Goal: Task Accomplishment & Management: Complete application form

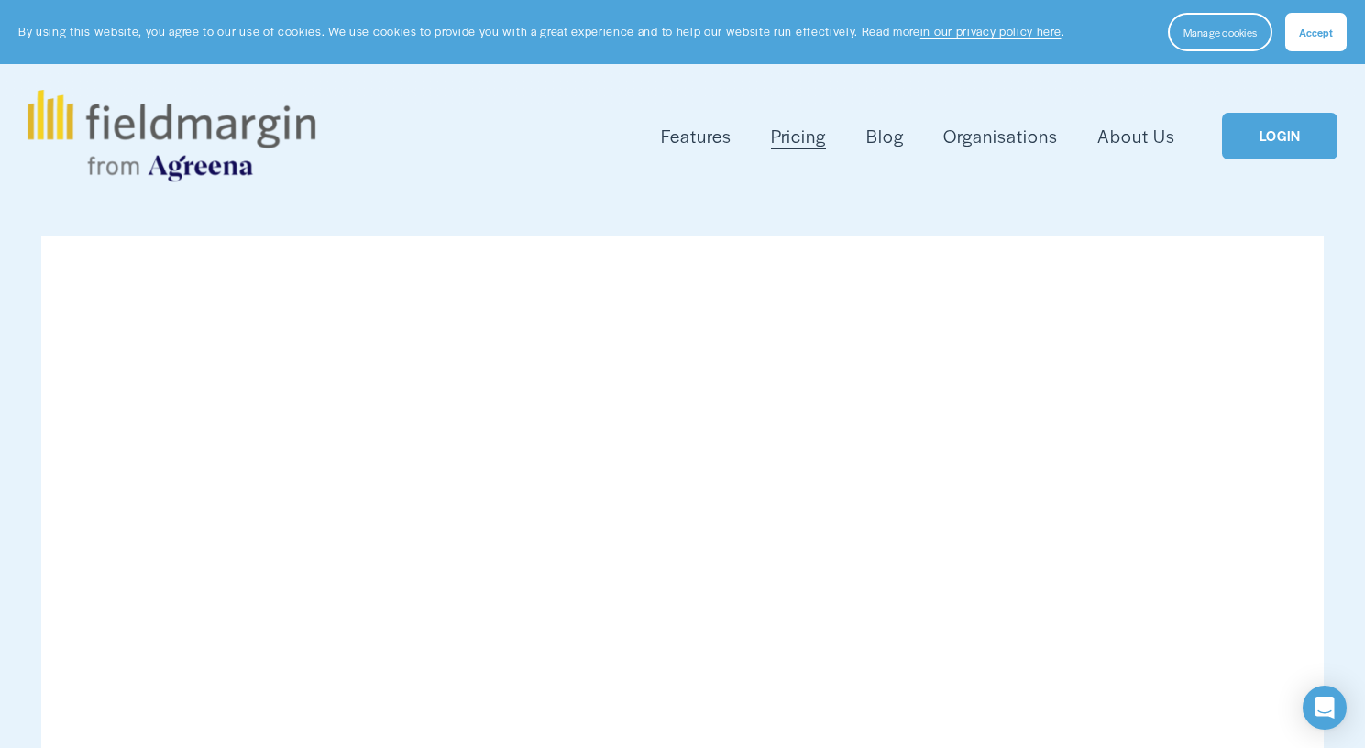
click at [1321, 33] on span "Accept" at bounding box center [1316, 32] width 34 height 15
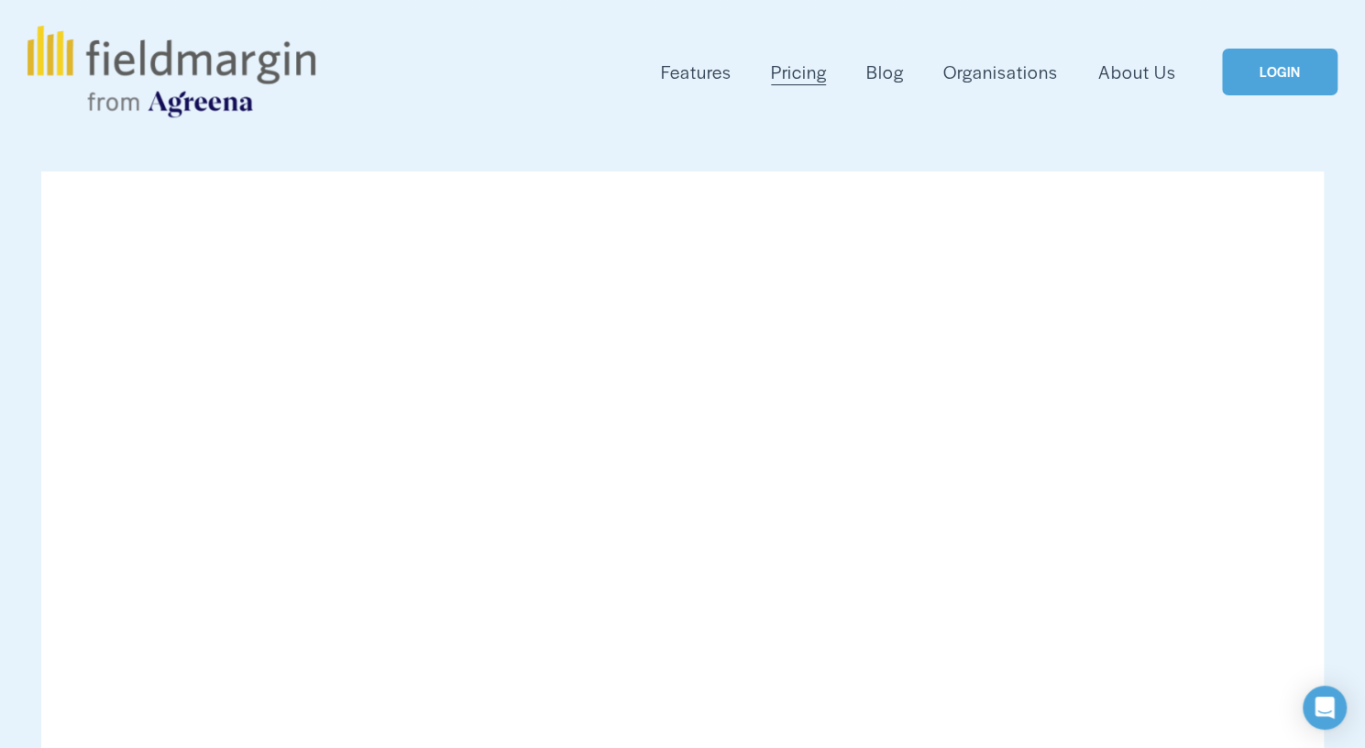
click at [1280, 73] on link "LOGIN" at bounding box center [1279, 72] width 115 height 47
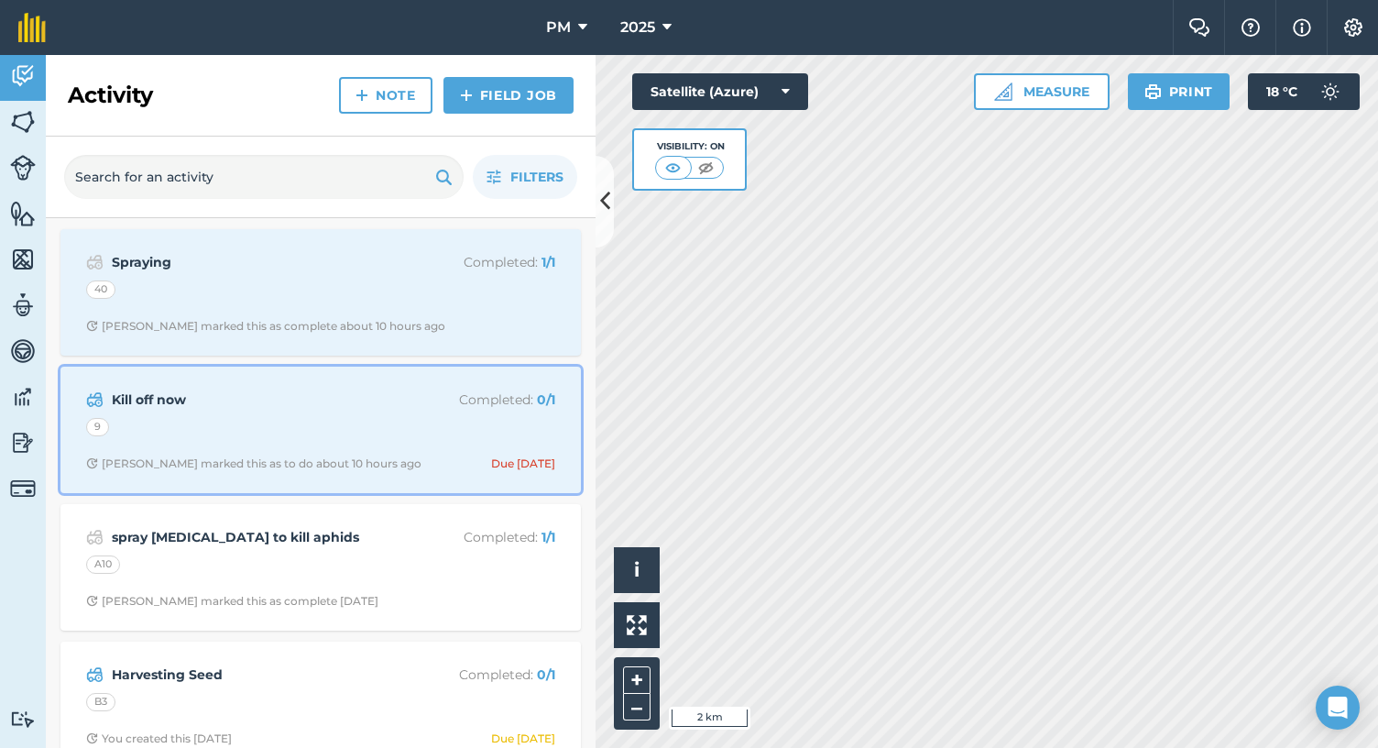
click at [248, 395] on strong "Kill off now" at bounding box center [257, 399] width 291 height 20
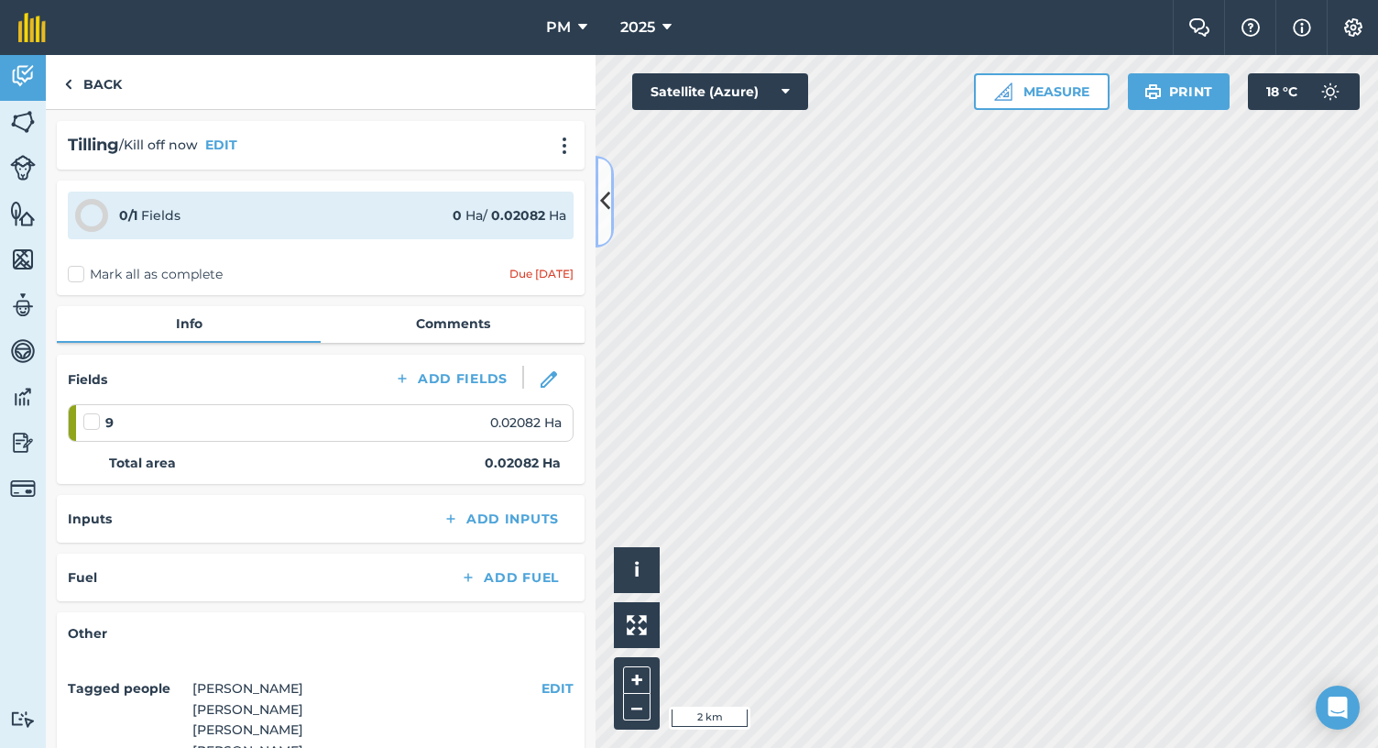
click at [610, 219] on button at bounding box center [605, 202] width 18 height 92
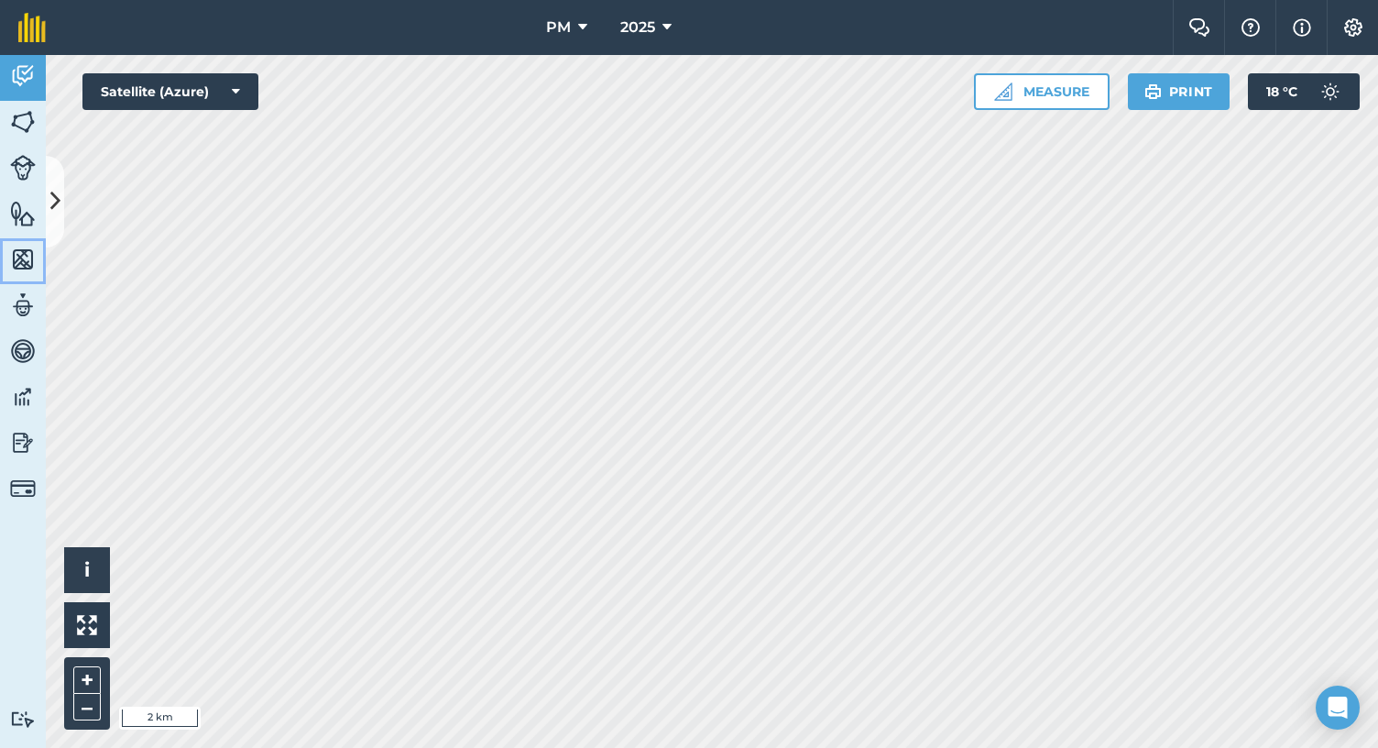
click at [27, 260] on img at bounding box center [23, 259] width 26 height 27
click at [57, 196] on icon at bounding box center [55, 201] width 10 height 32
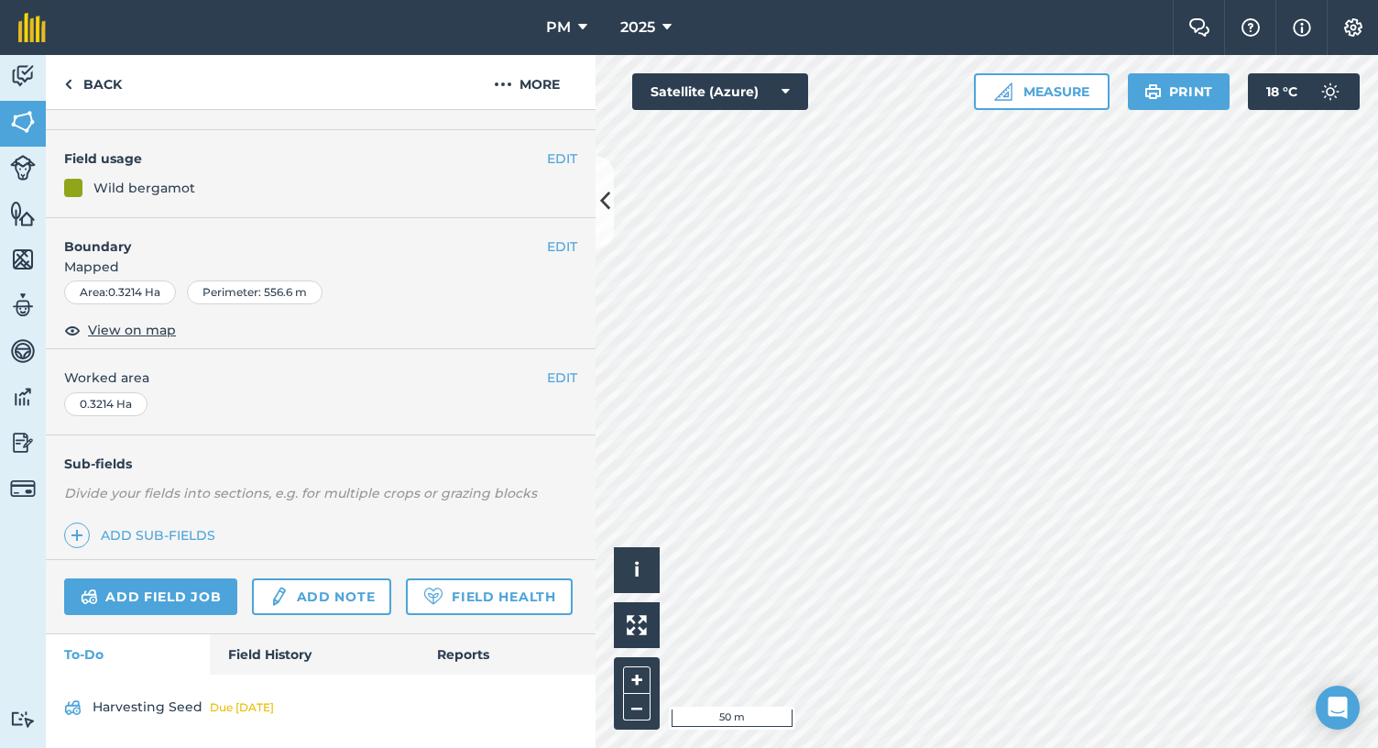
scroll to position [178, 0]
click at [95, 654] on link "To-Do" at bounding box center [128, 654] width 164 height 40
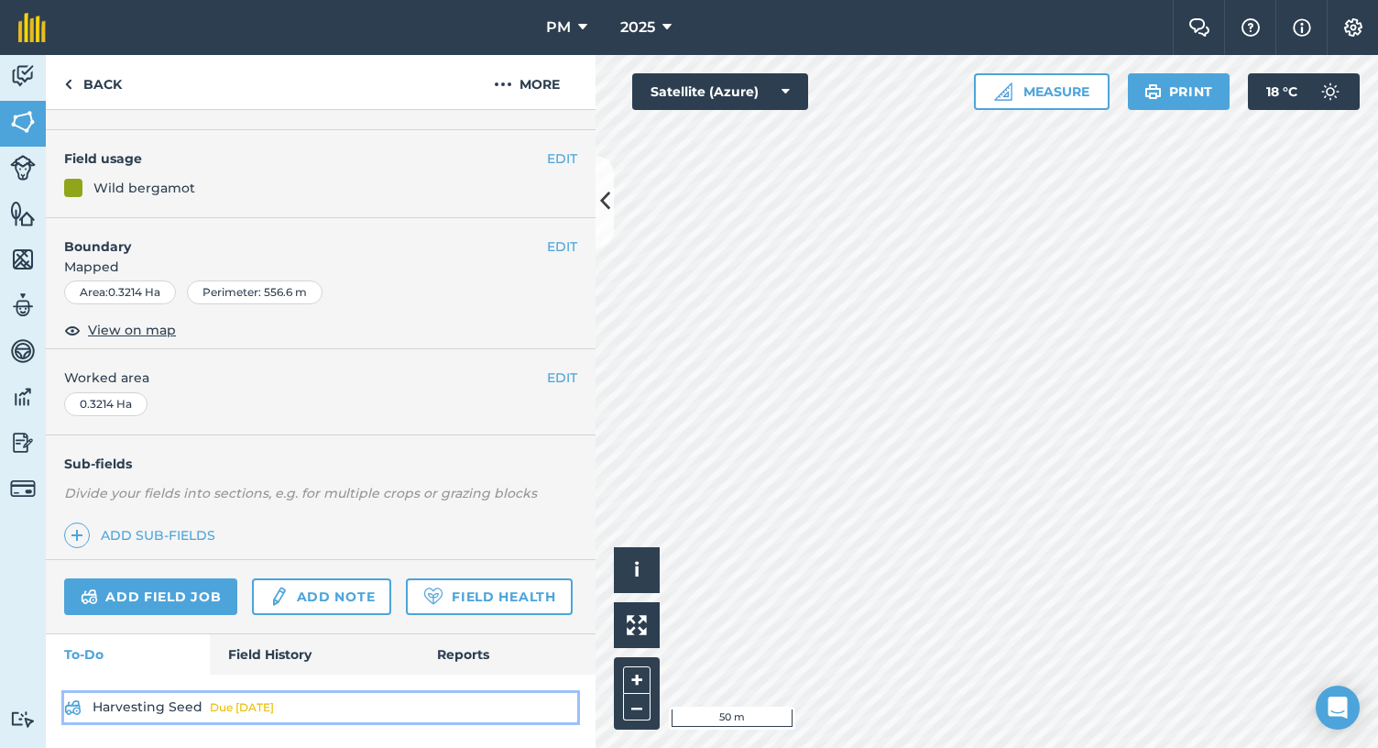
click at [142, 711] on link "Harvesting Seed Due tomorrow" at bounding box center [320, 707] width 513 height 29
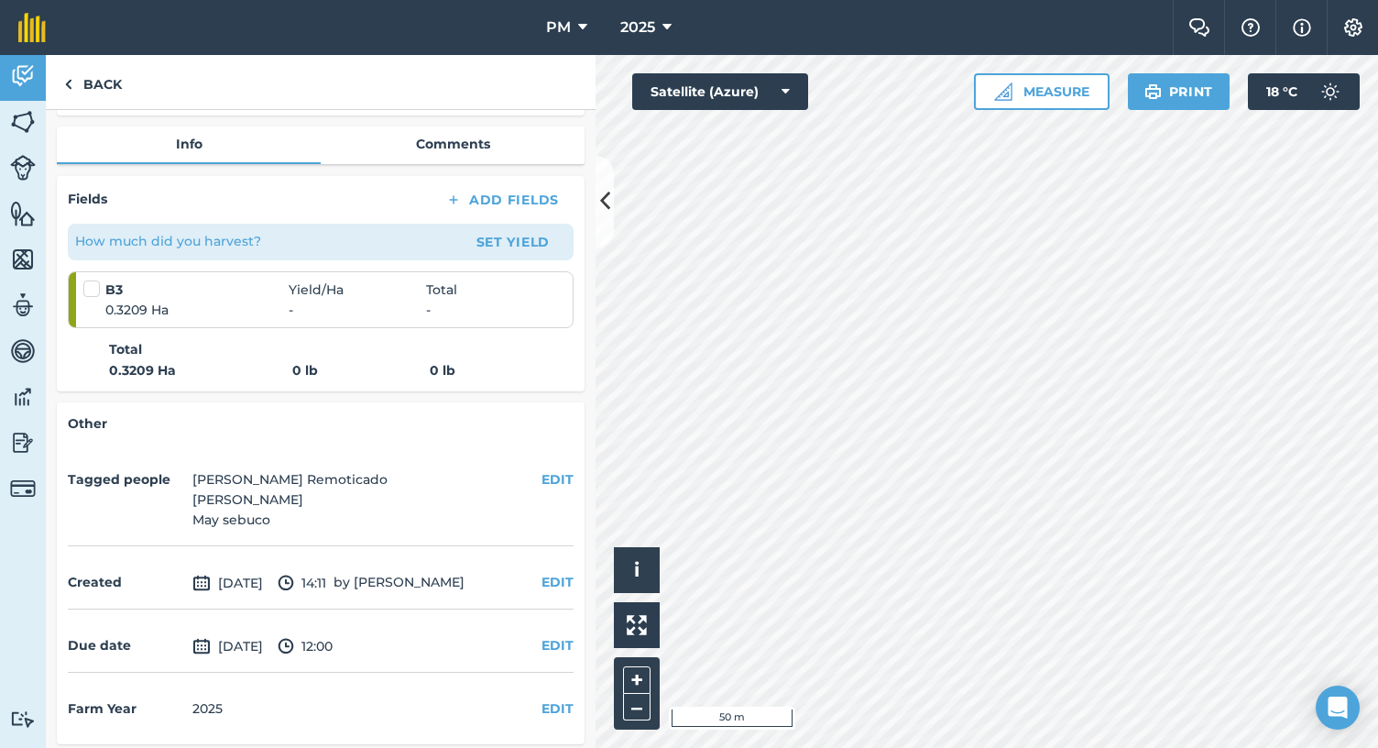
scroll to position [238, 0]
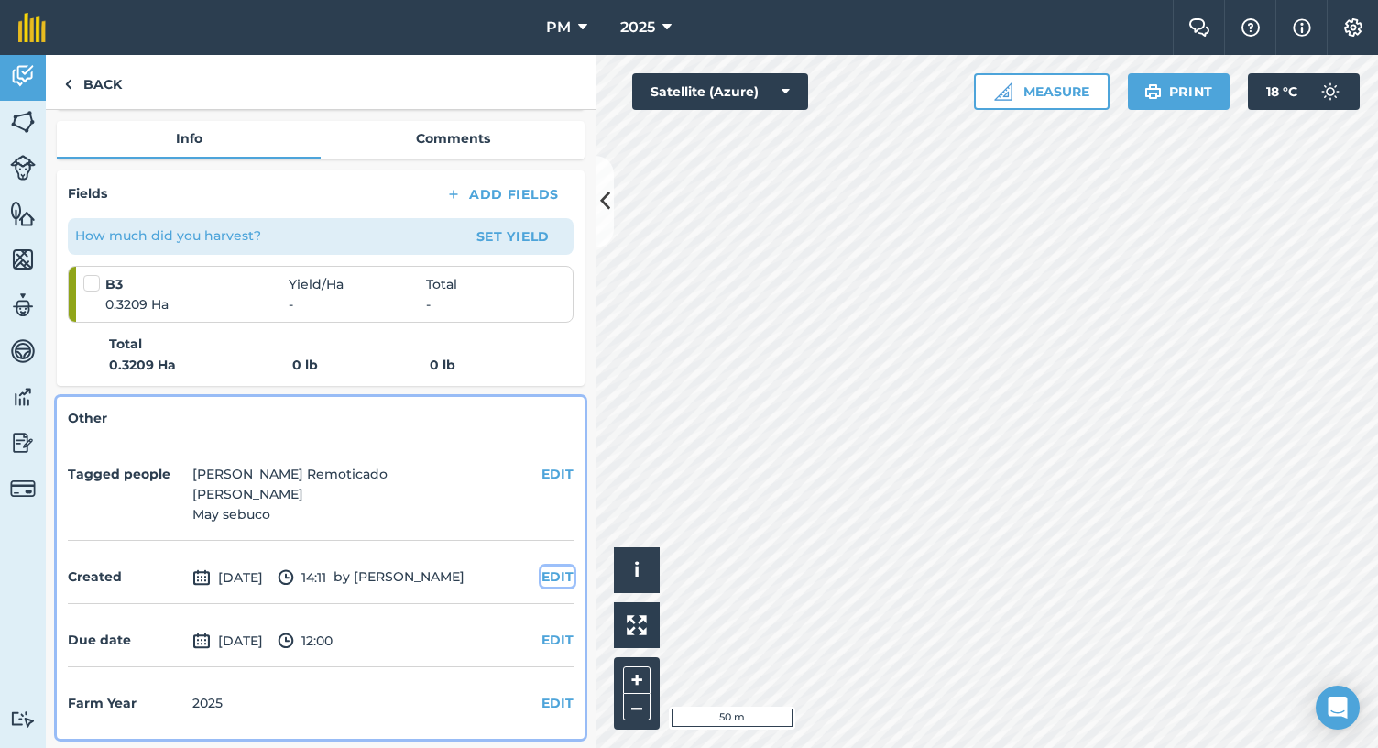
click at [542, 573] on button "EDIT" at bounding box center [558, 576] width 32 height 20
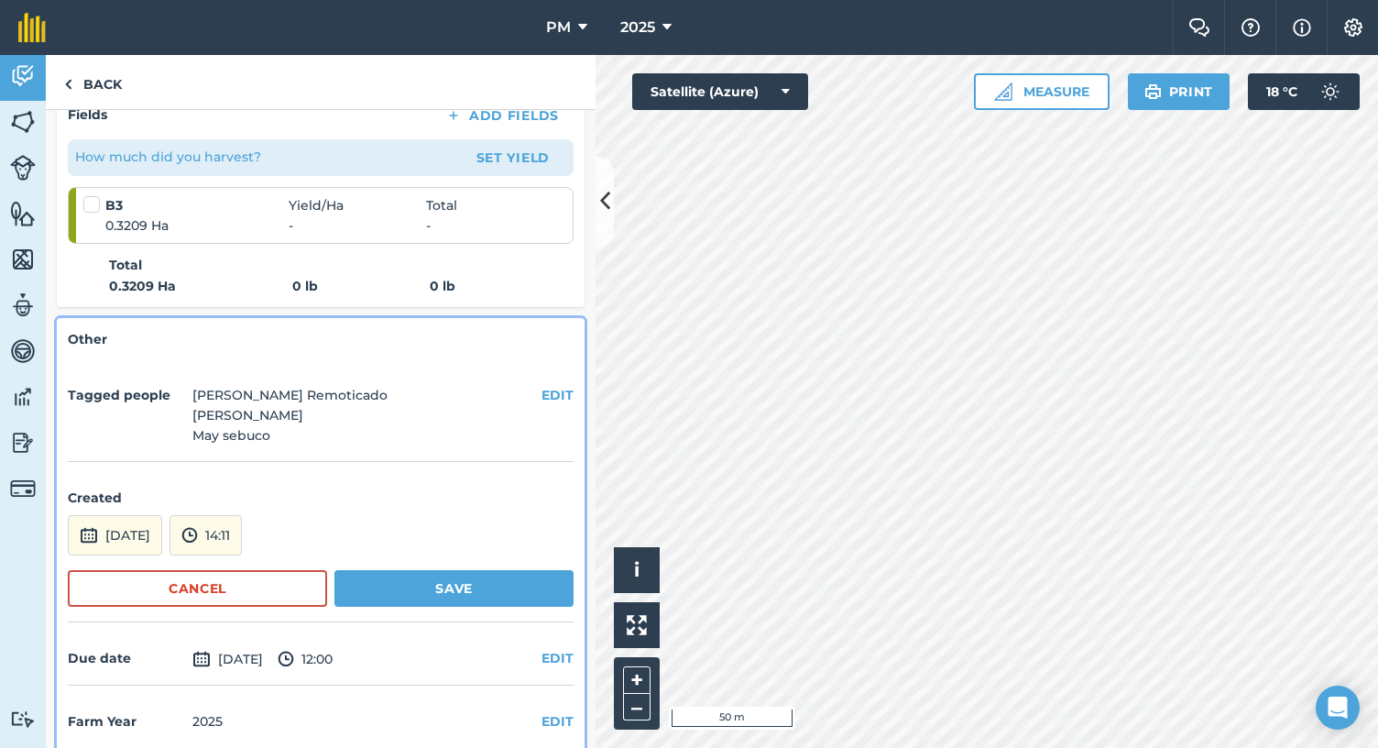
scroll to position [335, 0]
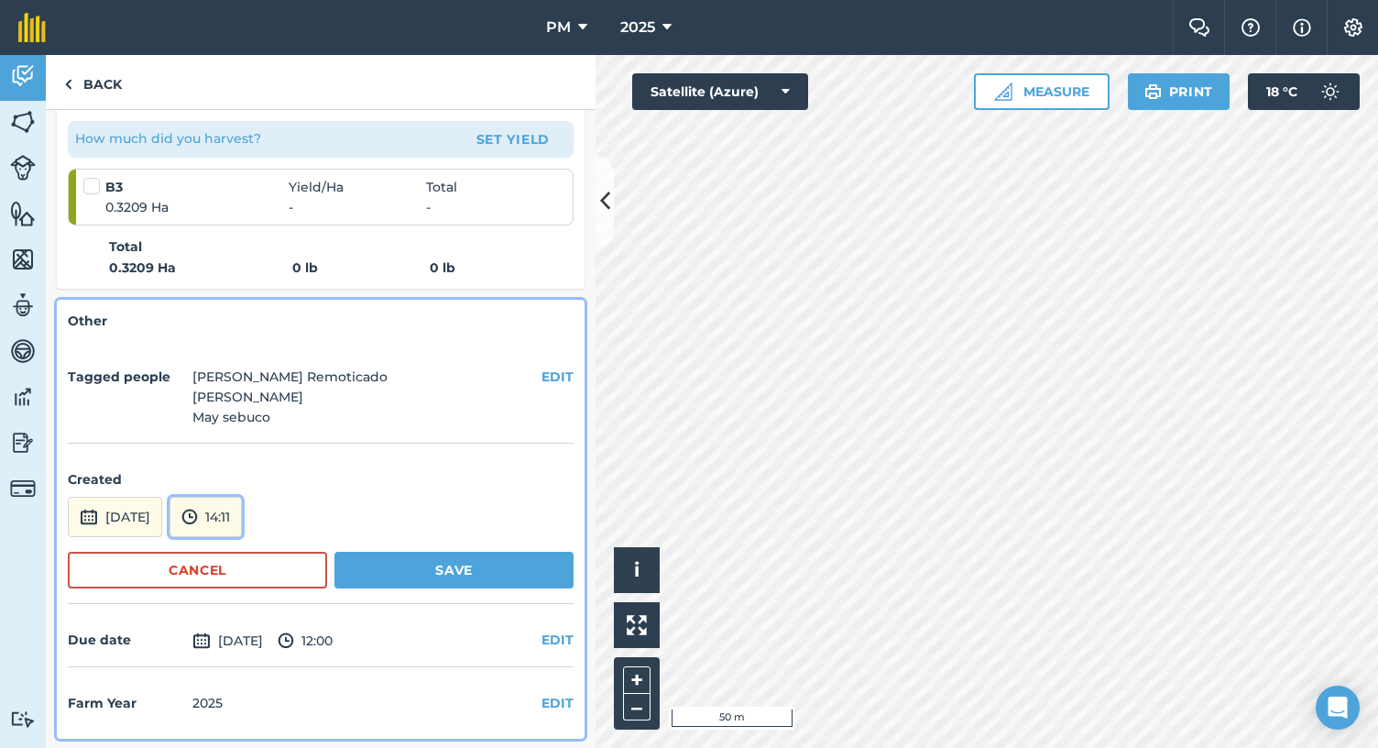
click at [242, 514] on button "14:11" at bounding box center [206, 517] width 72 height 40
click at [356, 413] on div "Tagged people Arnel Remoticado Glenn Ilagan May sebuco EDIT" at bounding box center [321, 398] width 506 height 92
click at [474, 462] on form "Created 22nd Aug 2025 14:11 00:00 00:30 01:00 01:30 02:00 02:30 03:00 03:30 04:…" at bounding box center [321, 529] width 506 height 149
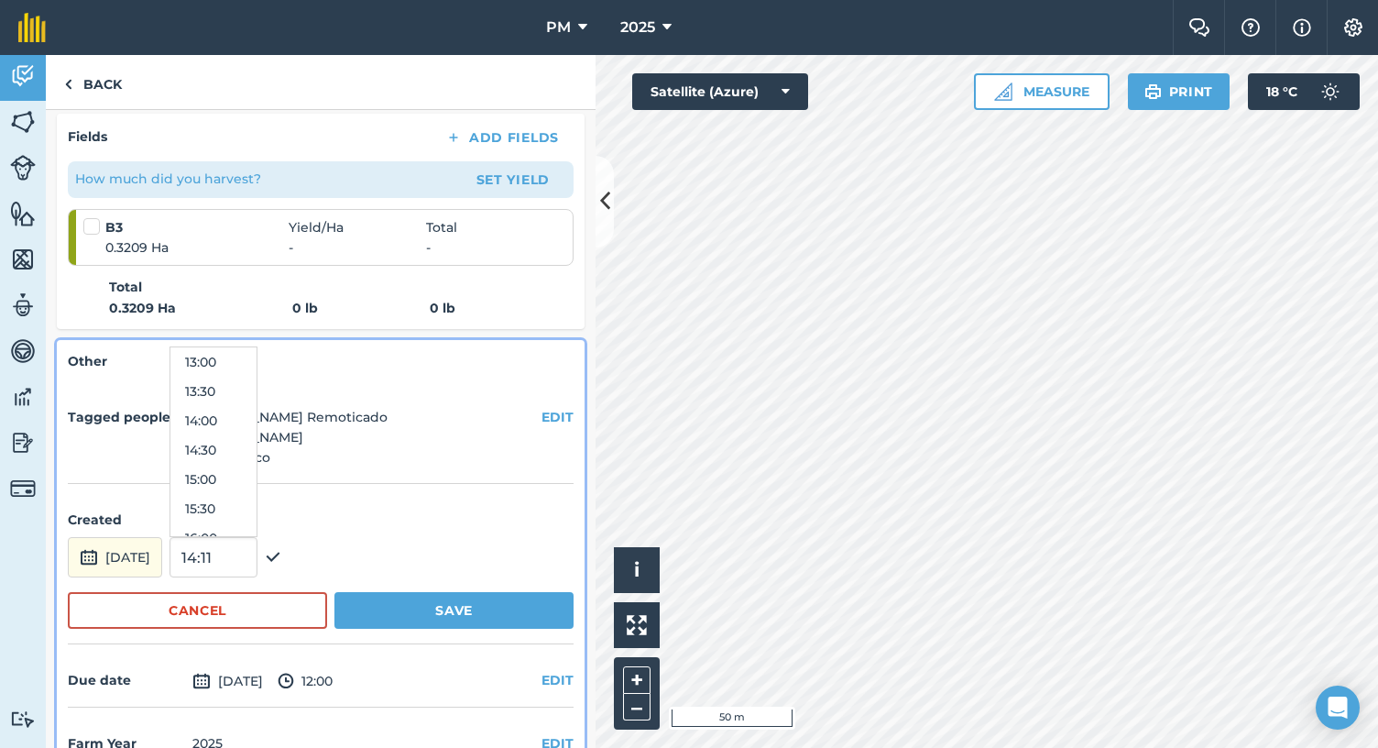
scroll to position [335, 0]
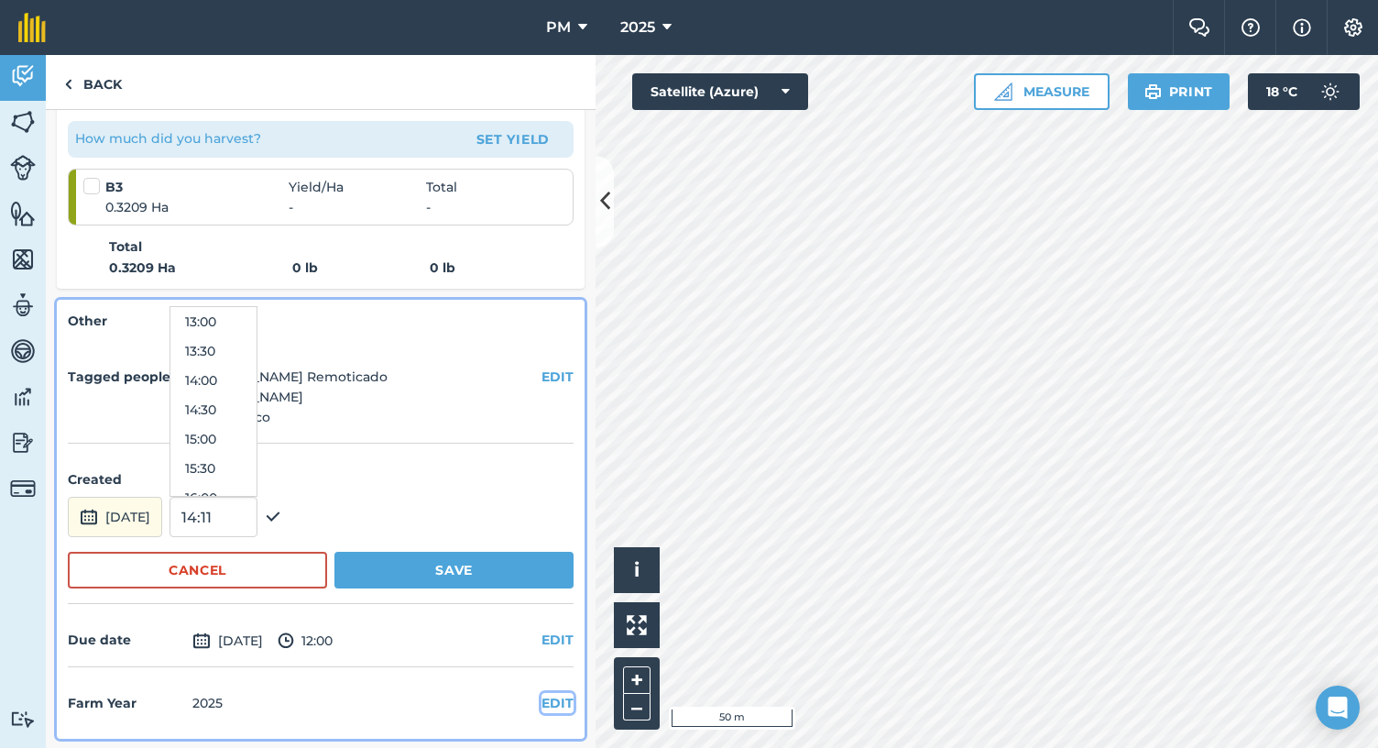
click at [544, 699] on button "EDIT" at bounding box center [558, 703] width 32 height 20
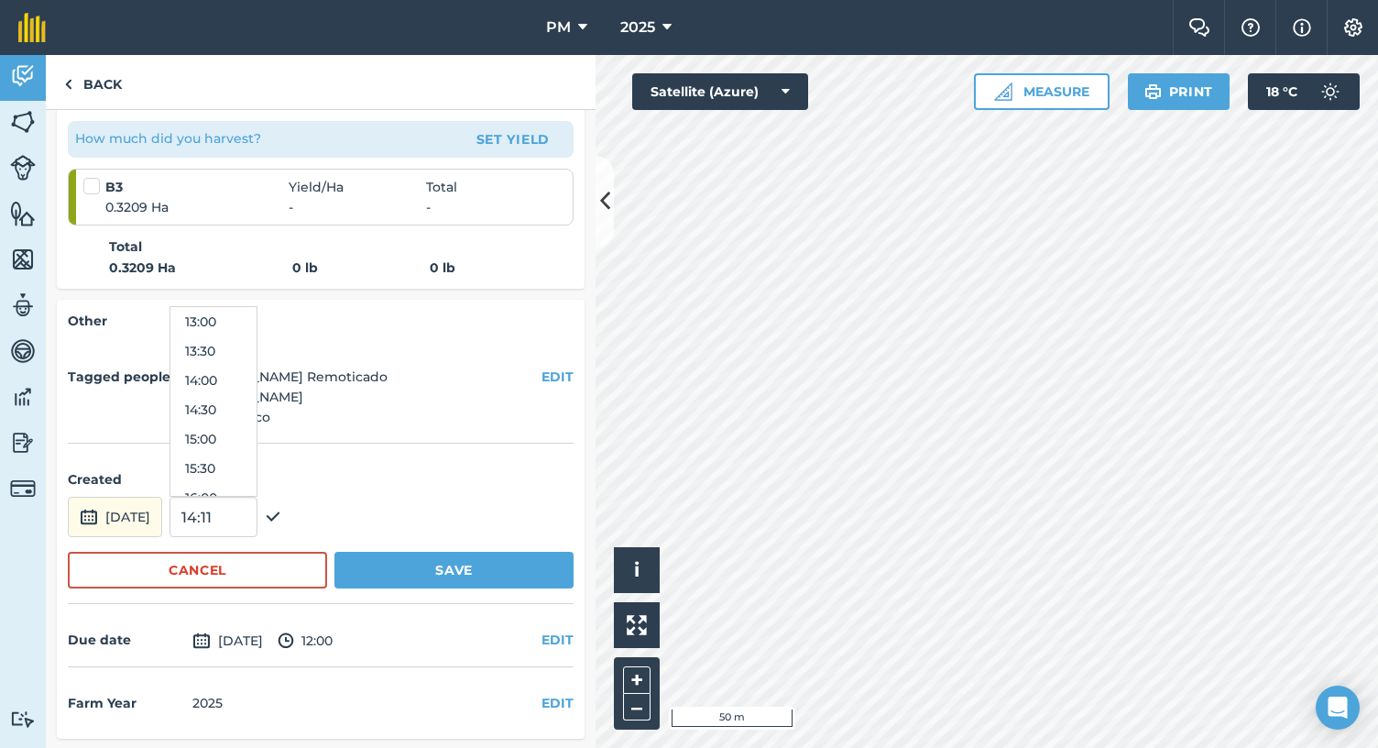
select select "2025"
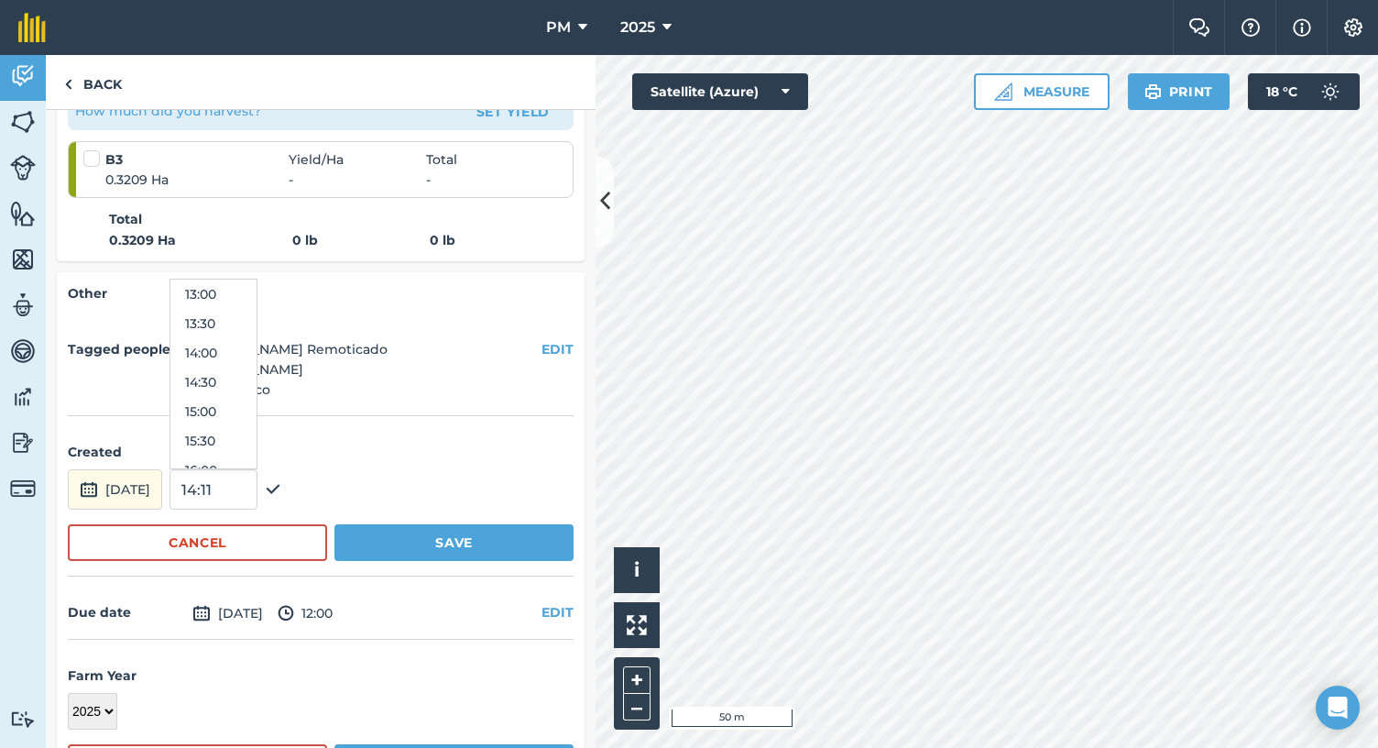
scroll to position [431, 0]
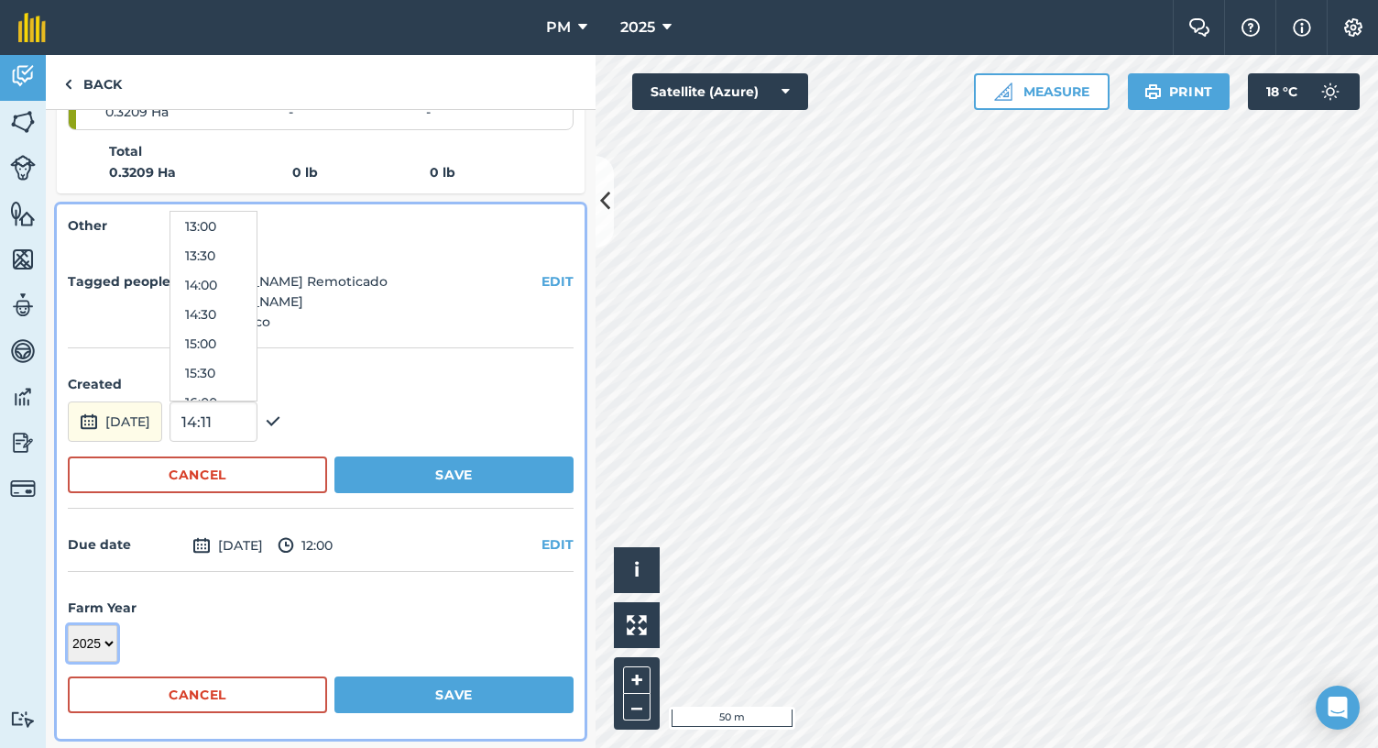
click at [113, 645] on select "2018 2019 2020 2021 2022 2023 2024 2025 2026 2027" at bounding box center [92, 643] width 49 height 37
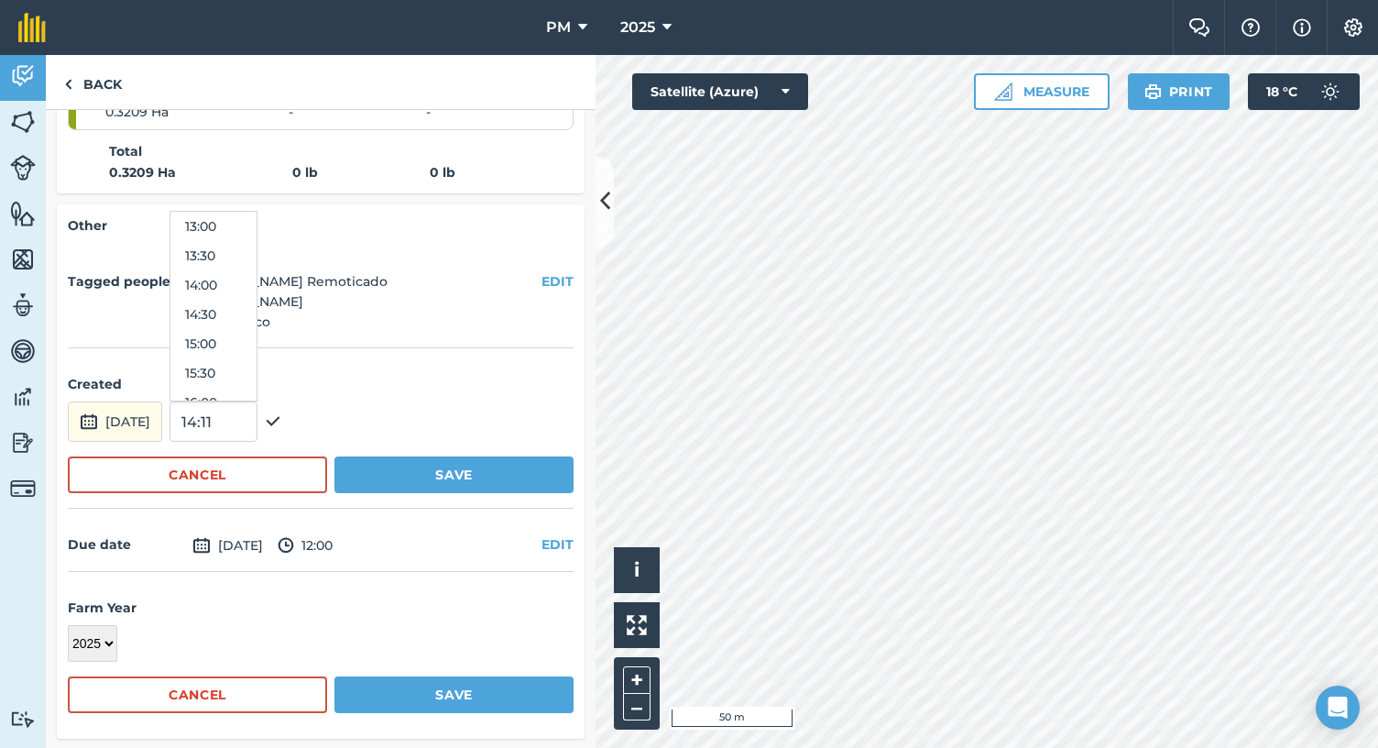
click at [233, 586] on form "Farm Year 2018 2019 2020 2021 2022 2023 2024 2025 2026 2027 Cancel Save" at bounding box center [321, 655] width 506 height 145
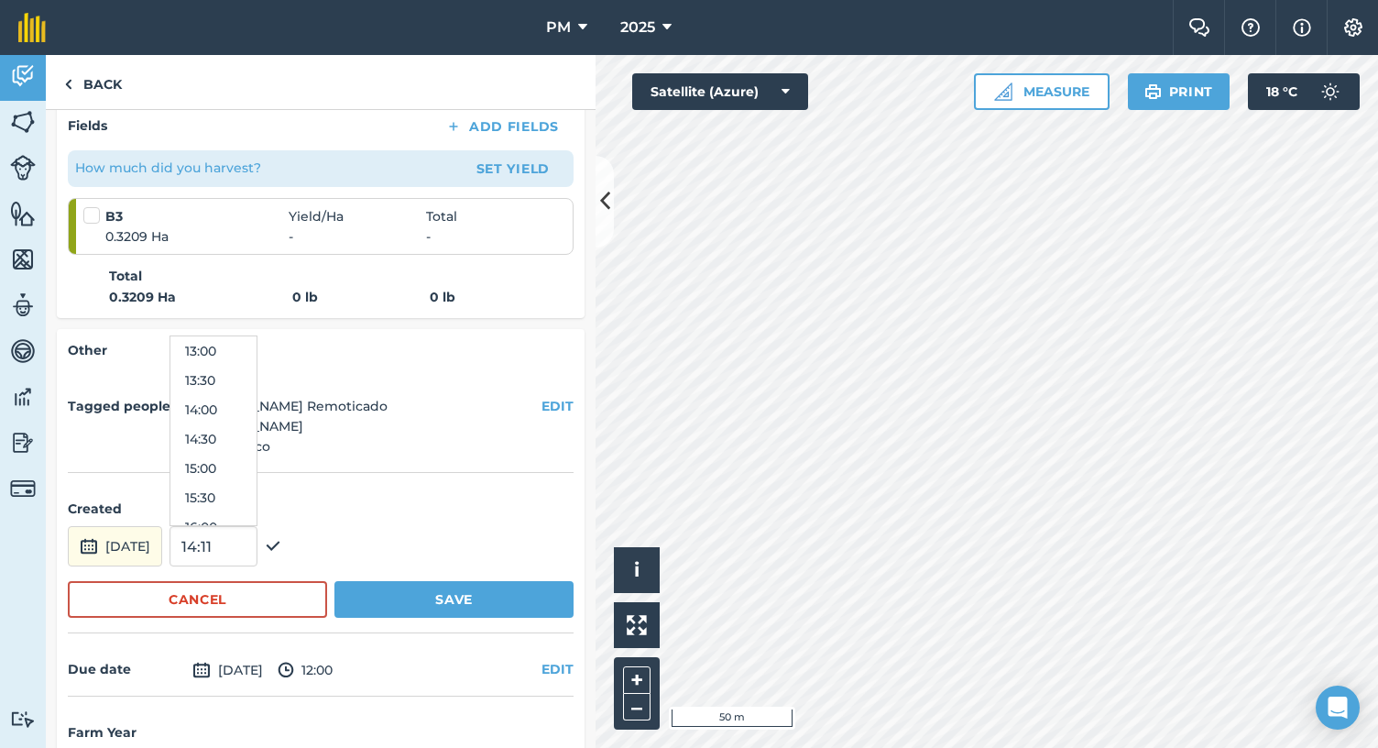
scroll to position [293, 0]
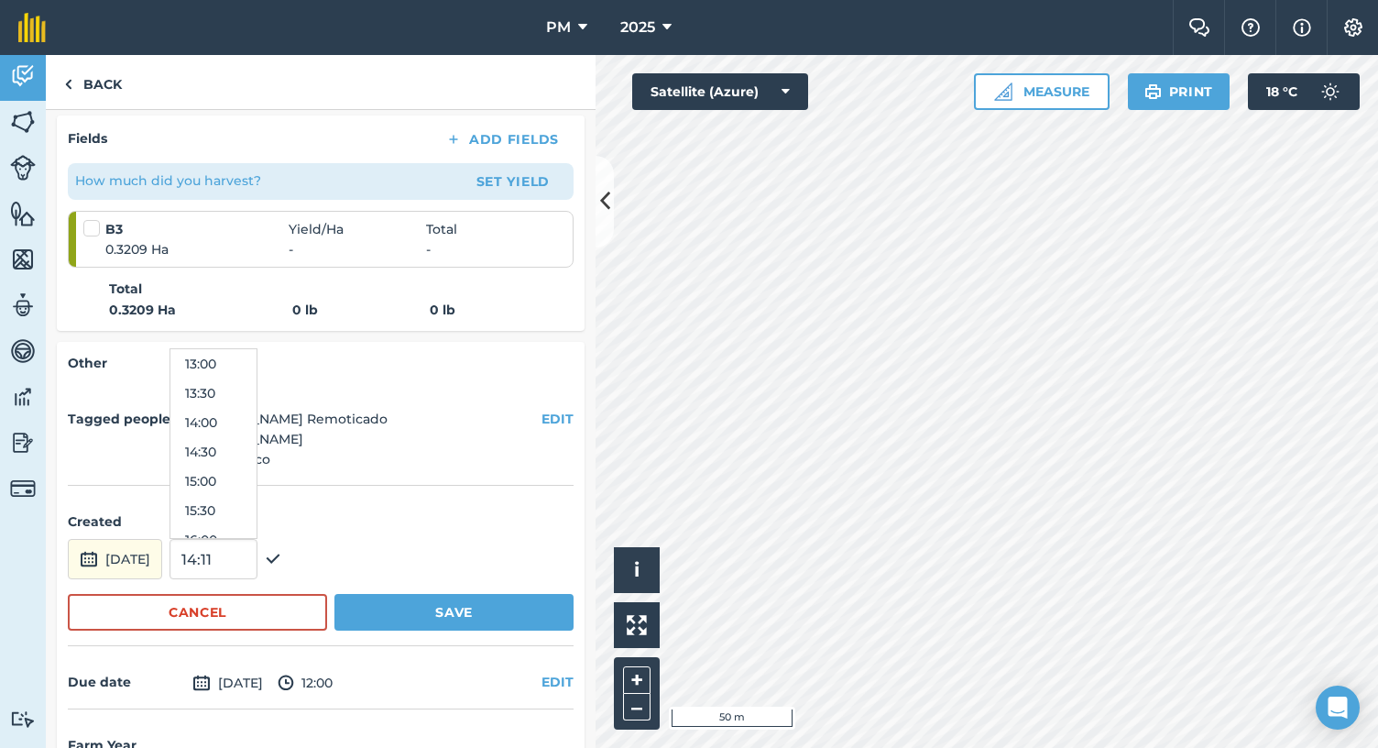
click at [510, 498] on form "Created 22nd Aug 2025 14:11 00:00 00:30 01:00 01:30 02:00 02:30 03:00 03:30 04:…" at bounding box center [321, 571] width 506 height 149
click at [437, 455] on div "Tagged people Arnel Remoticado Glenn Ilagan May sebuco EDIT" at bounding box center [321, 440] width 506 height 92
click at [165, 479] on div "Tagged people Arnel Remoticado Glenn Ilagan May sebuco EDIT" at bounding box center [321, 440] width 506 height 92
click at [334, 380] on div "Other Tagged people Arnel Remoticado Glenn Ilagan May sebuco EDIT Created 22nd …" at bounding box center [321, 609] width 528 height 534
click at [125, 356] on h4 "Other" at bounding box center [321, 363] width 506 height 20
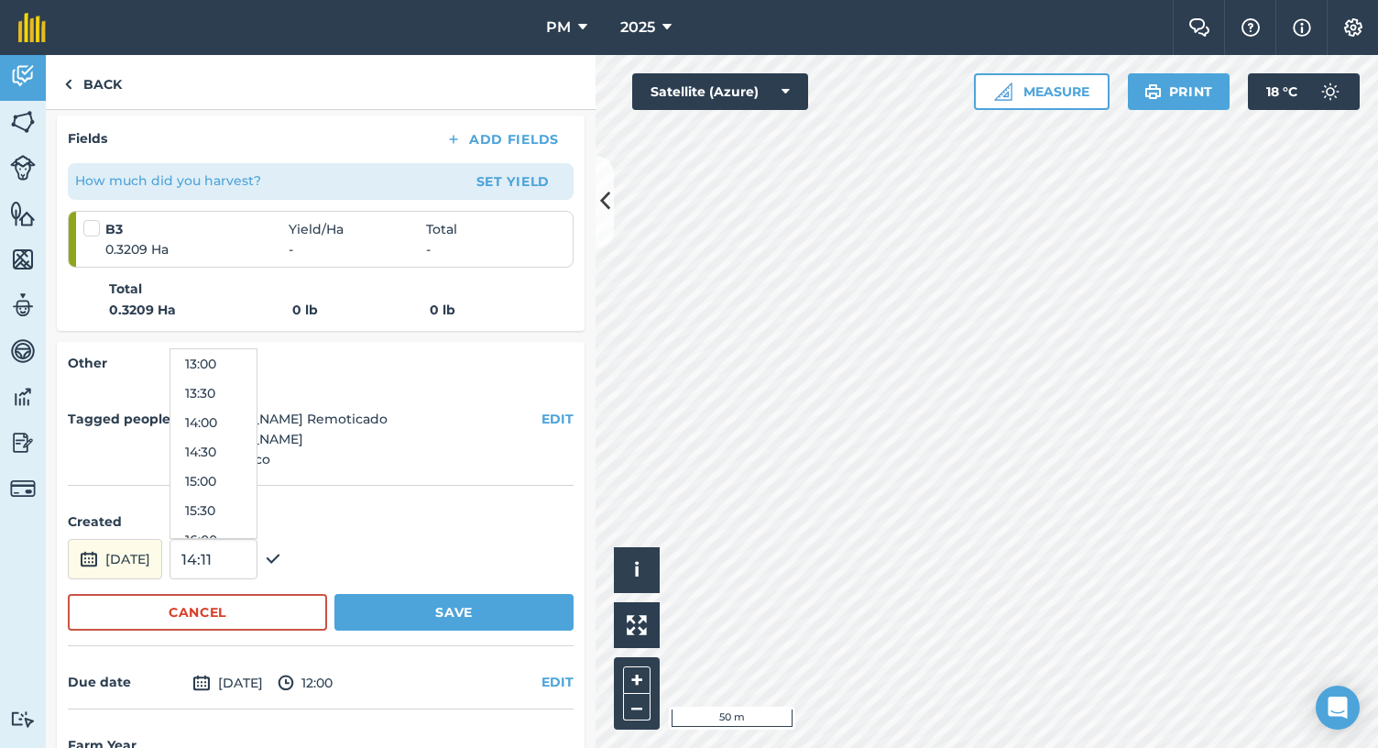
click at [117, 356] on h4 "Other" at bounding box center [321, 363] width 506 height 20
click at [435, 468] on div "Tagged people Arnel Remoticado Glenn Ilagan May sebuco EDIT" at bounding box center [321, 440] width 506 height 92
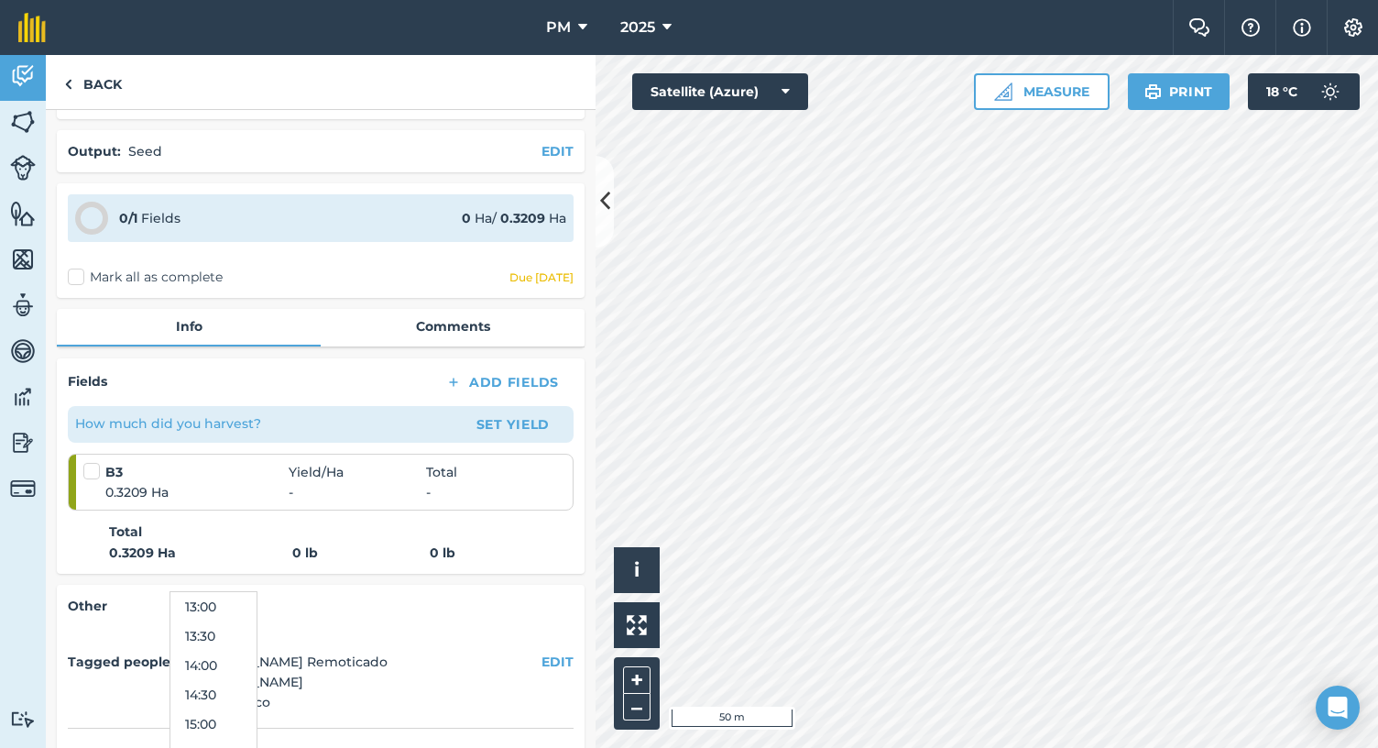
scroll to position [0, 0]
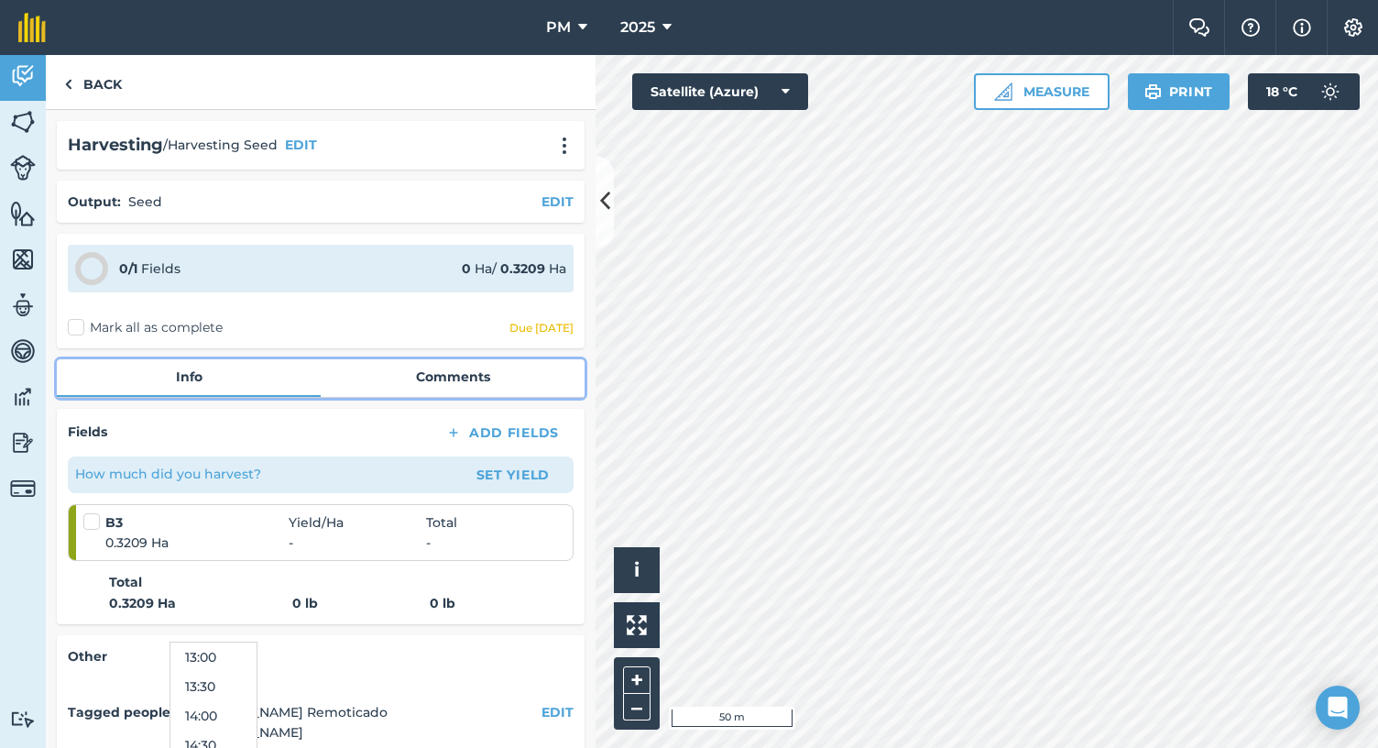
click at [423, 378] on link "Comments" at bounding box center [453, 376] width 264 height 35
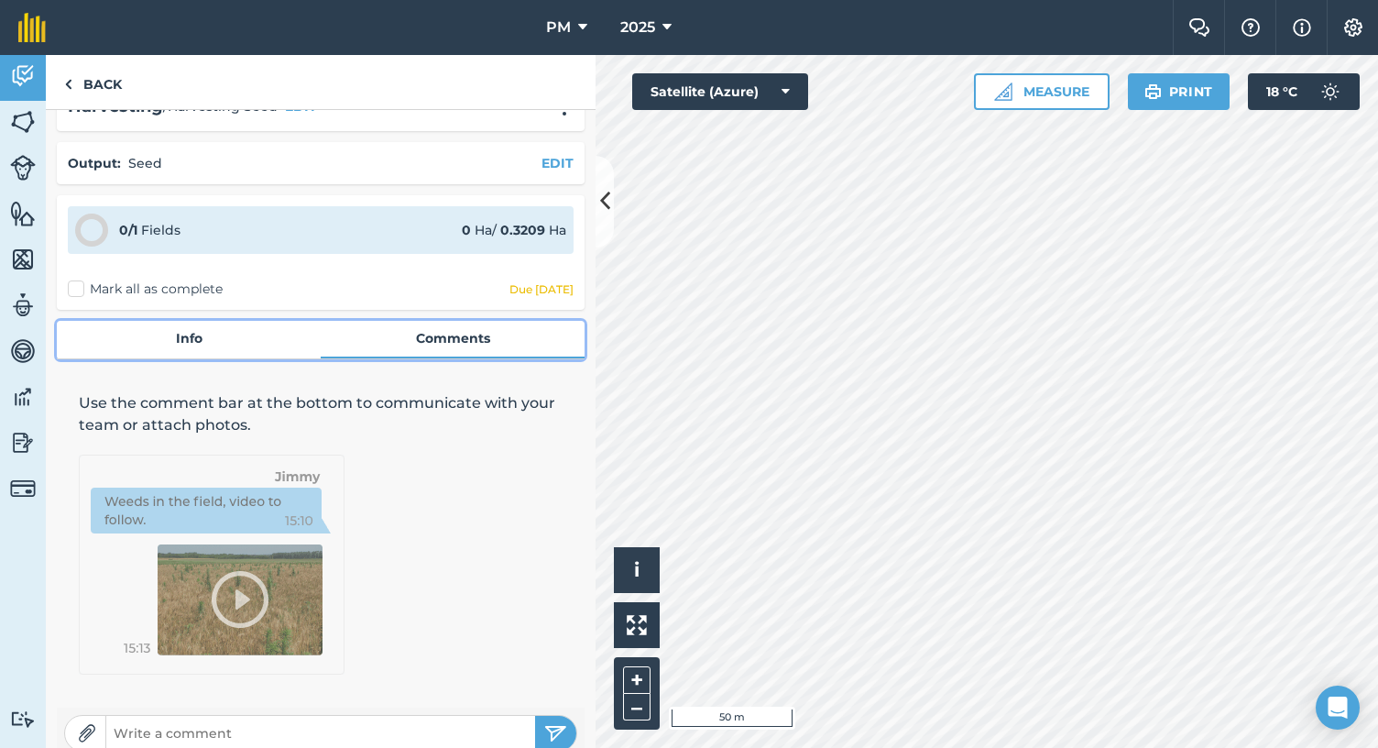
scroll to position [60, 0]
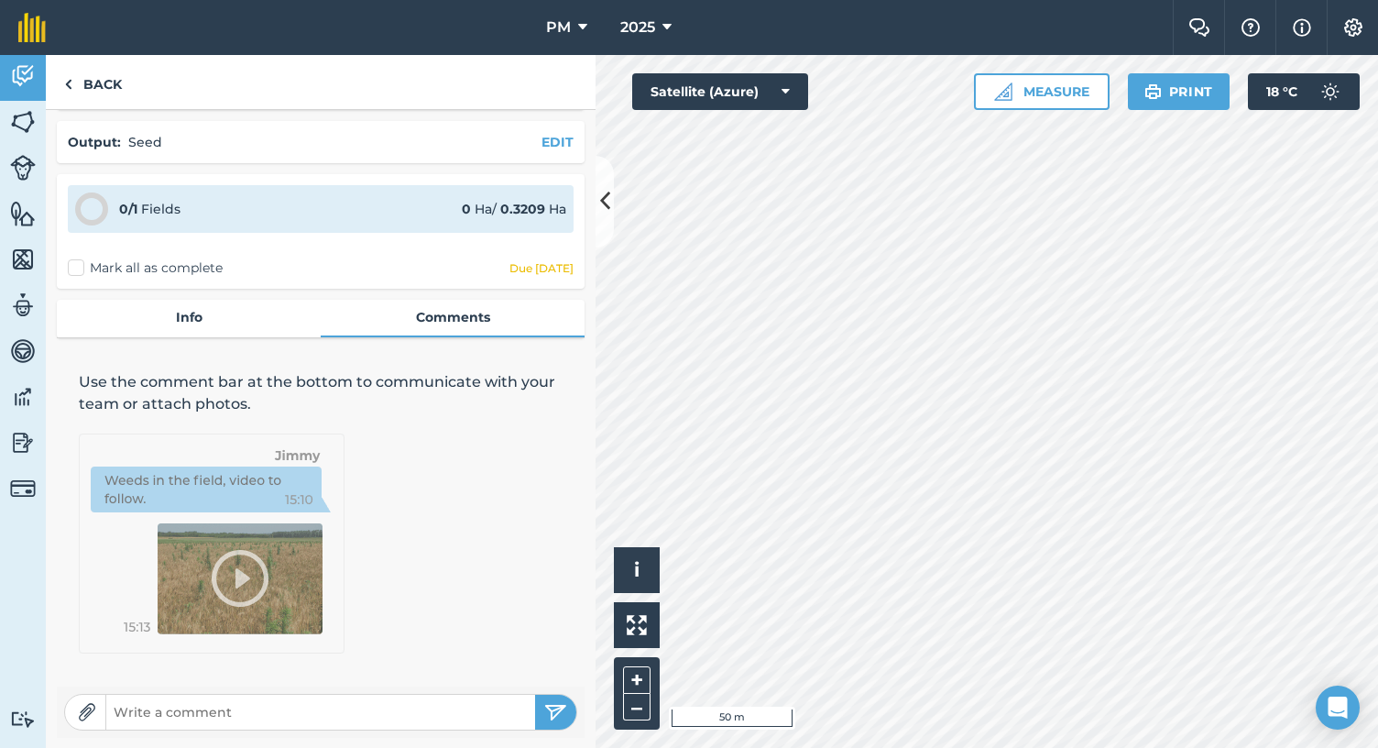
click at [243, 582] on img at bounding box center [212, 543] width 266 height 220
click at [255, 564] on img at bounding box center [212, 543] width 266 height 220
click at [246, 575] on img at bounding box center [212, 543] width 266 height 220
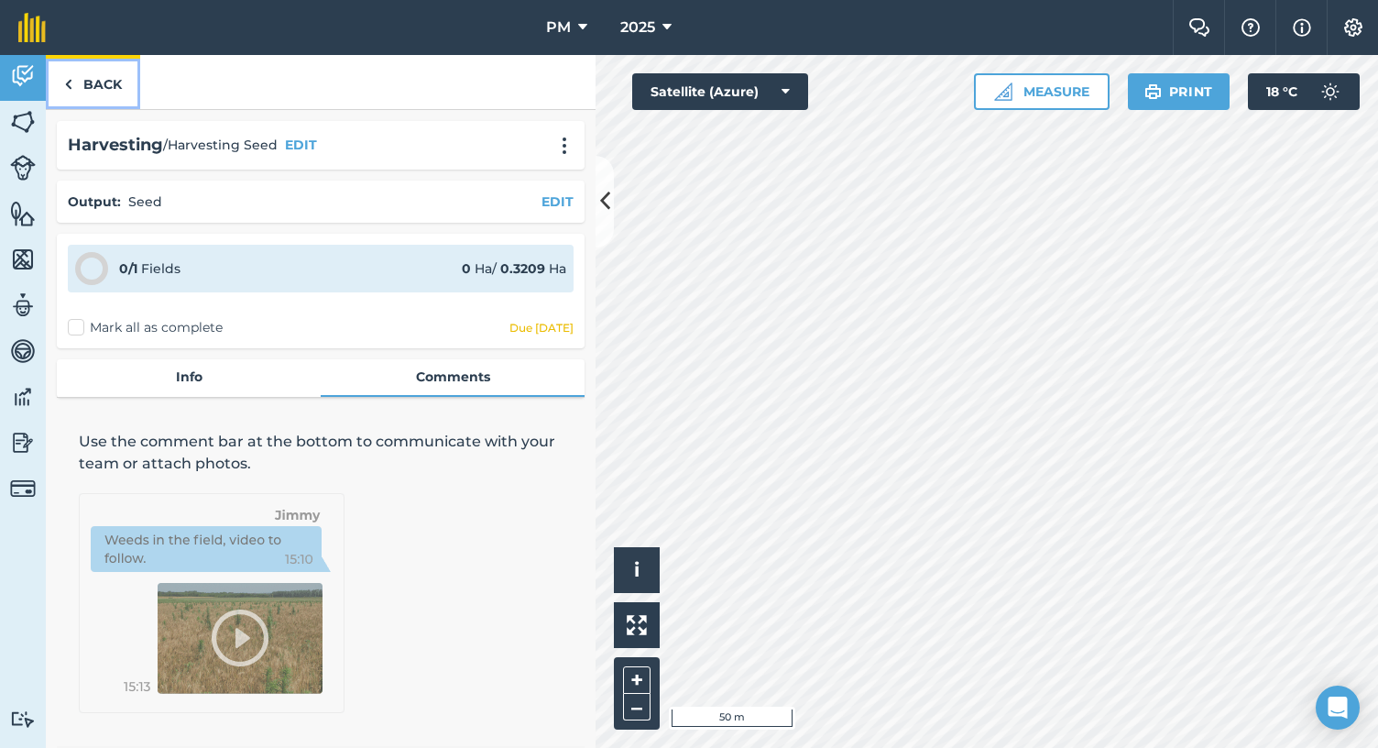
click at [73, 80] on link "Back" at bounding box center [93, 82] width 94 height 54
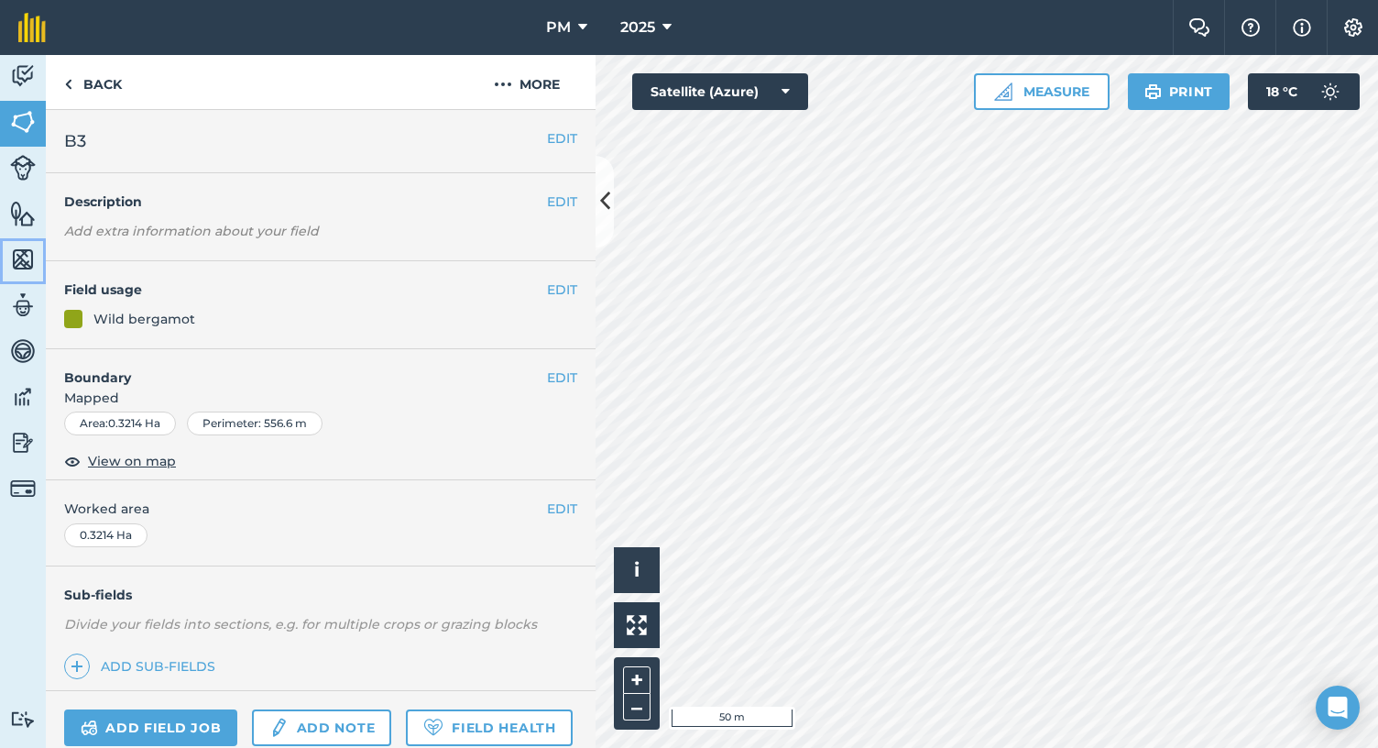
click at [29, 259] on img at bounding box center [23, 259] width 26 height 27
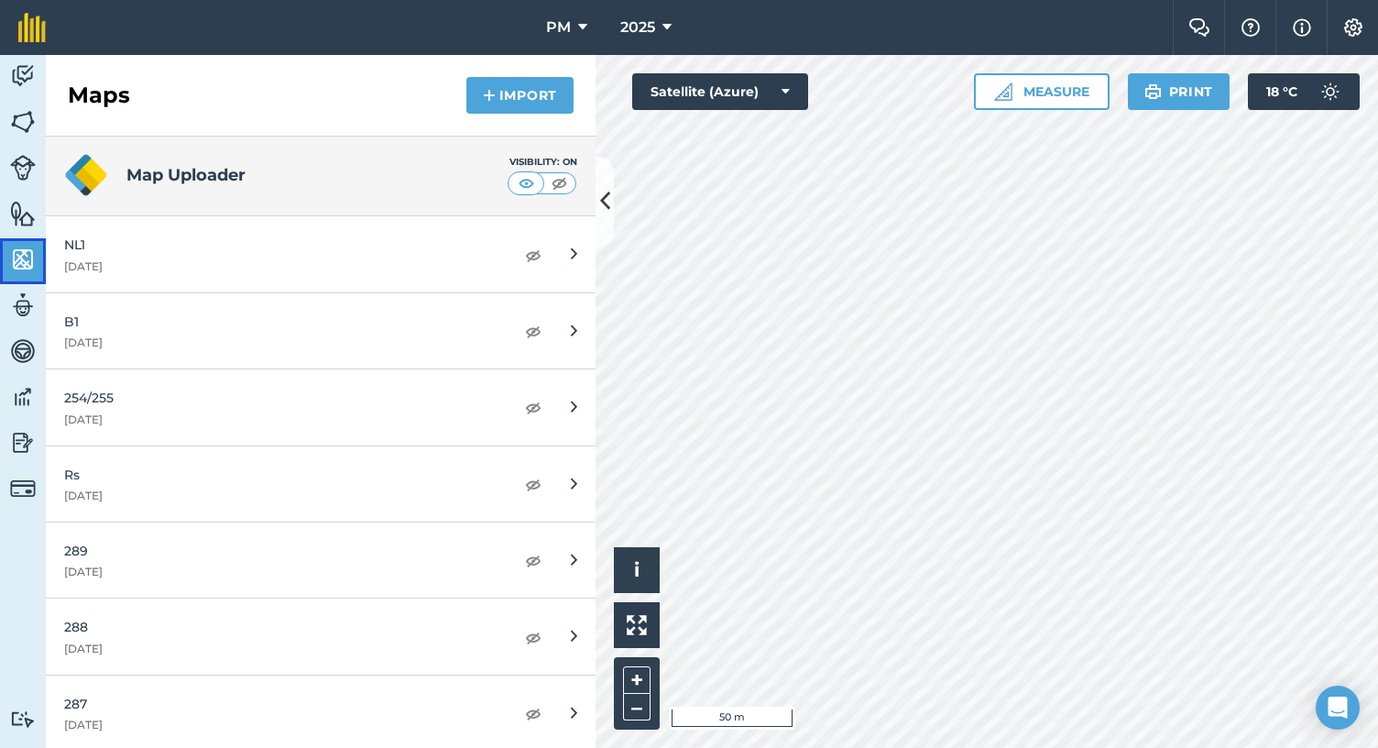
scroll to position [517, 0]
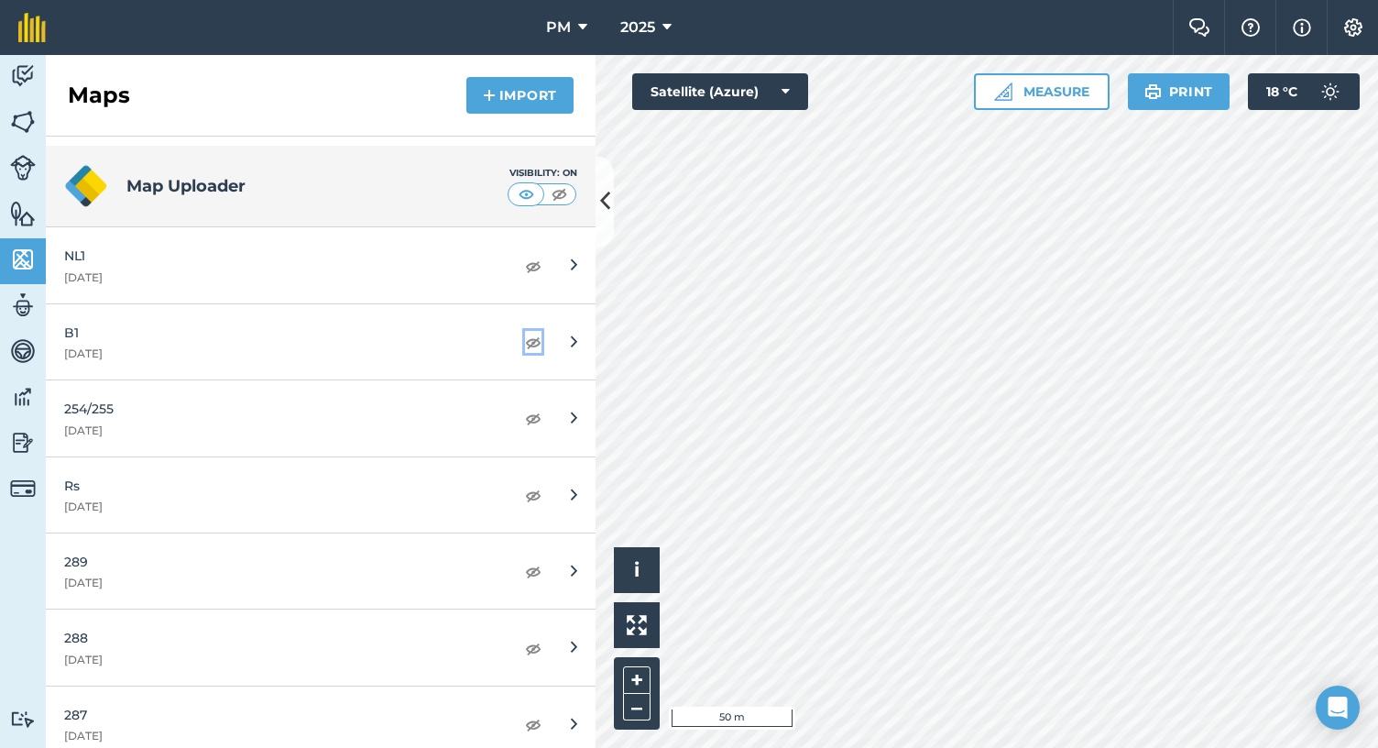
click at [525, 342] on img at bounding box center [533, 342] width 16 height 22
click at [927, 0] on html "PM 2025 Farm Chat Help Info Settings PM - 2025 Reproduced with the permission o…" at bounding box center [689, 374] width 1378 height 748
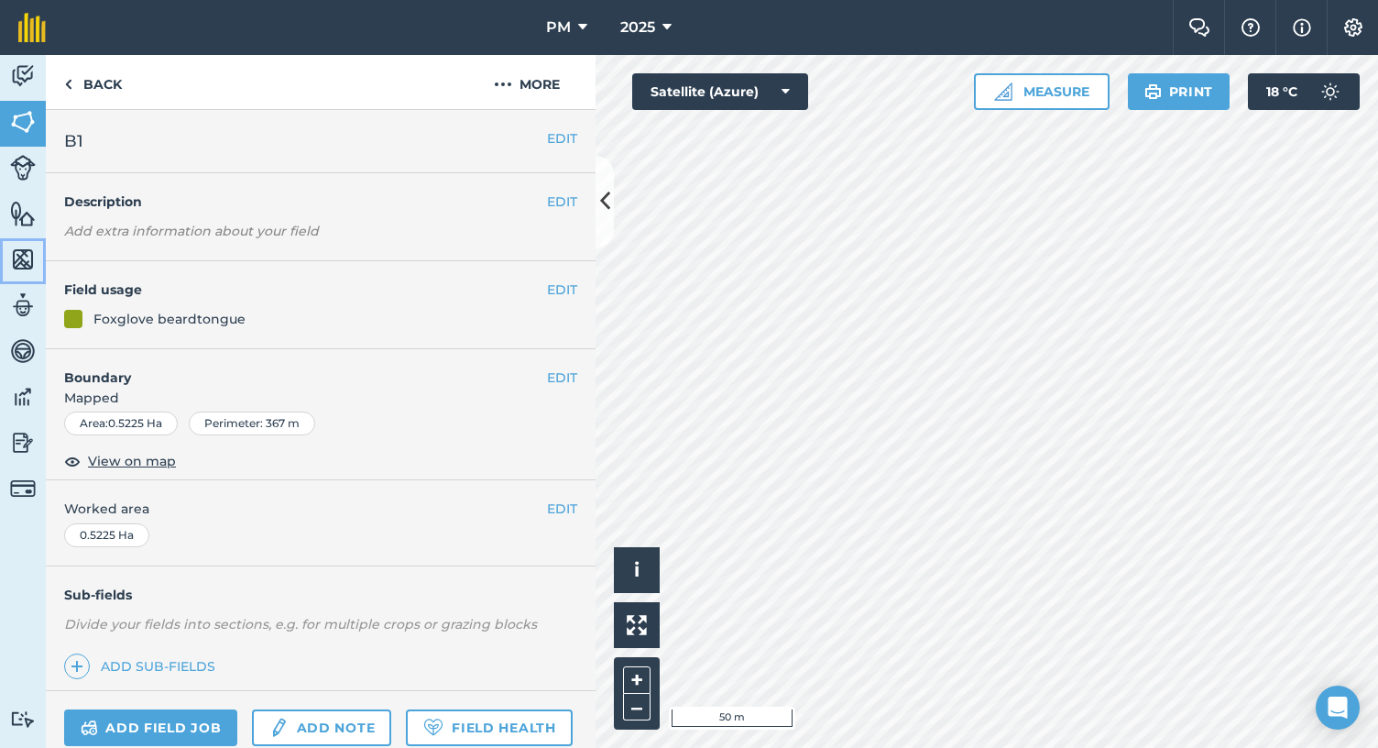
click at [28, 253] on img at bounding box center [23, 259] width 26 height 27
click at [77, 81] on link "Back" at bounding box center [93, 82] width 94 height 54
click at [71, 84] on img at bounding box center [68, 84] width 8 height 22
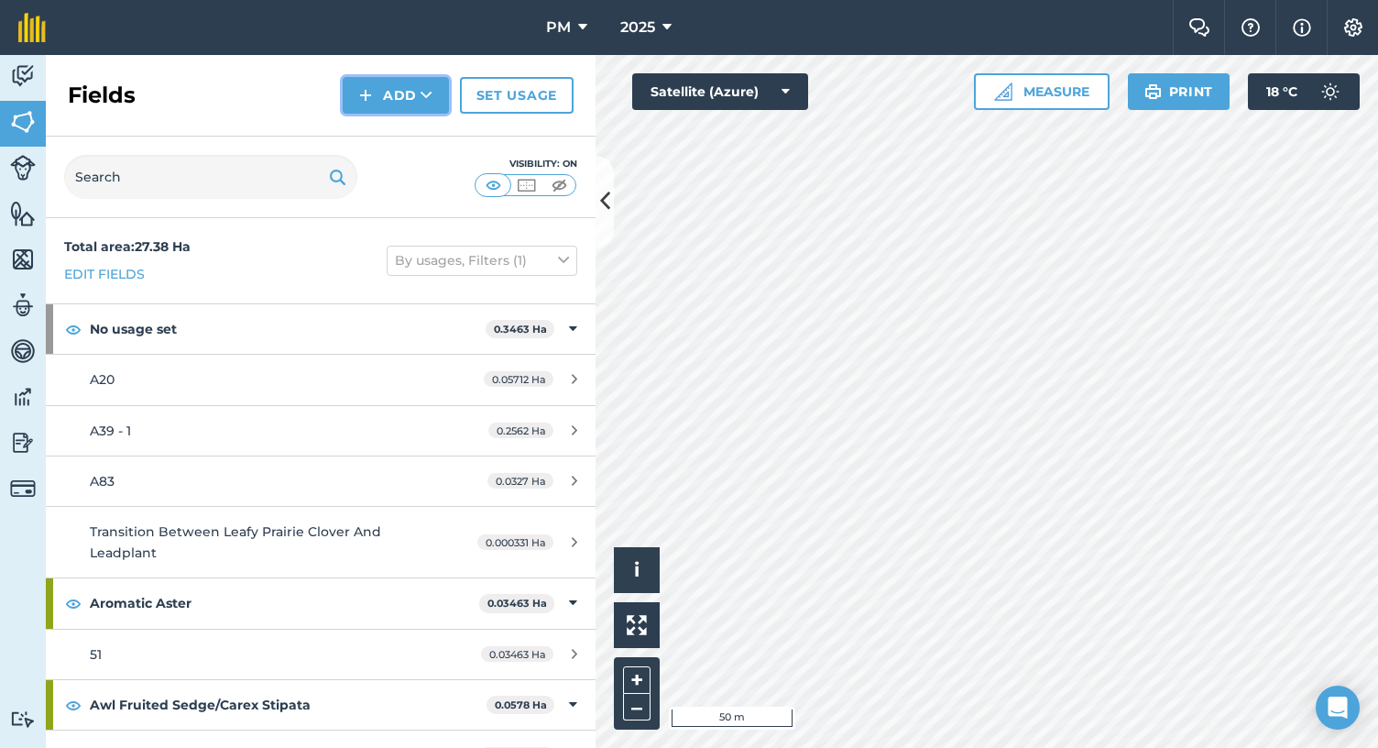
click at [395, 91] on button "Add" at bounding box center [396, 95] width 106 height 37
click at [411, 132] on link "Draw" at bounding box center [396, 136] width 101 height 40
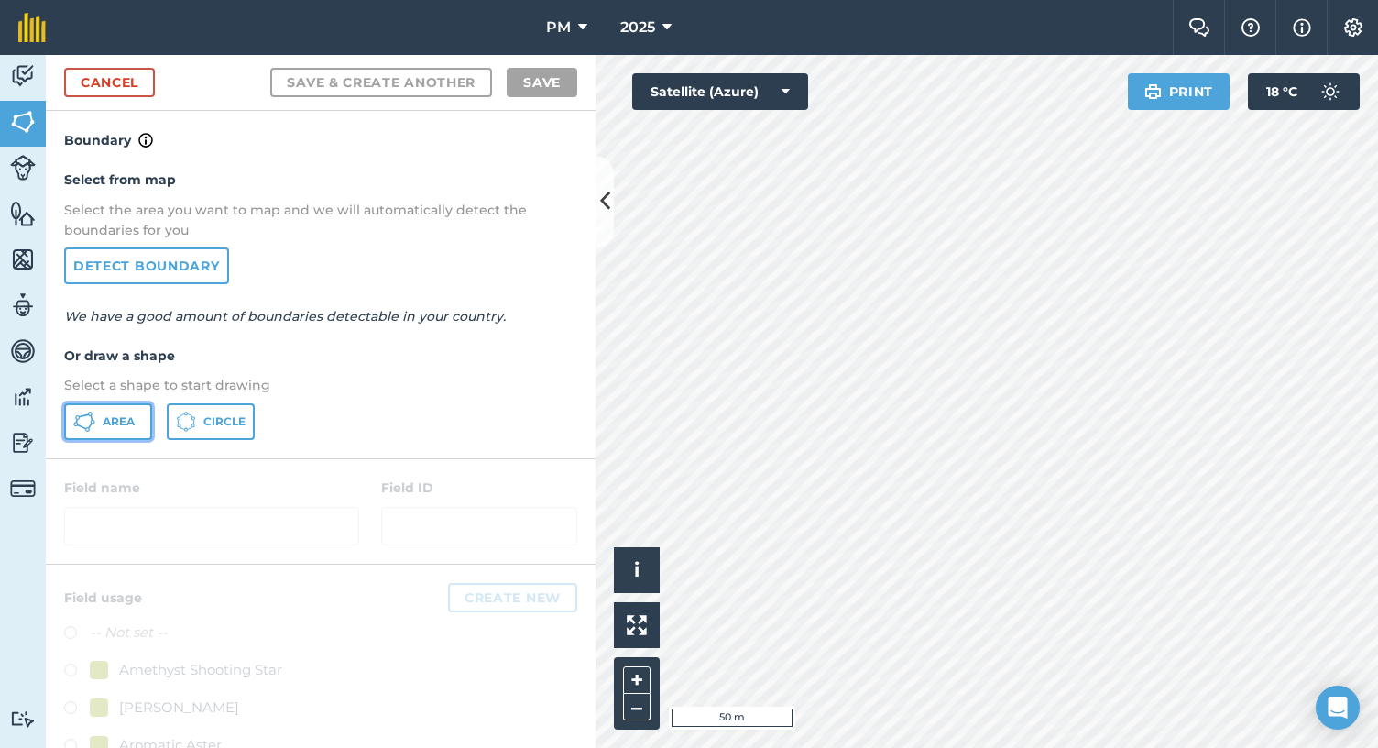
click at [118, 424] on span "Area" at bounding box center [119, 421] width 32 height 15
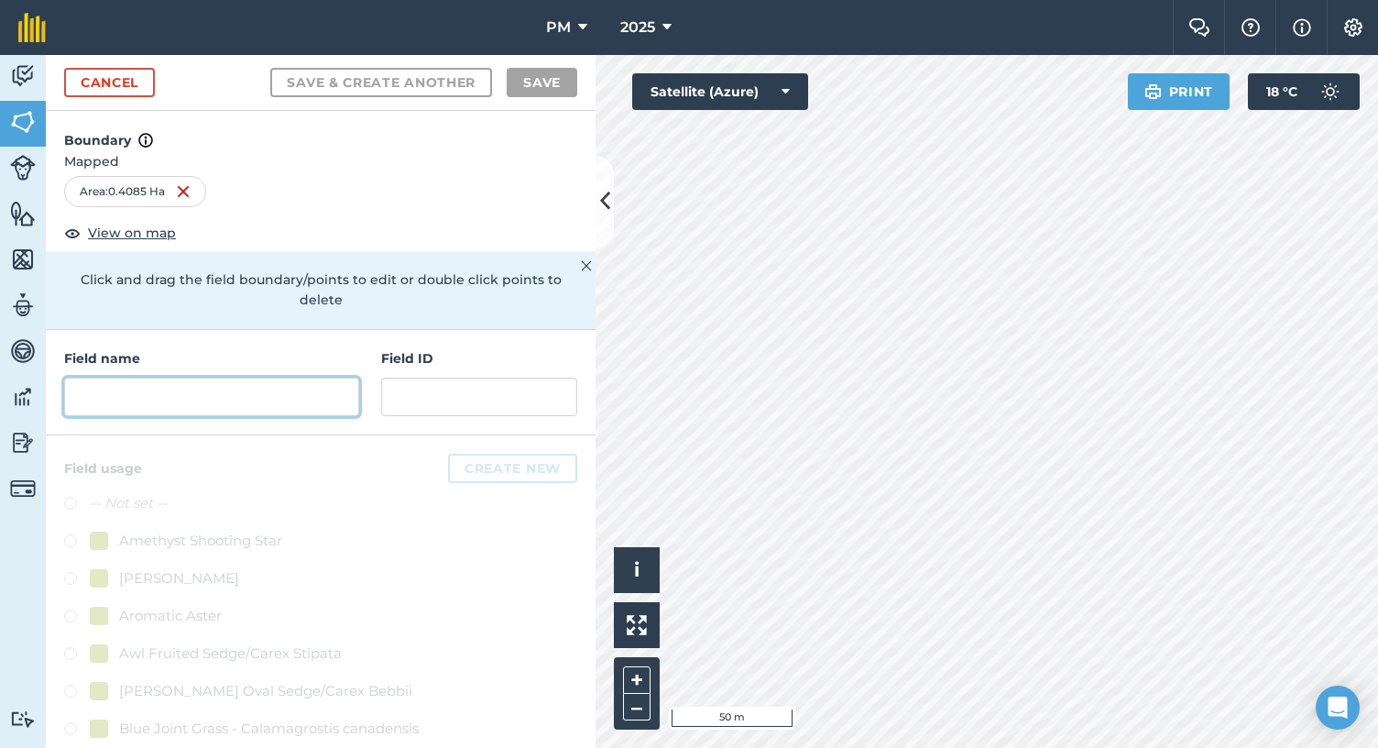
click at [237, 395] on input "text" at bounding box center [211, 397] width 295 height 38
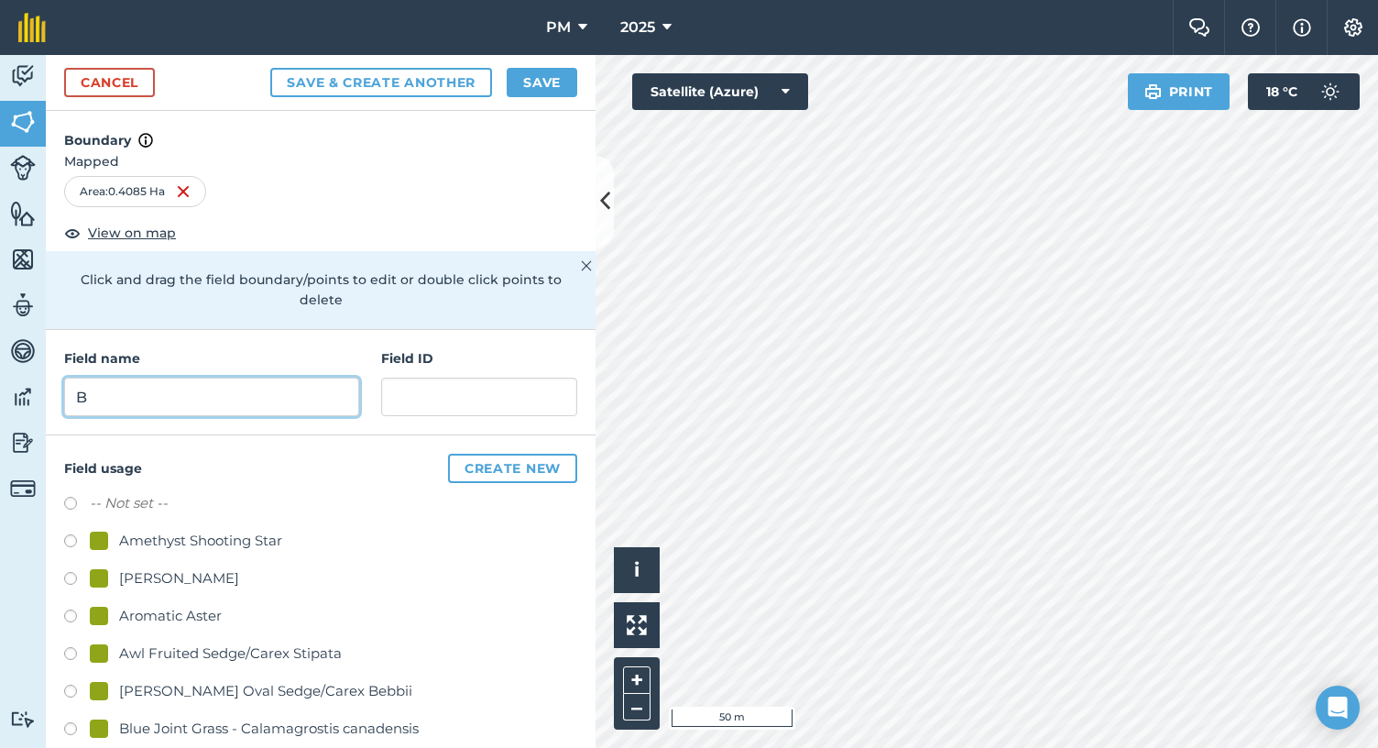
click at [271, 387] on input "B" at bounding box center [211, 397] width 295 height 38
type input "B4"
drag, startPoint x: 467, startPoint y: 626, endPoint x: 450, endPoint y: 606, distance: 26.6
click at [450, 606] on div "Aromatic Aster" at bounding box center [320, 618] width 513 height 27
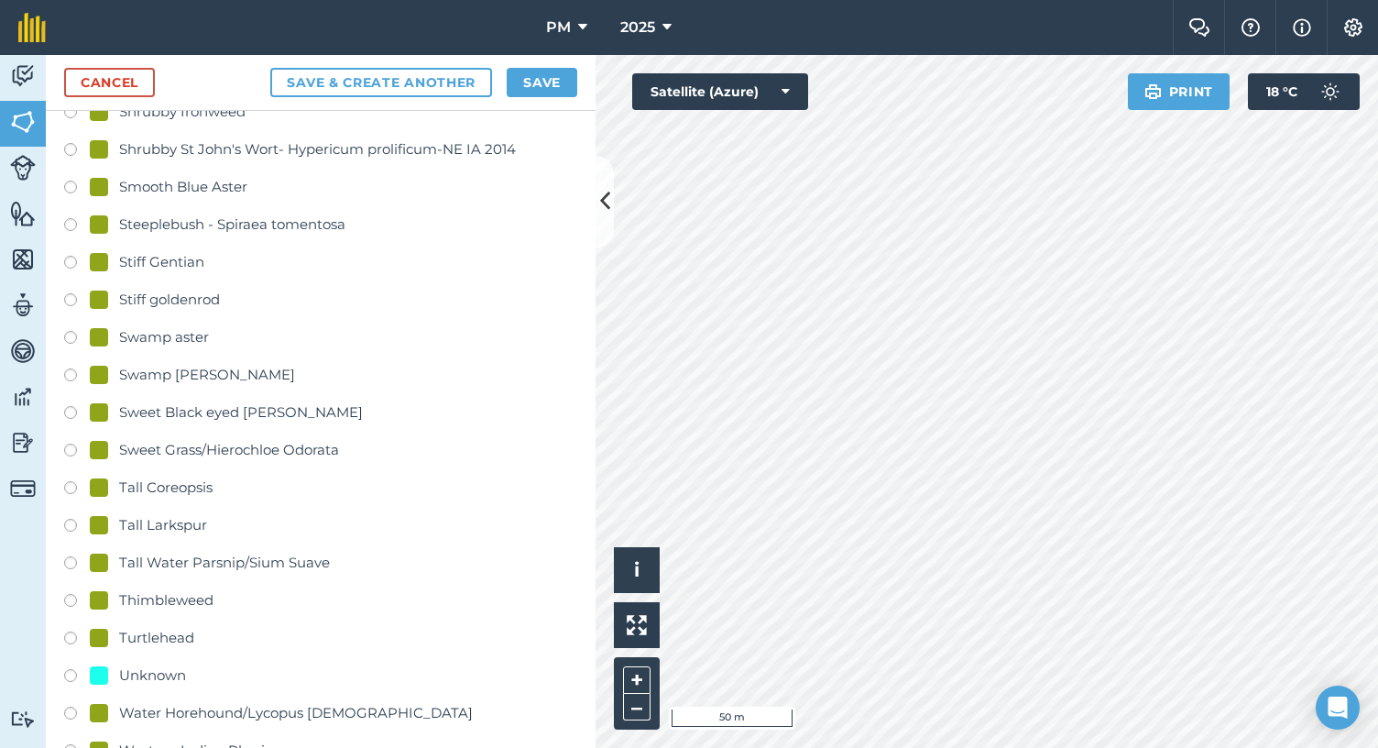
scroll to position [3506, 0]
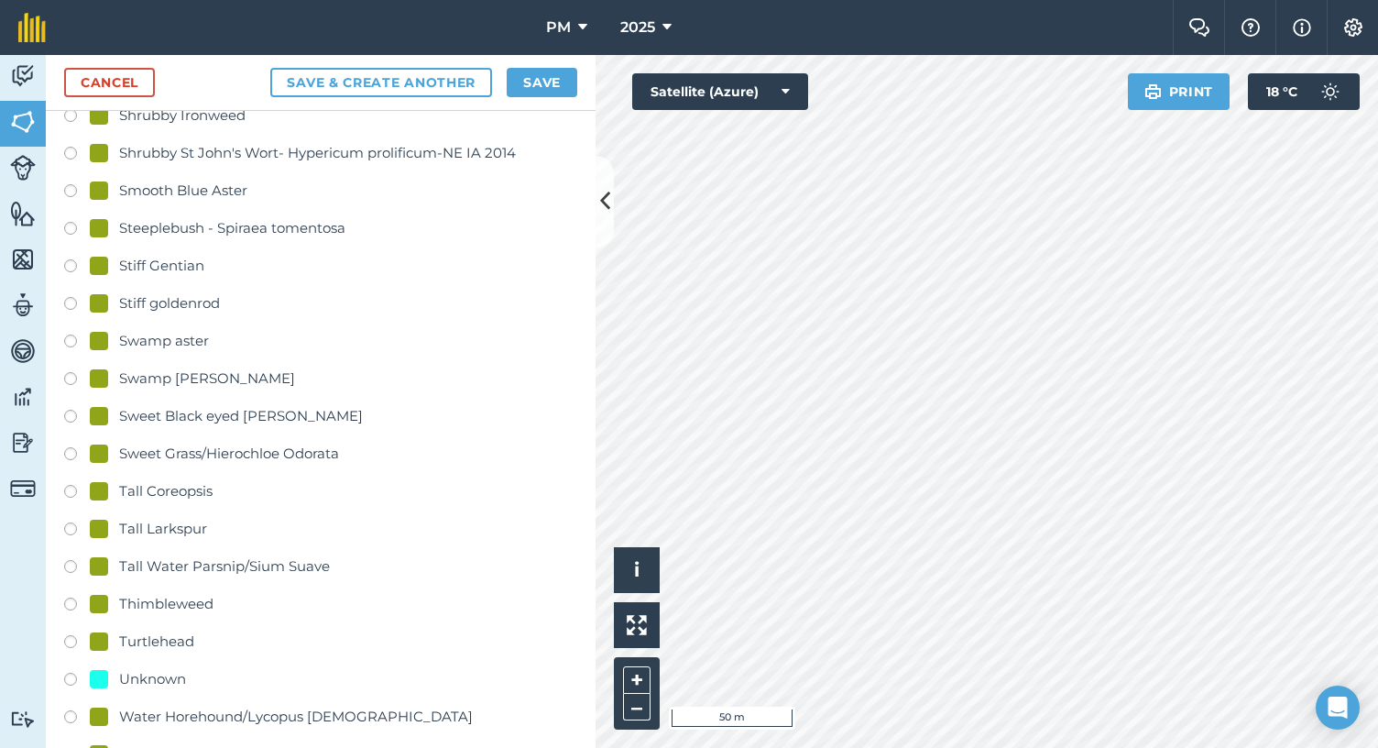
click at [70, 485] on label at bounding box center [77, 494] width 26 height 18
radio input "true"
click at [548, 84] on button "Save" at bounding box center [542, 82] width 71 height 29
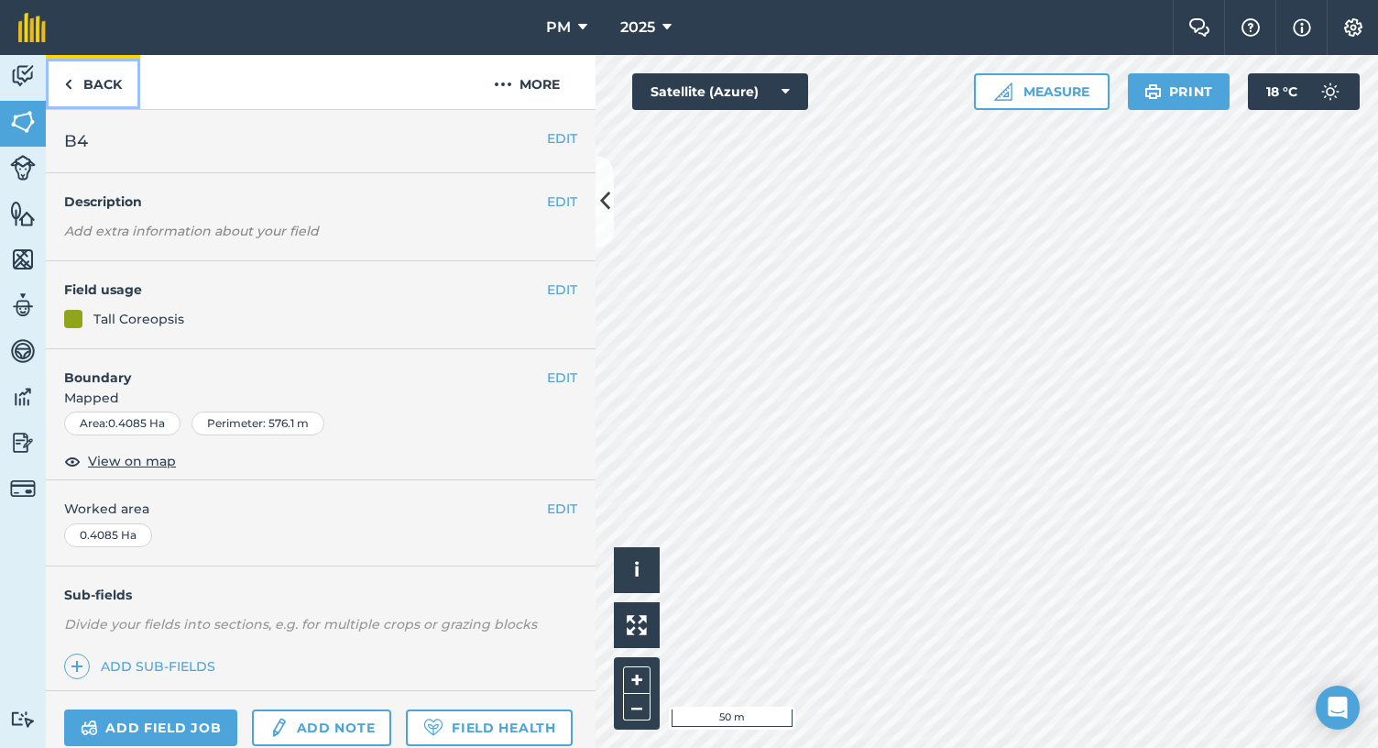
click at [73, 80] on link "Back" at bounding box center [93, 82] width 94 height 54
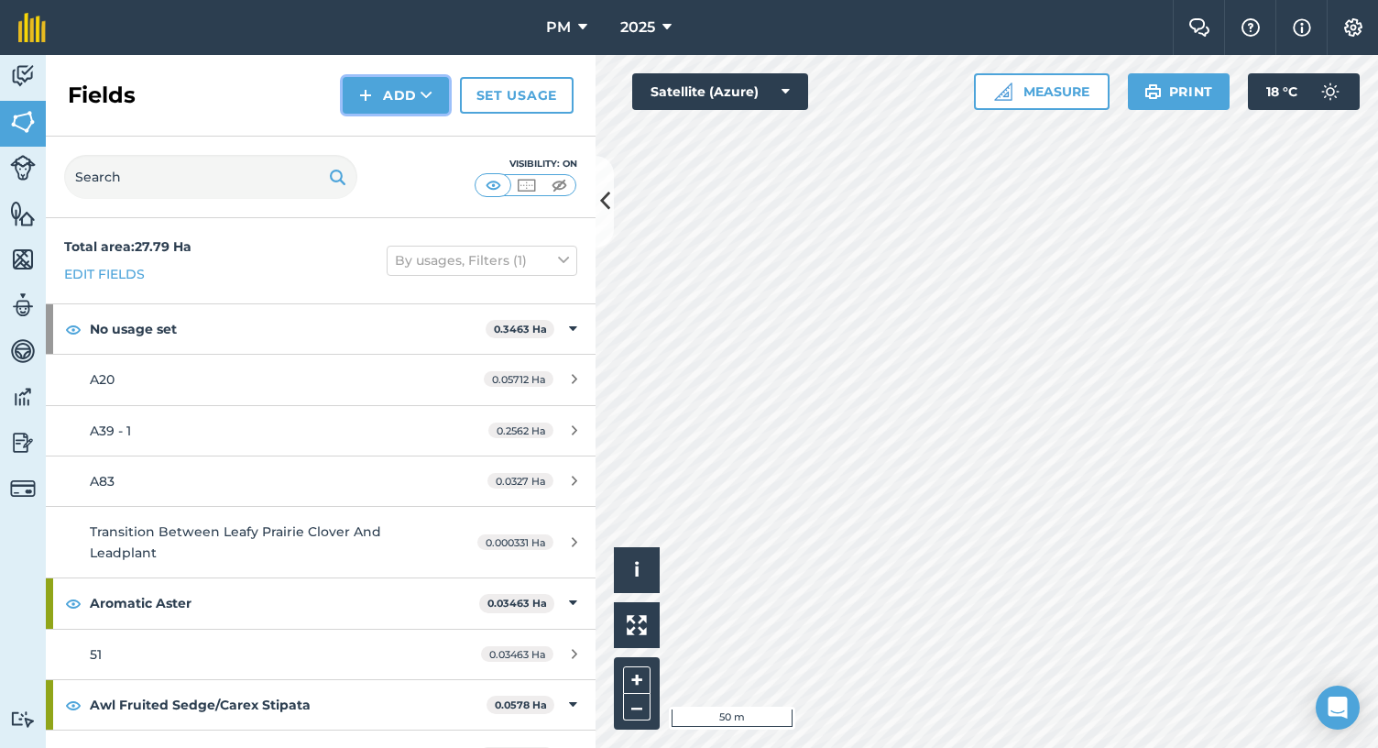
click at [402, 93] on button "Add" at bounding box center [396, 95] width 106 height 37
click at [392, 137] on link "Draw" at bounding box center [396, 136] width 101 height 40
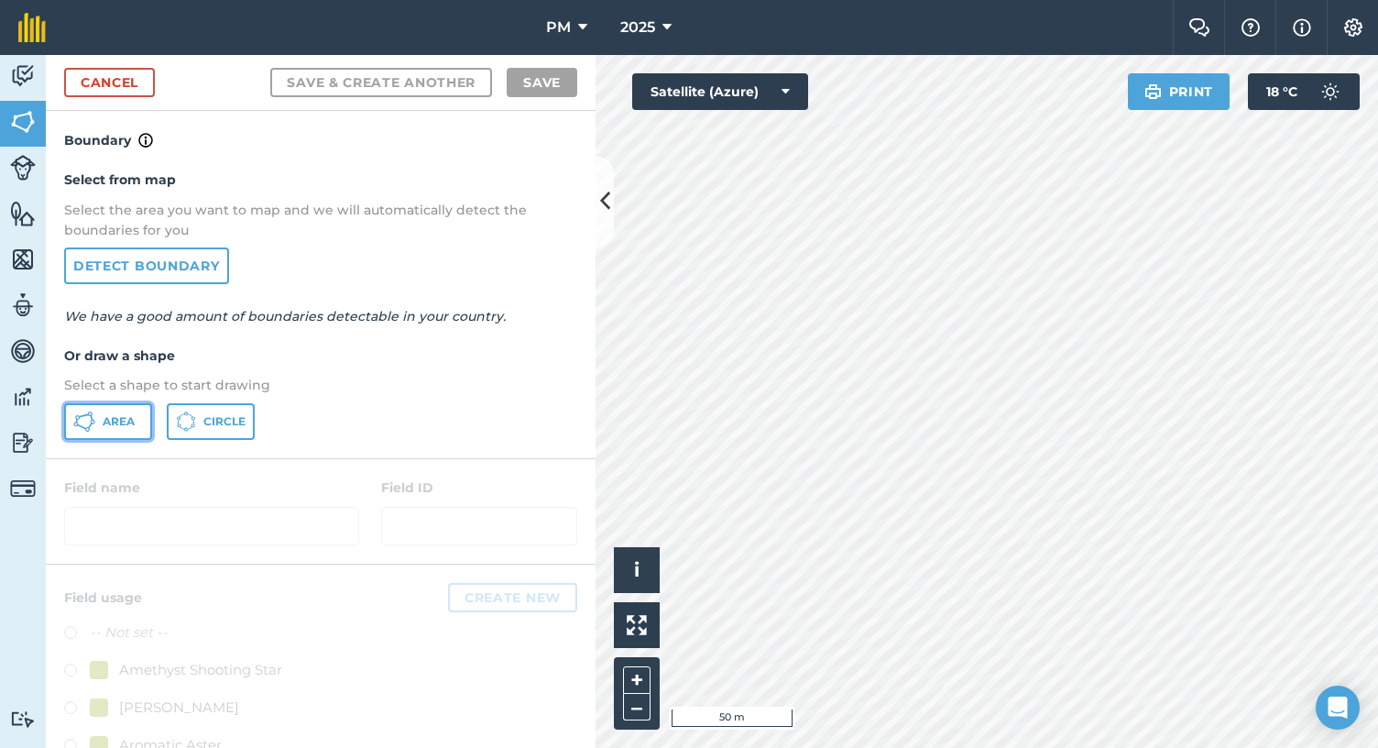
click at [104, 422] on span "Area" at bounding box center [119, 421] width 32 height 15
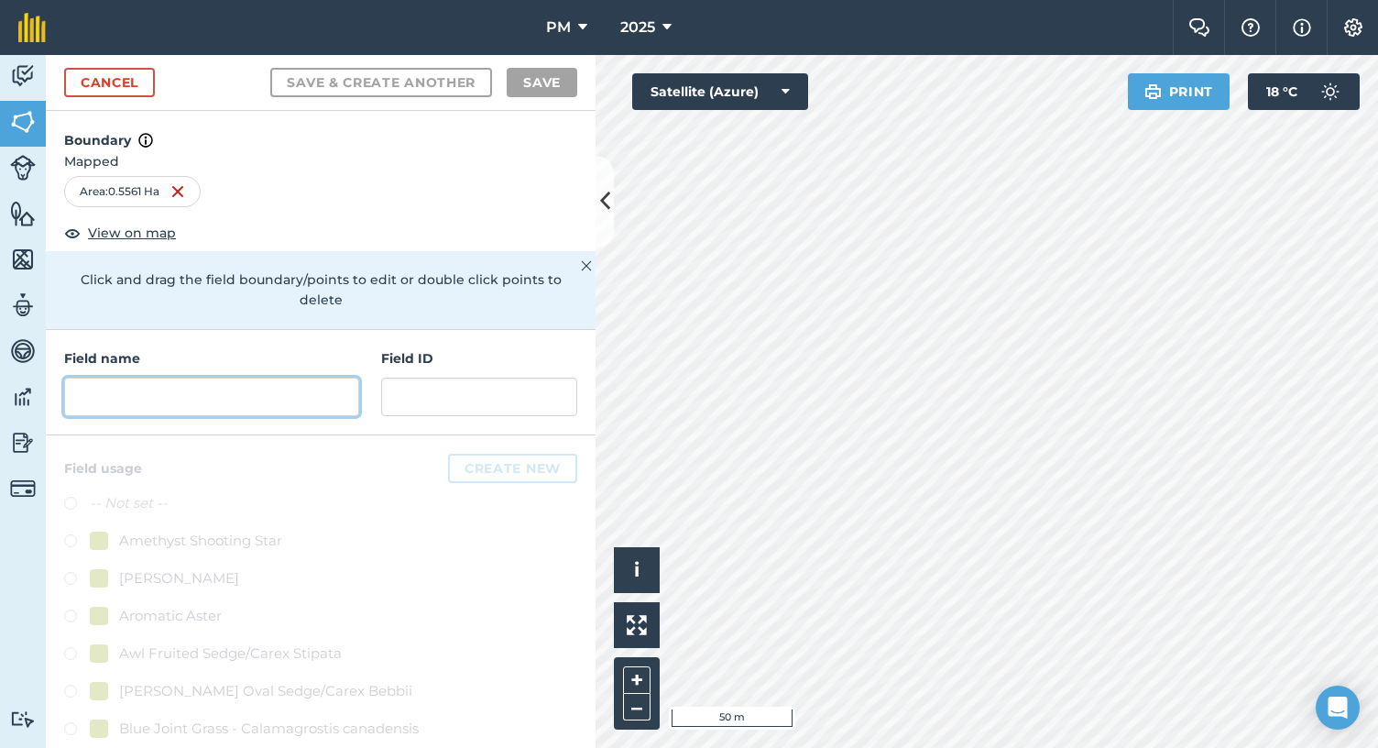
click at [229, 382] on input "text" at bounding box center [211, 397] width 295 height 38
type input "b"
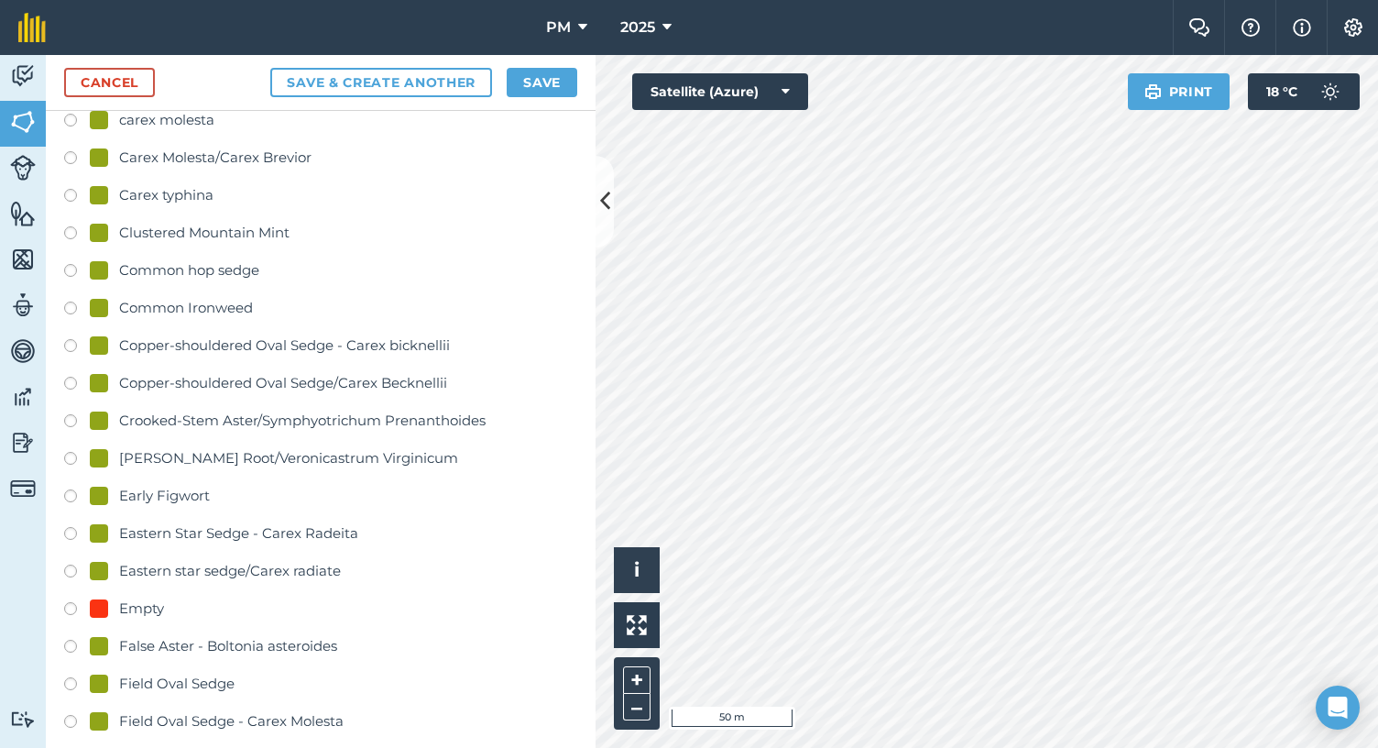
scroll to position [933, 0]
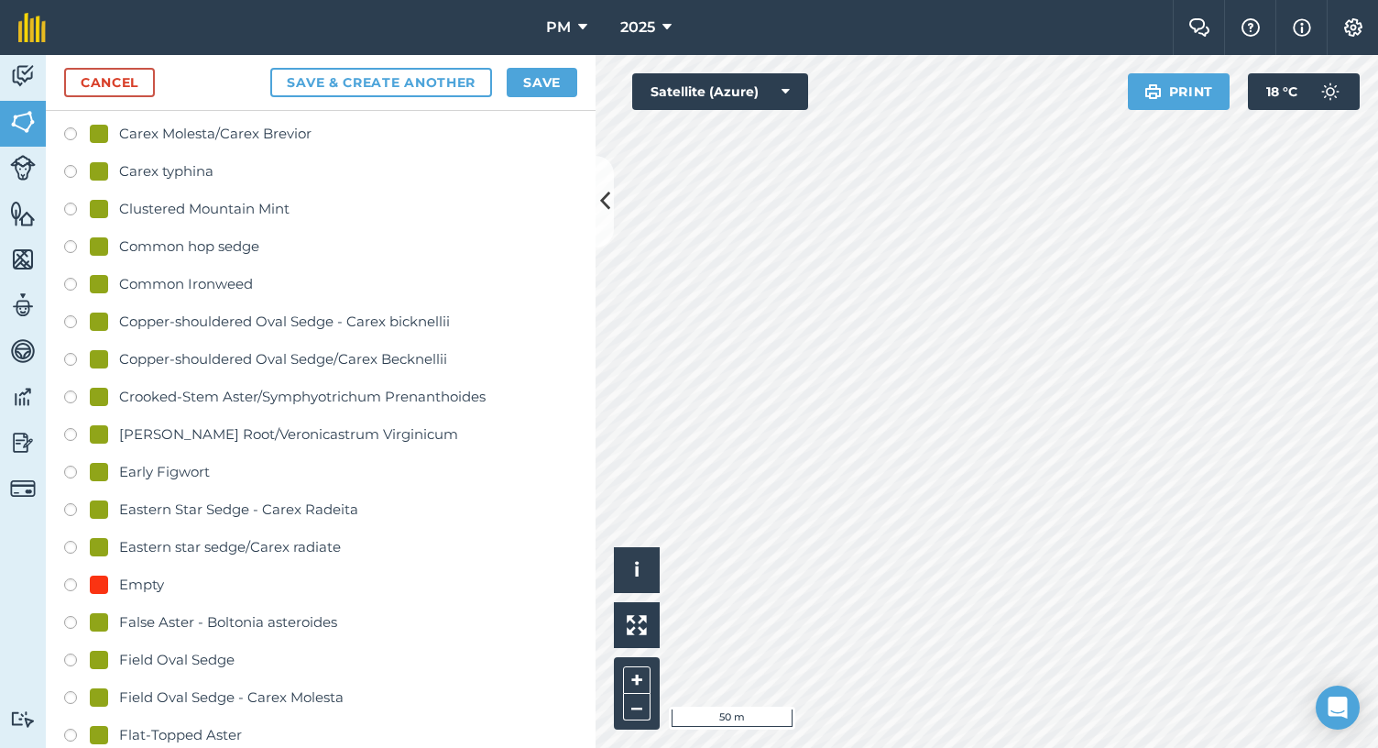
type input "B5"
click at [70, 466] on label at bounding box center [77, 475] width 26 height 18
radio input "true"
click at [540, 85] on button "Save" at bounding box center [542, 82] width 71 height 29
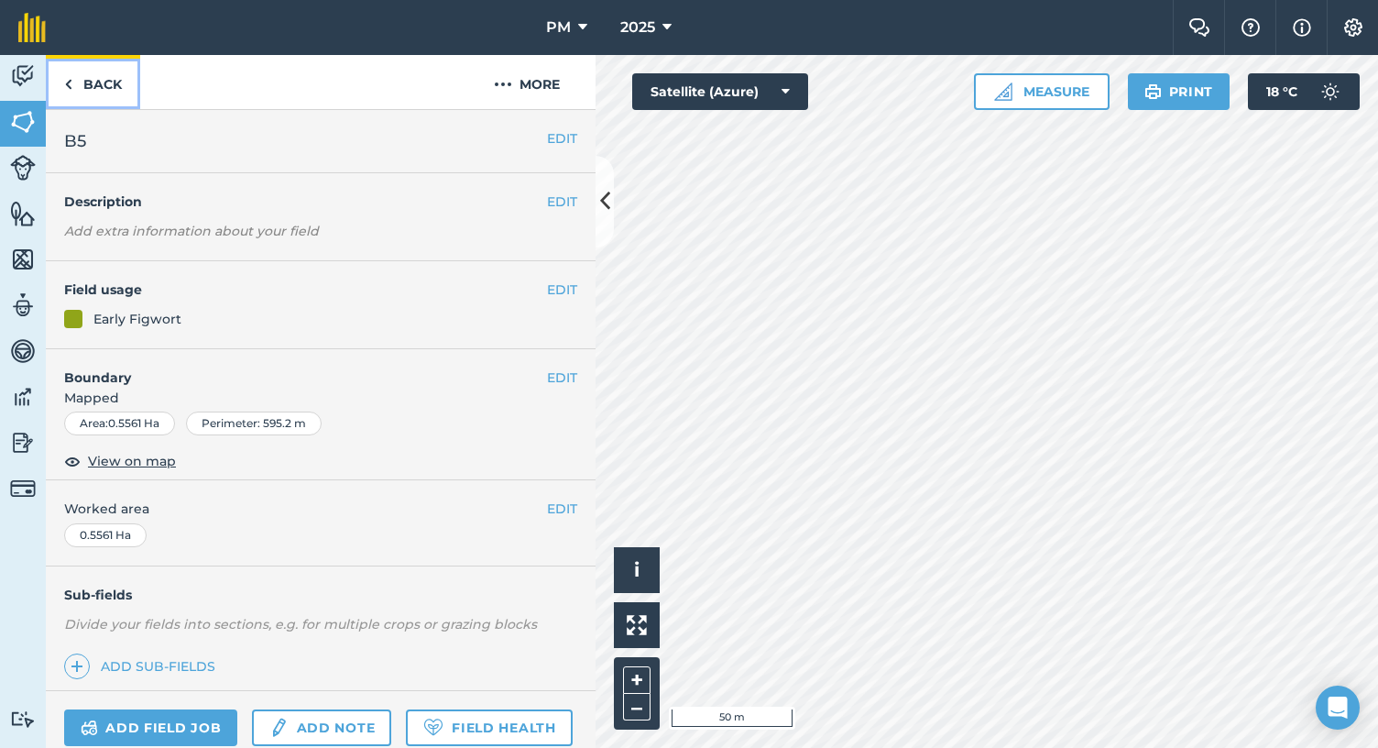
click at [79, 84] on link "Back" at bounding box center [93, 82] width 94 height 54
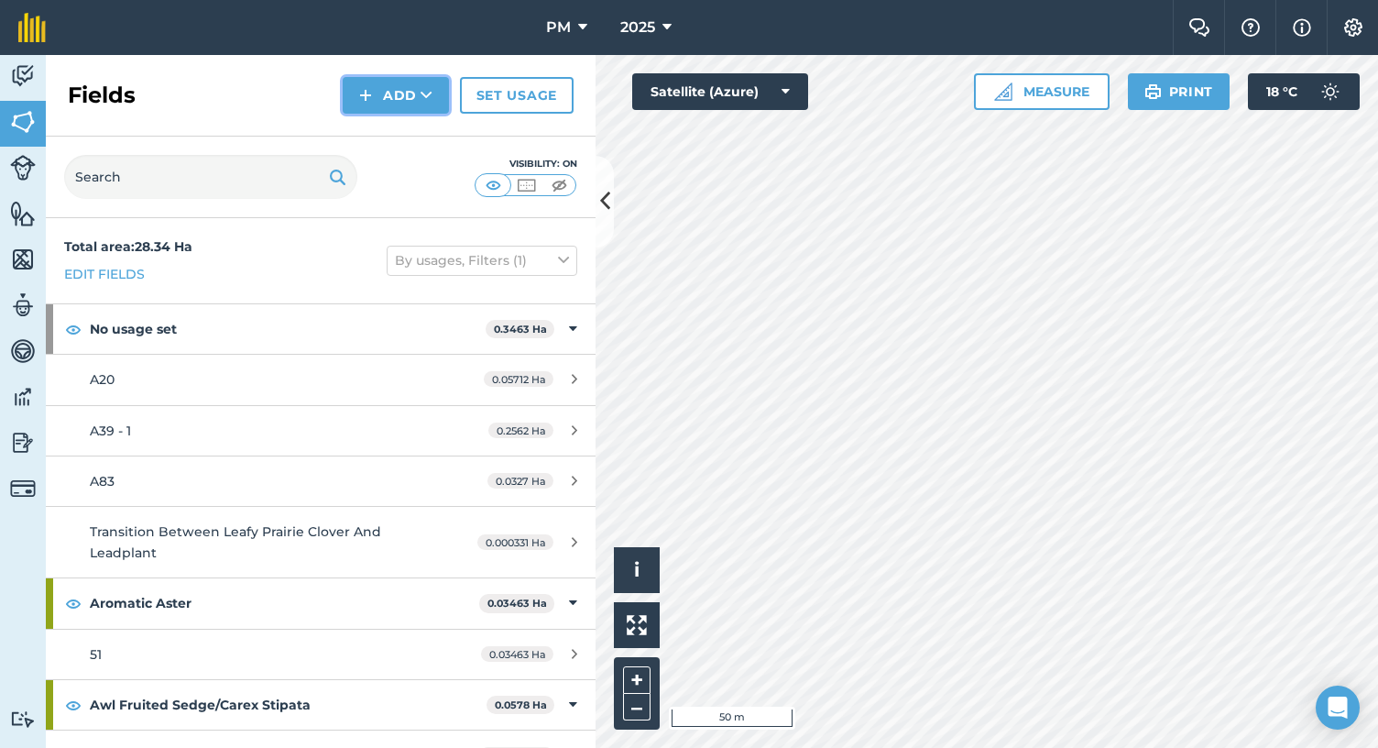
click at [423, 100] on icon at bounding box center [427, 95] width 12 height 18
click at [411, 133] on link "Draw" at bounding box center [396, 136] width 101 height 40
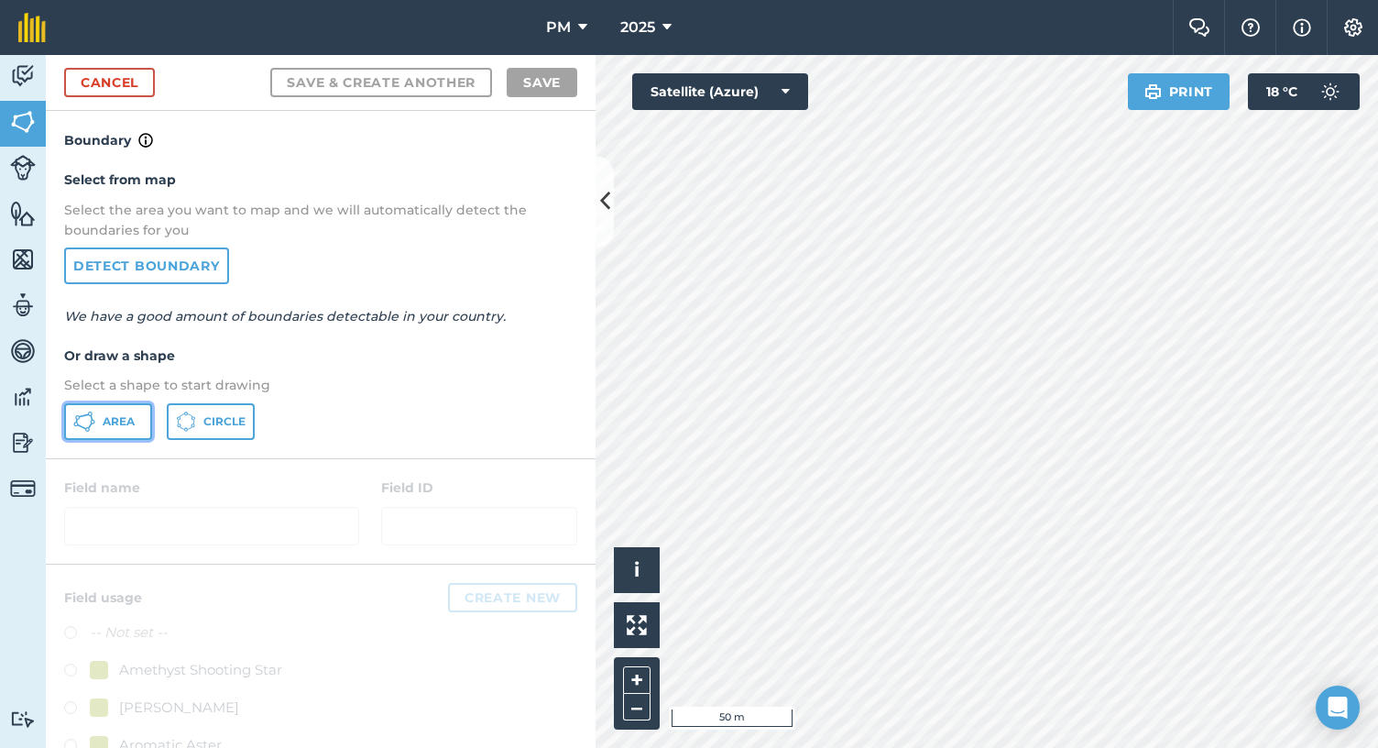
click at [108, 419] on span "Area" at bounding box center [119, 421] width 32 height 15
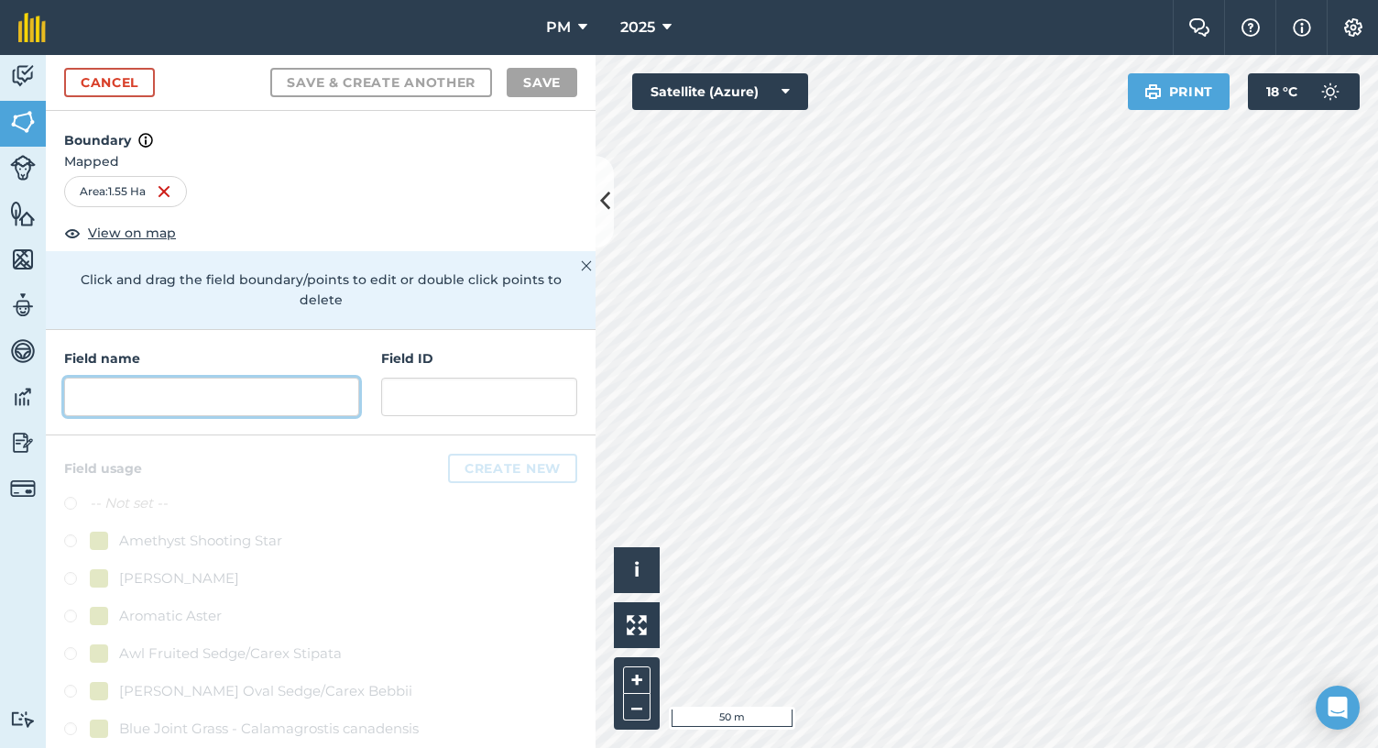
click at [255, 398] on input "text" at bounding box center [211, 397] width 295 height 38
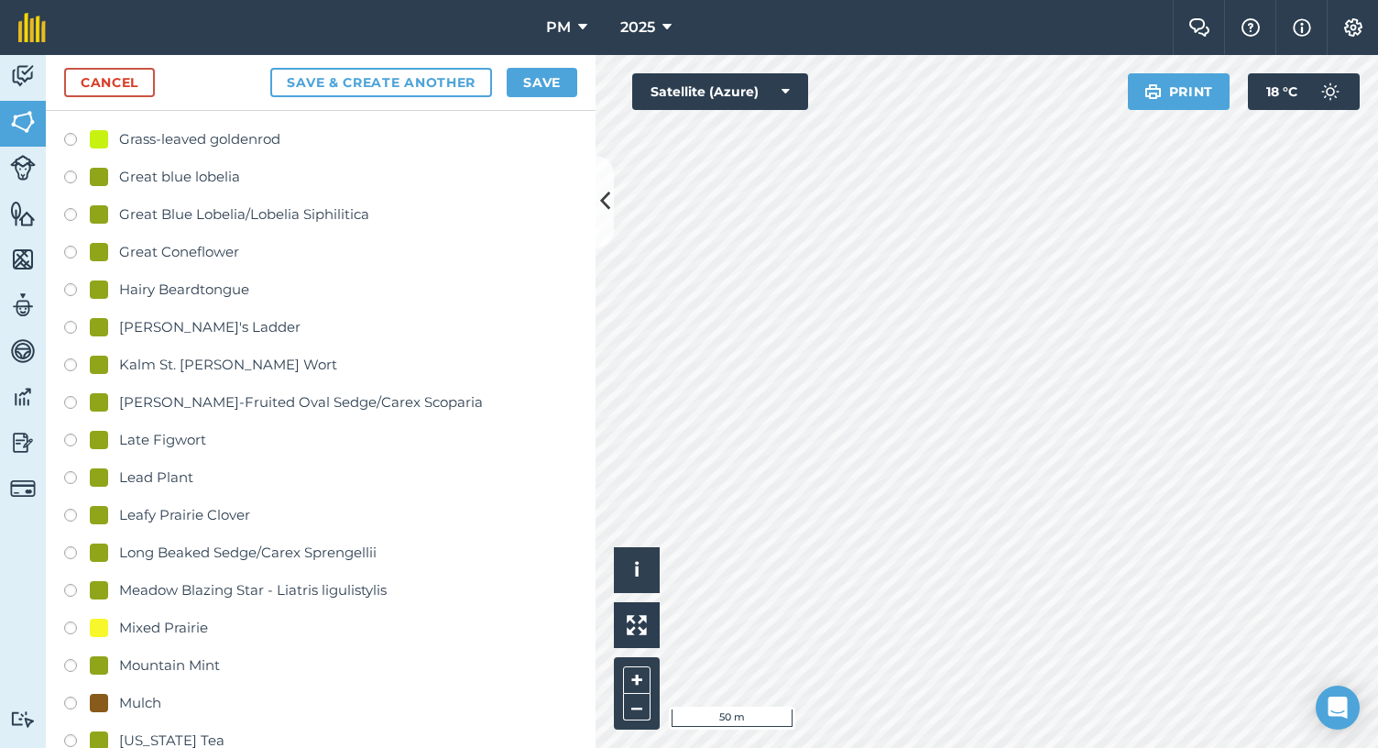
scroll to position [1729, 0]
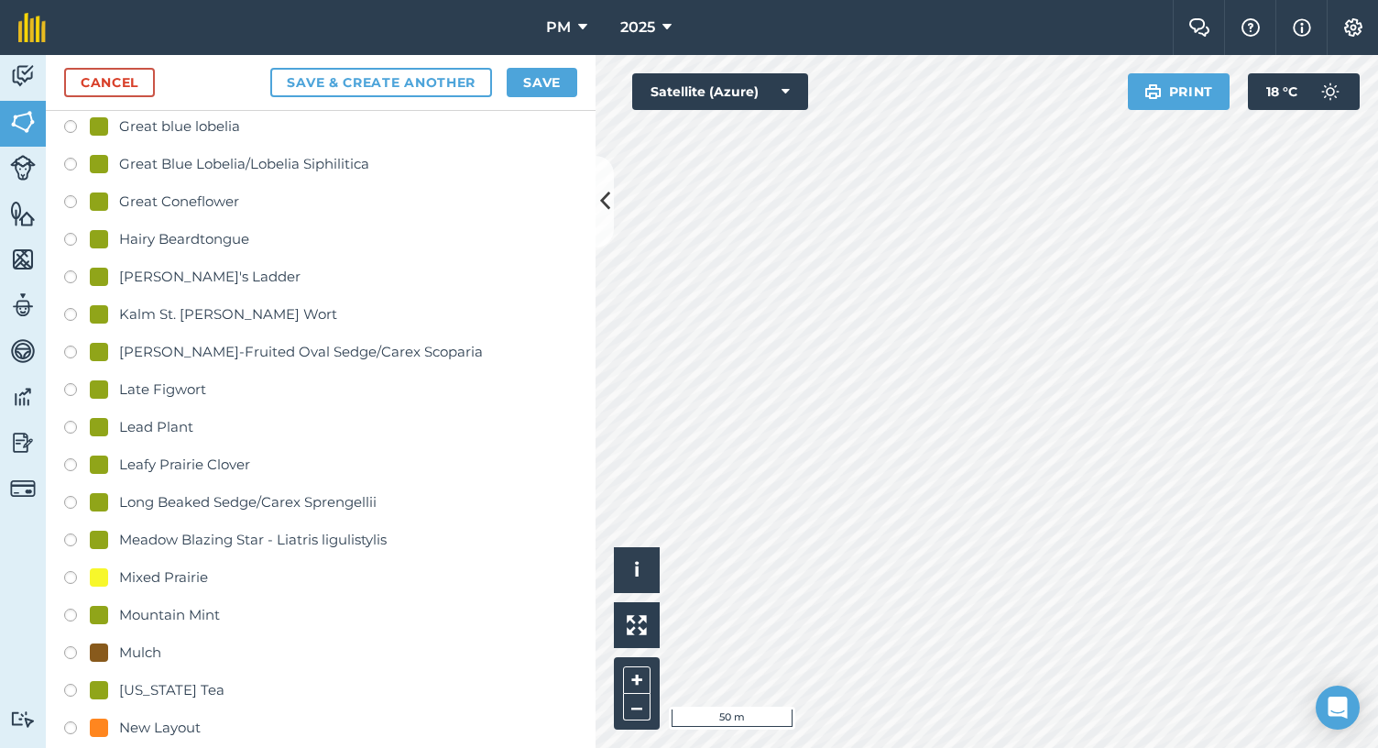
type input "B6"
click at [73, 576] on label at bounding box center [77, 580] width 26 height 18
radio input "true"
click at [548, 87] on button "Save" at bounding box center [542, 82] width 71 height 29
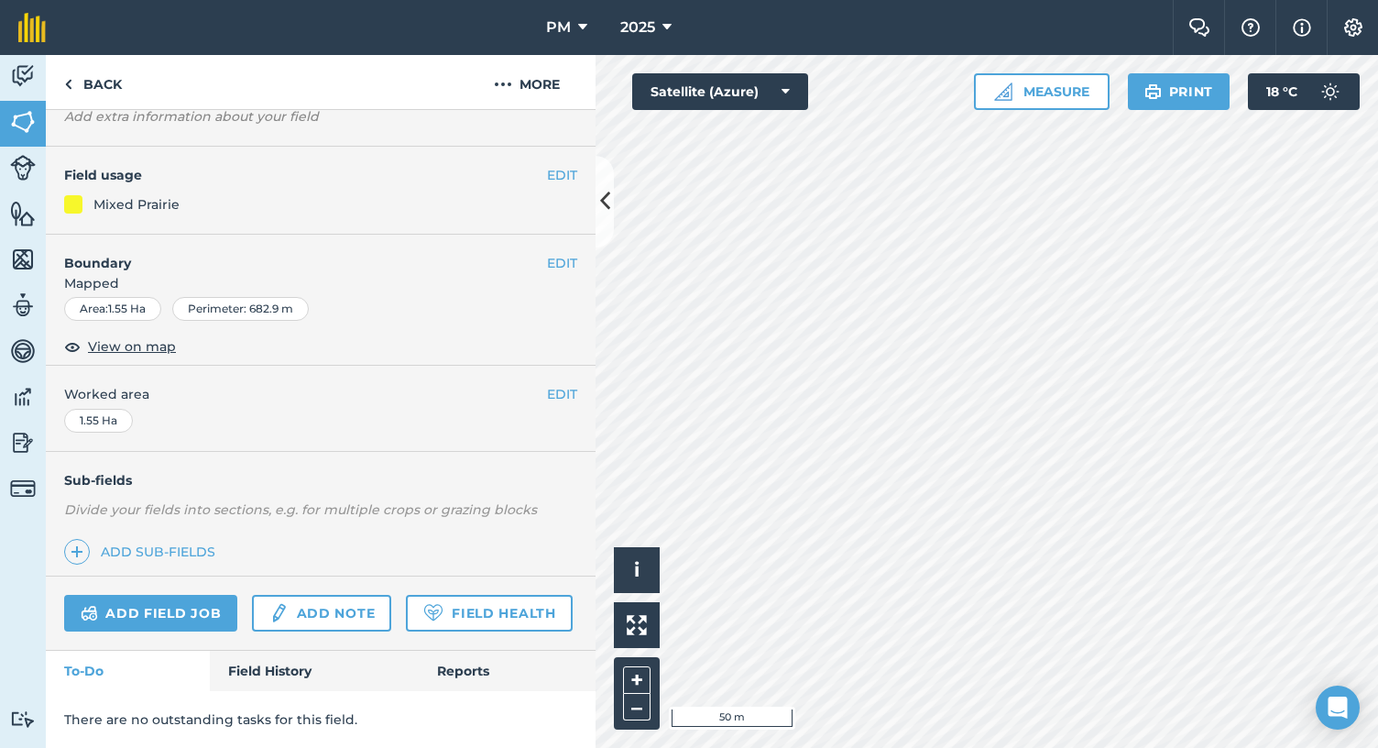
scroll to position [130, 0]
click at [81, 541] on img at bounding box center [77, 552] width 13 height 22
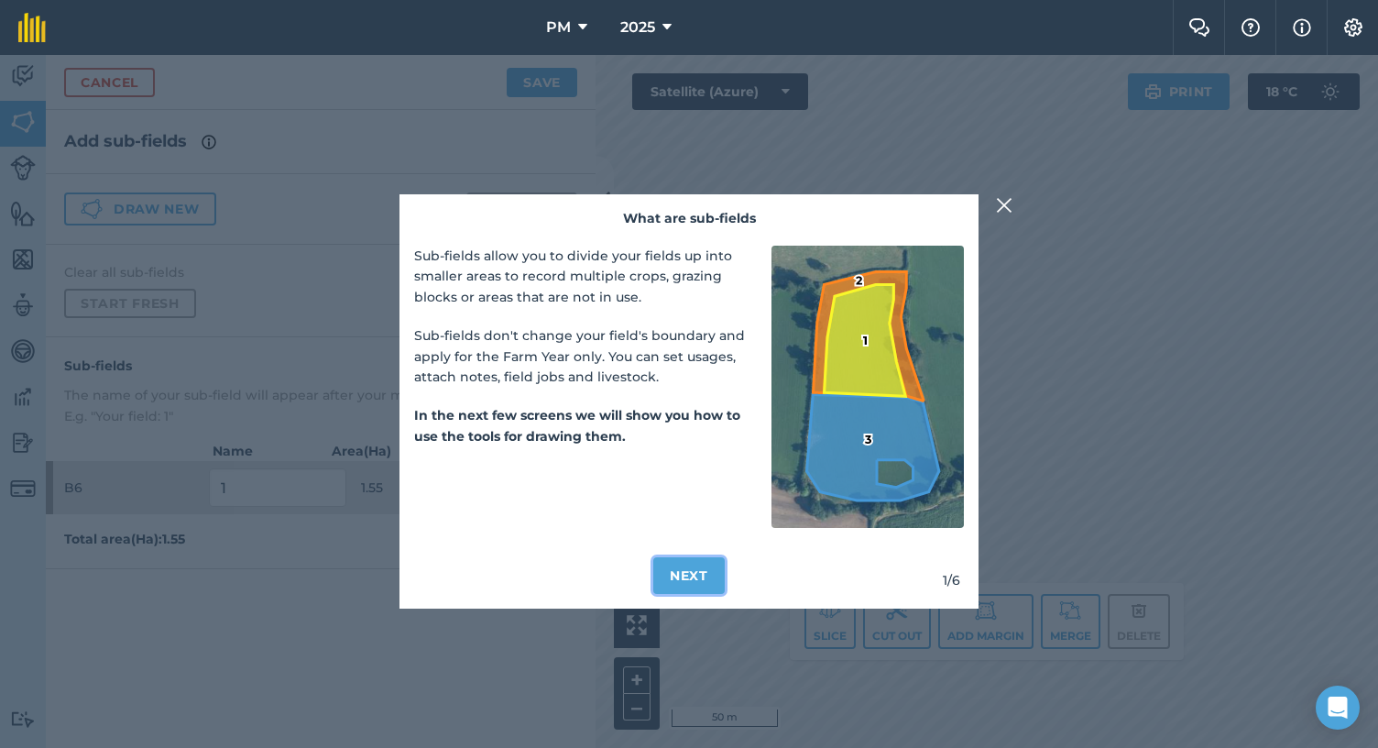
click at [694, 575] on button "Next" at bounding box center [688, 575] width 71 height 37
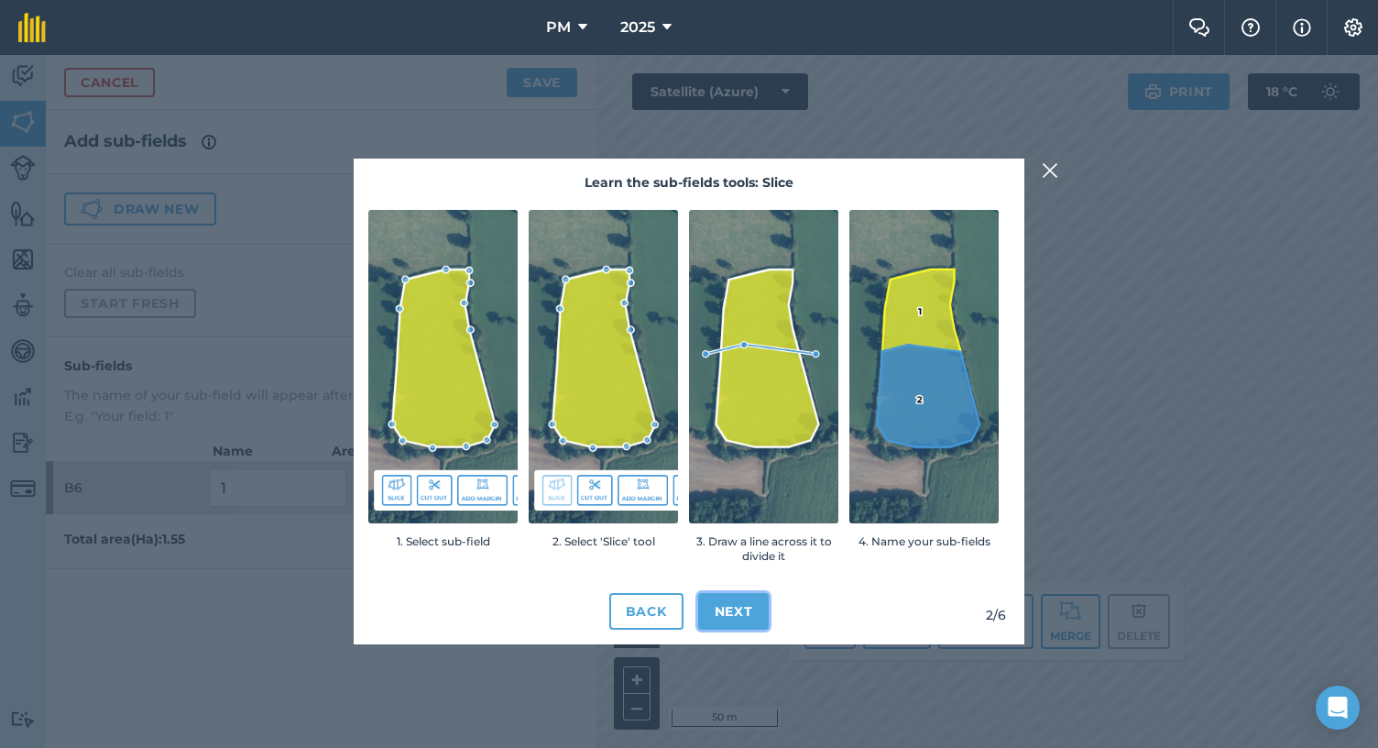
click at [751, 627] on button "Next" at bounding box center [733, 611] width 71 height 37
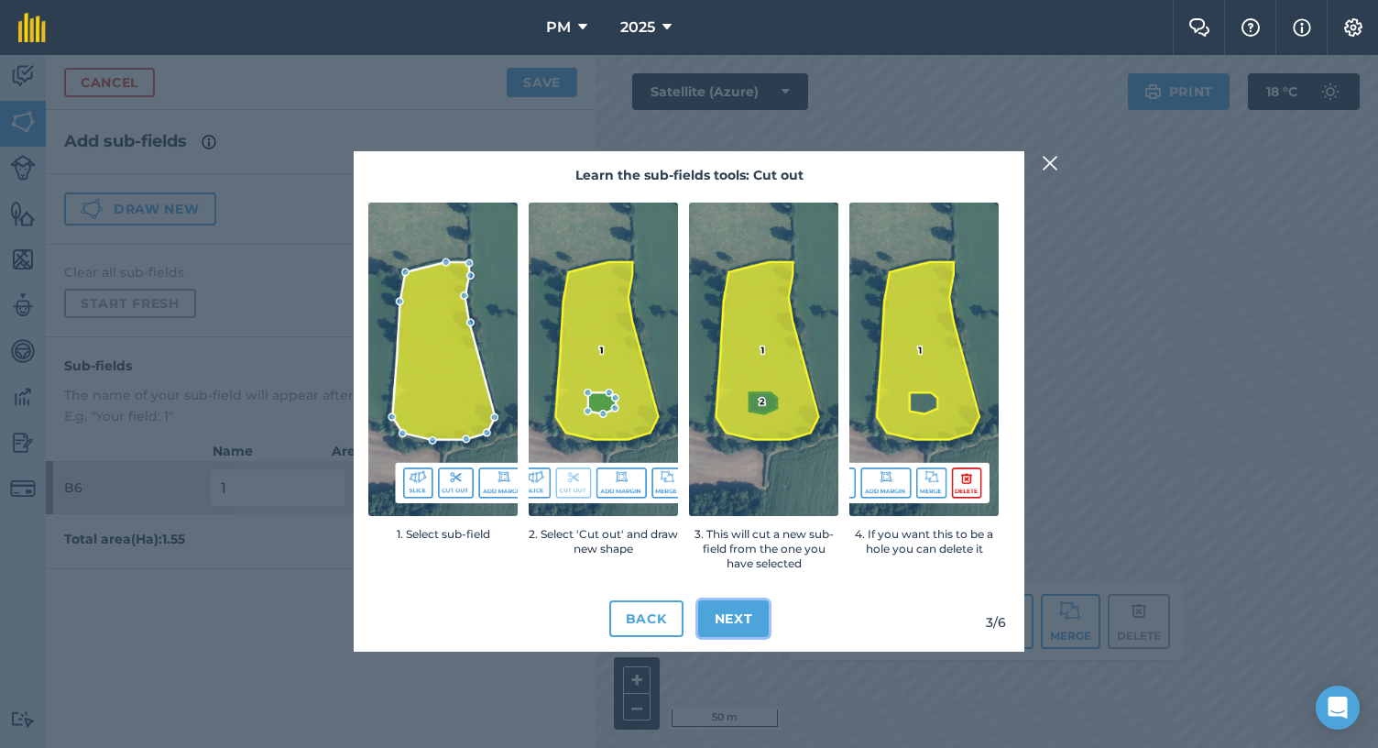
click at [750, 622] on button "Next" at bounding box center [733, 618] width 71 height 37
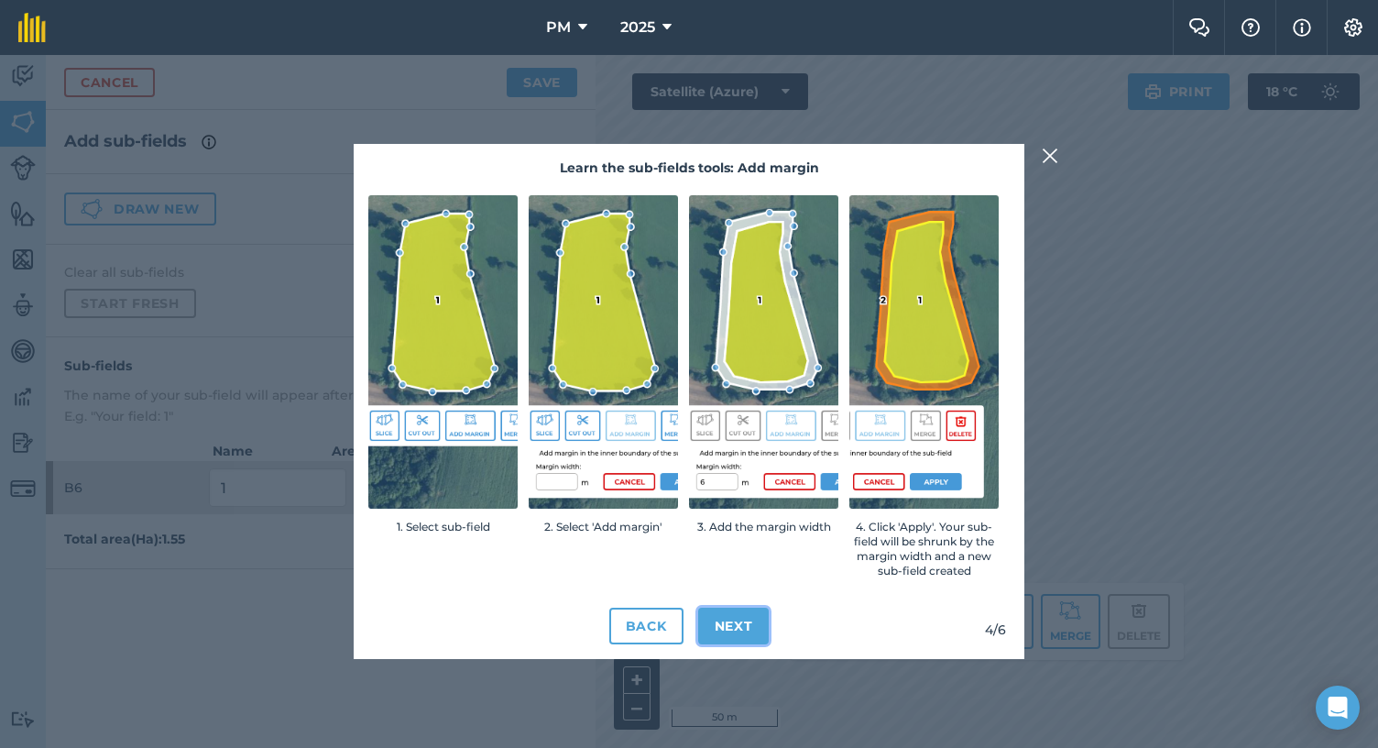
click at [740, 622] on button "Next" at bounding box center [733, 626] width 71 height 37
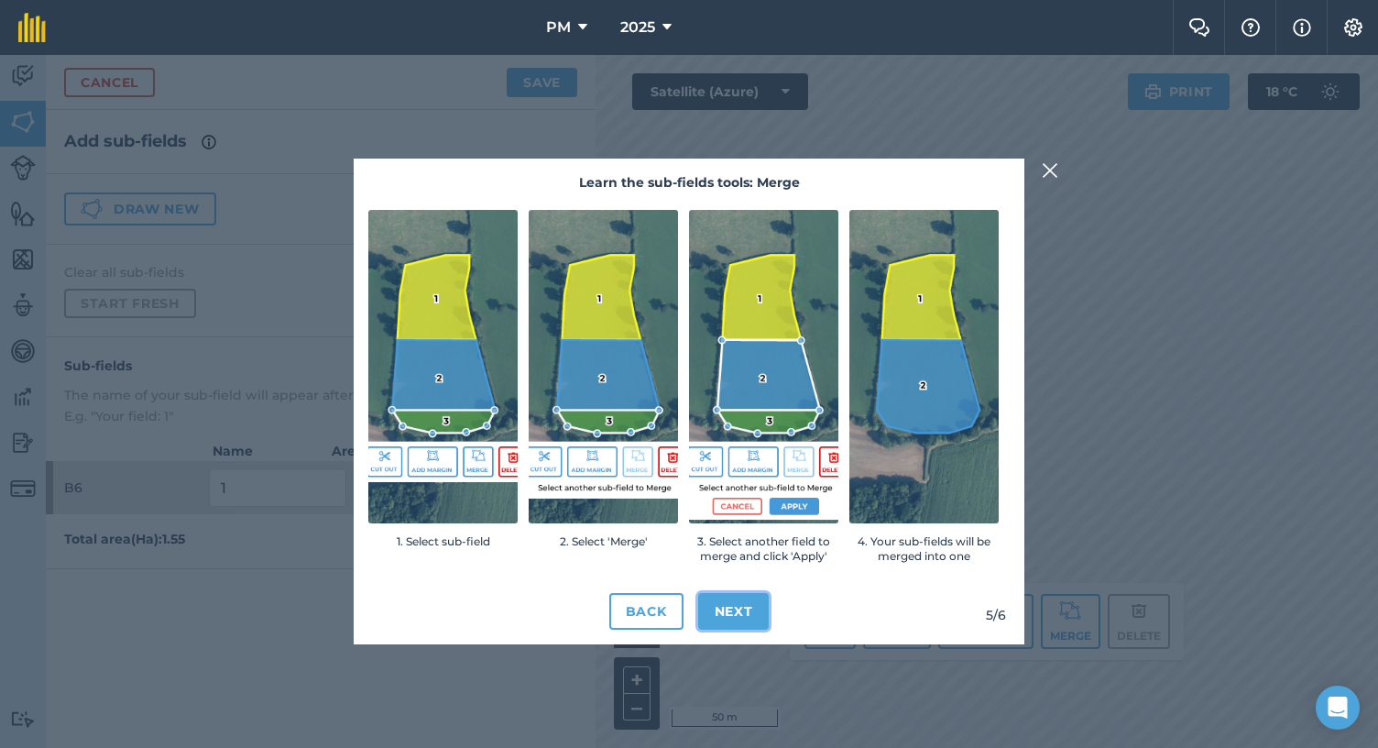
click at [740, 617] on button "Next" at bounding box center [733, 611] width 71 height 37
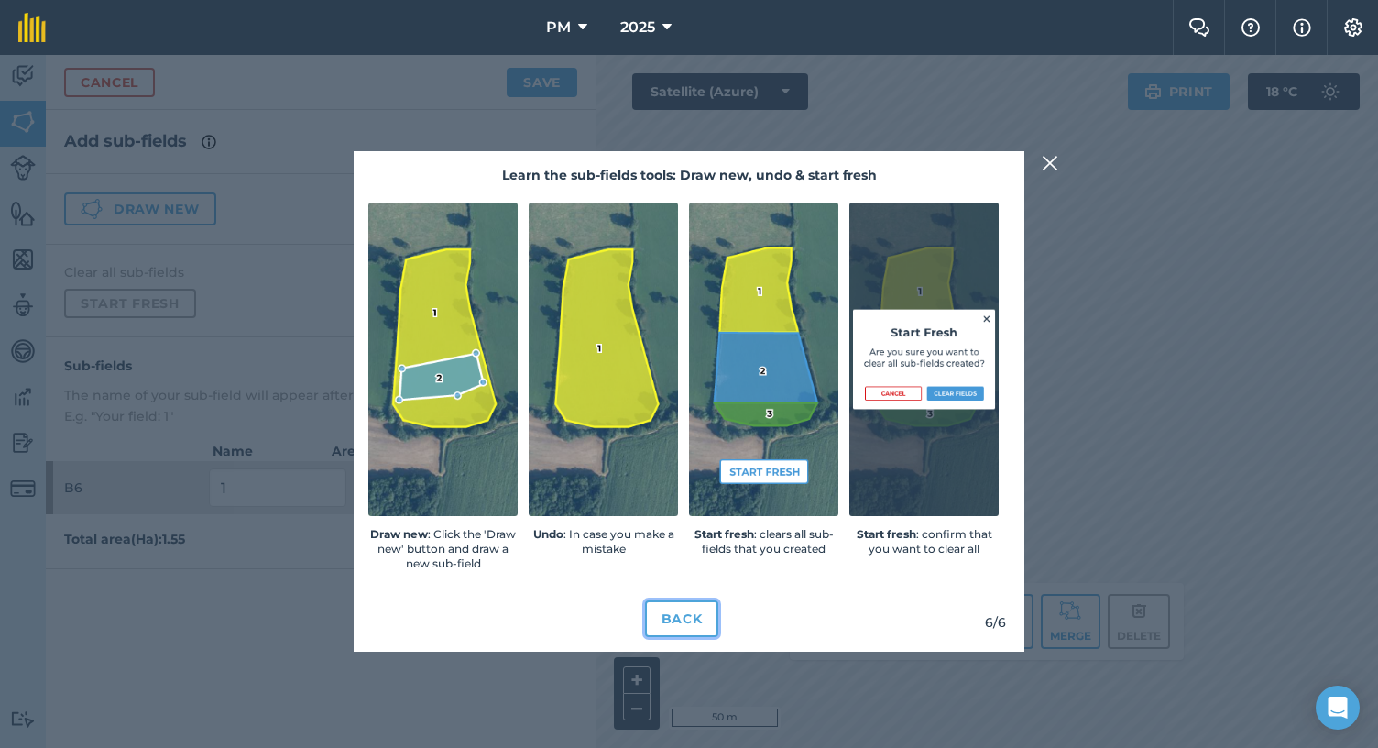
click at [700, 613] on button "Back" at bounding box center [682, 618] width 74 height 37
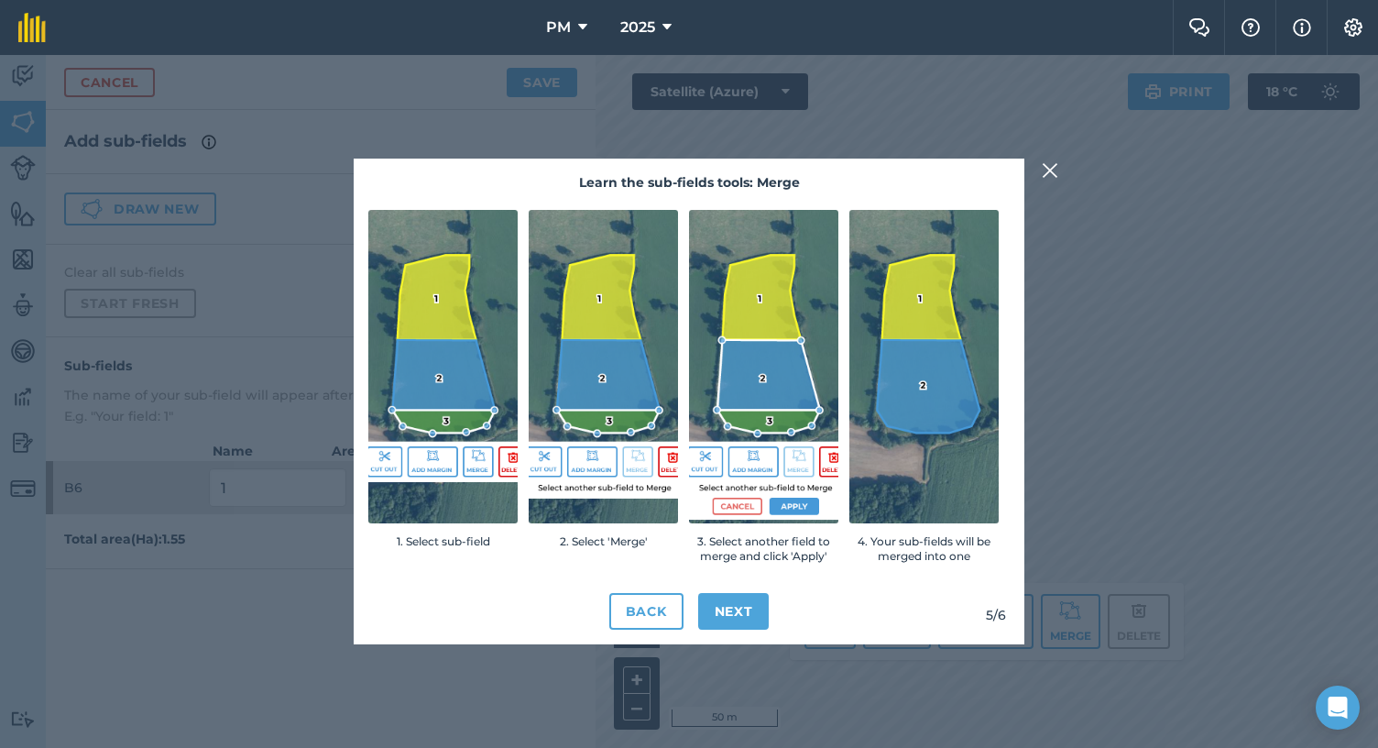
click at [1050, 170] on img at bounding box center [1050, 170] width 16 height 22
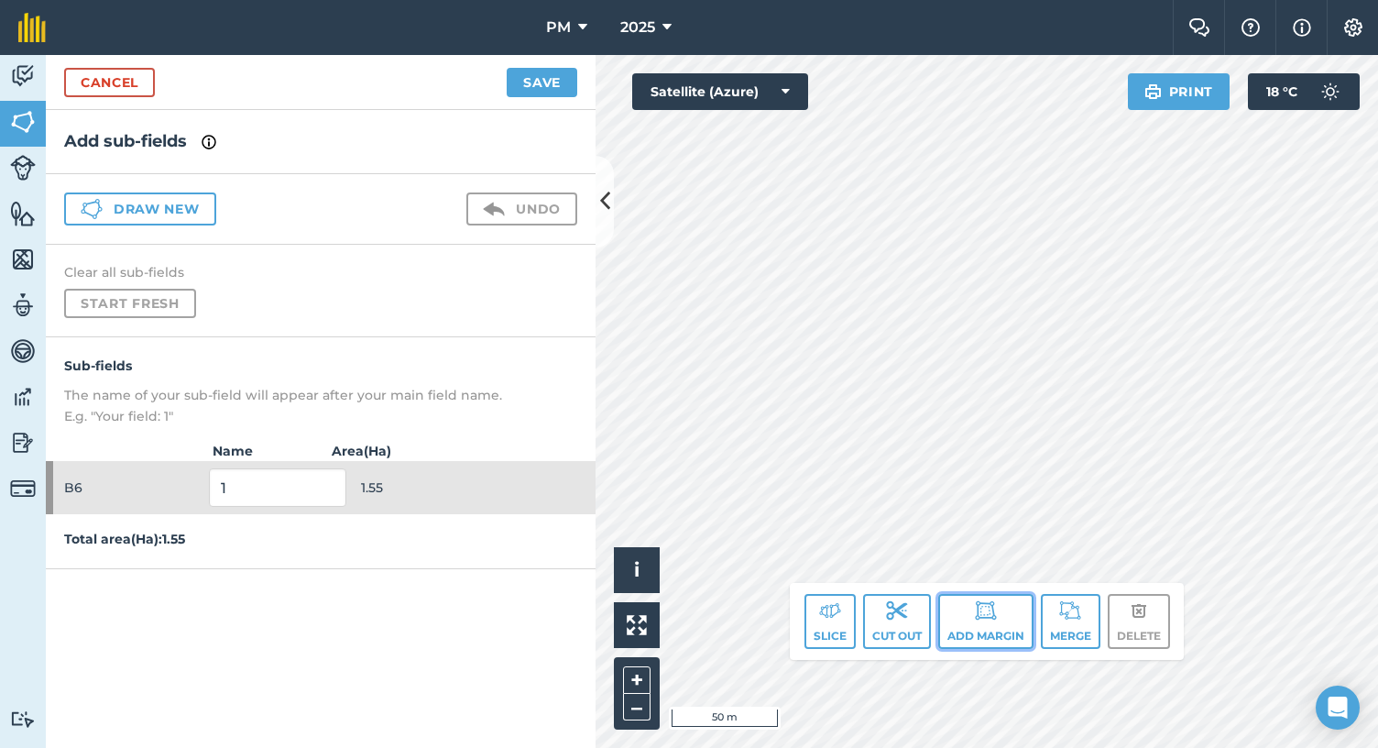
click at [986, 627] on button "Add margin" at bounding box center [985, 621] width 95 height 55
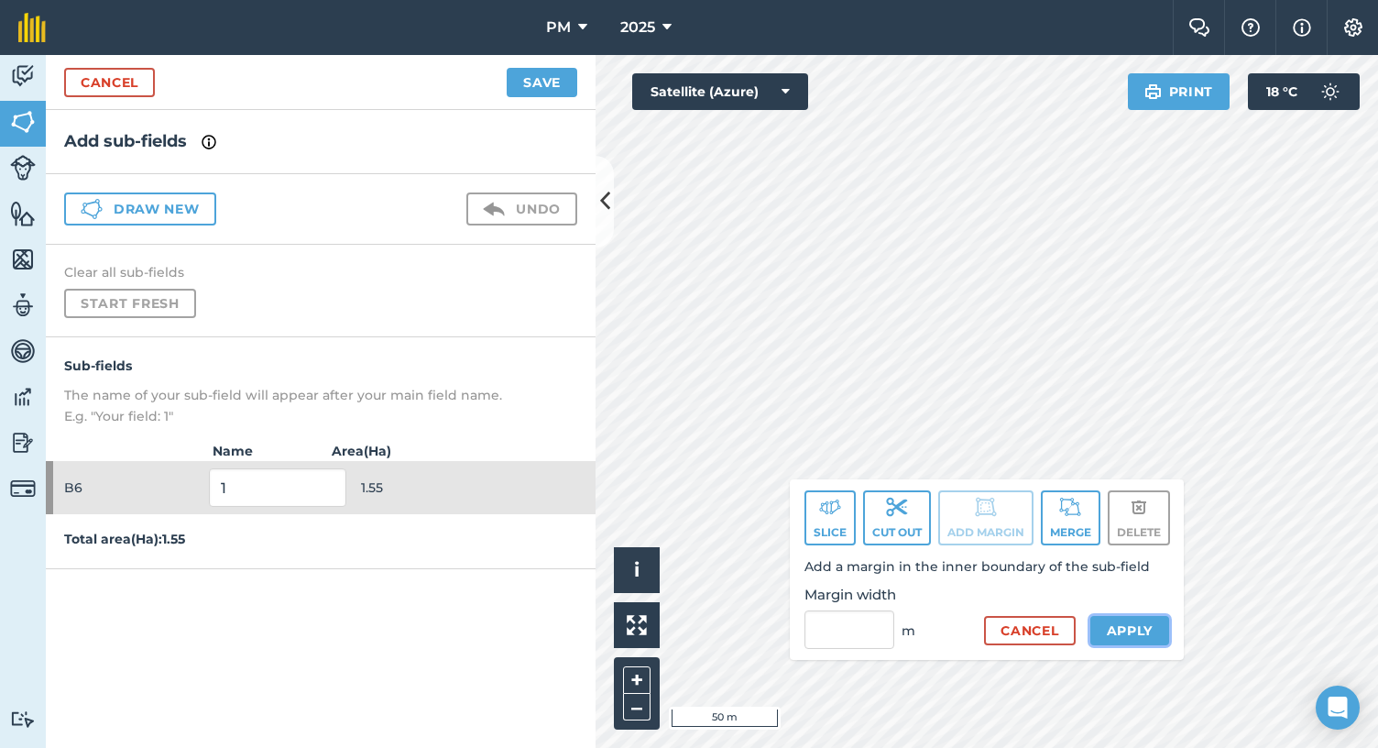
click at [1140, 629] on button "Apply" at bounding box center [1131, 630] width 80 height 29
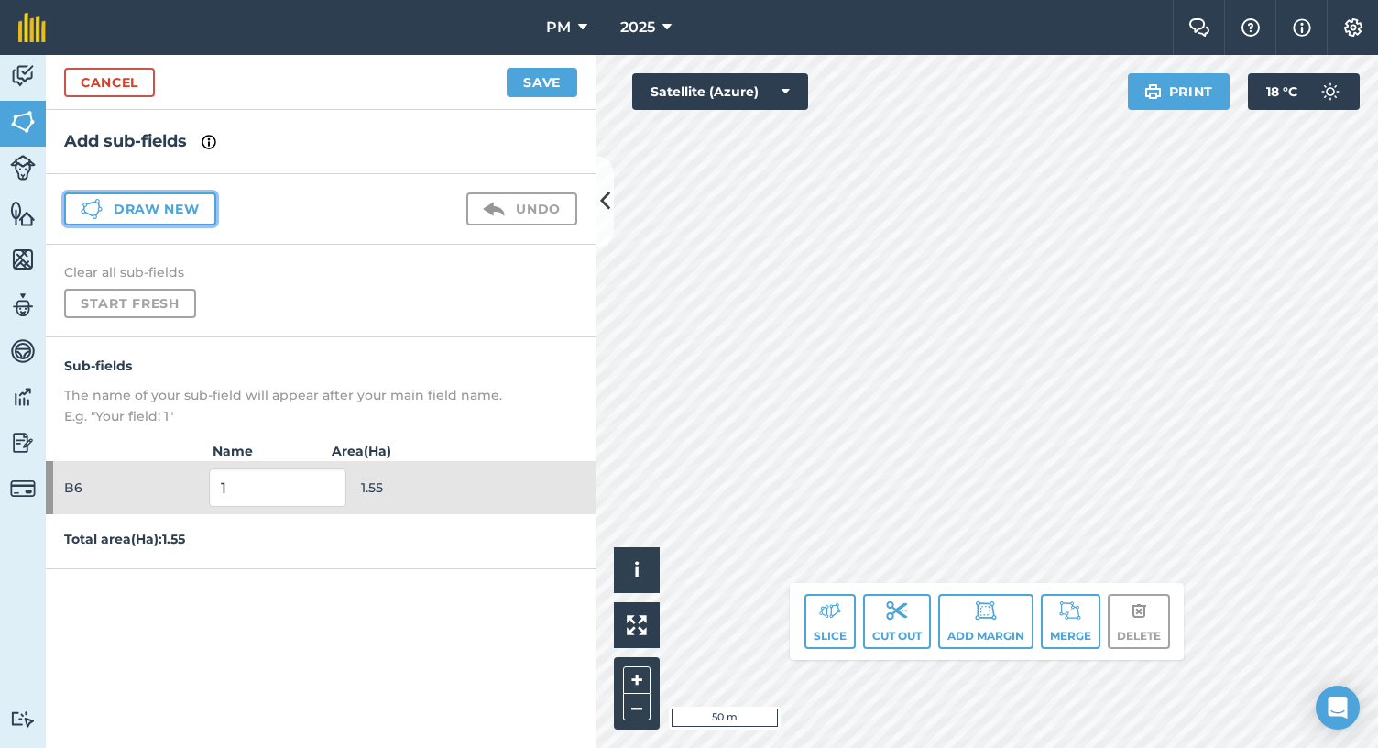
click at [157, 207] on button "Draw new" at bounding box center [140, 208] width 152 height 33
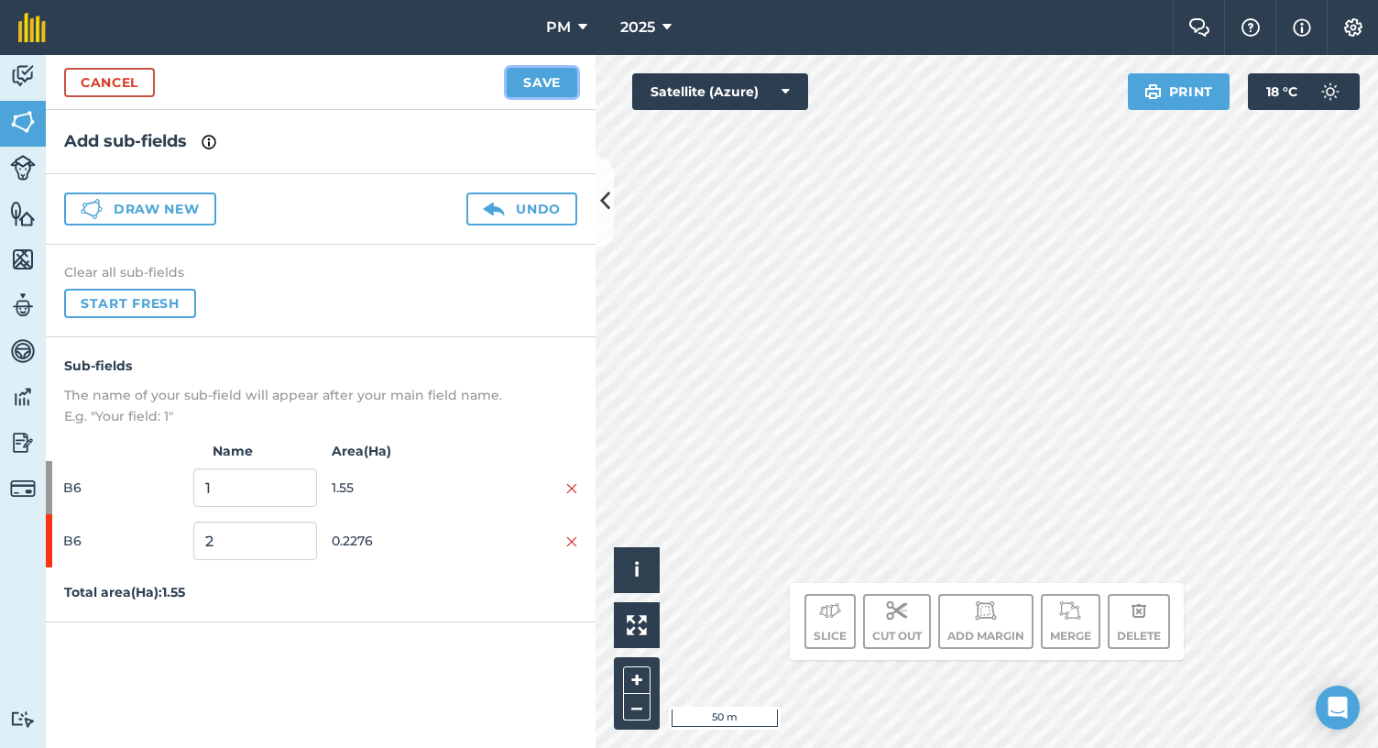
click at [539, 76] on button "Save" at bounding box center [542, 82] width 71 height 29
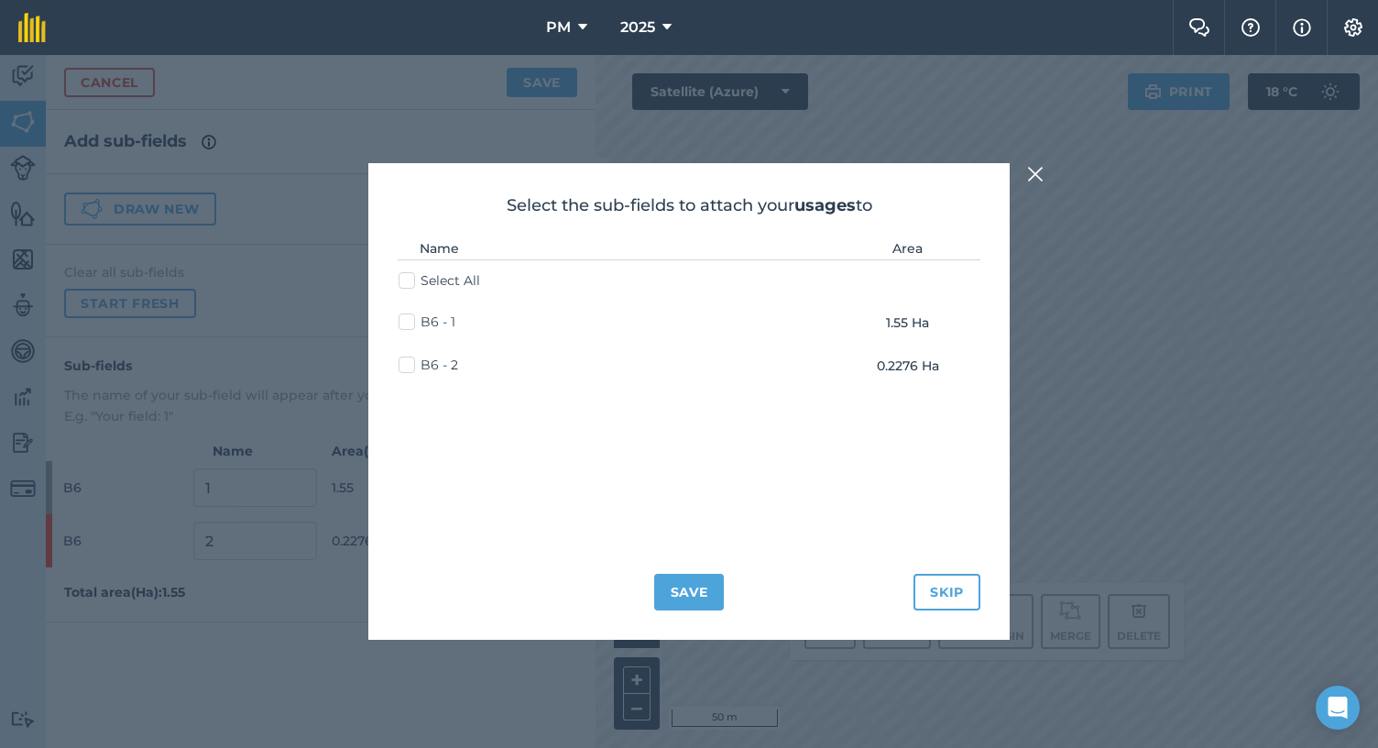
click at [411, 362] on label "B6 - 2" at bounding box center [429, 365] width 60 height 19
click at [411, 362] on input "B6 - 2" at bounding box center [405, 362] width 12 height 12
checkbox input "true"
click at [686, 597] on button "Save" at bounding box center [689, 592] width 71 height 37
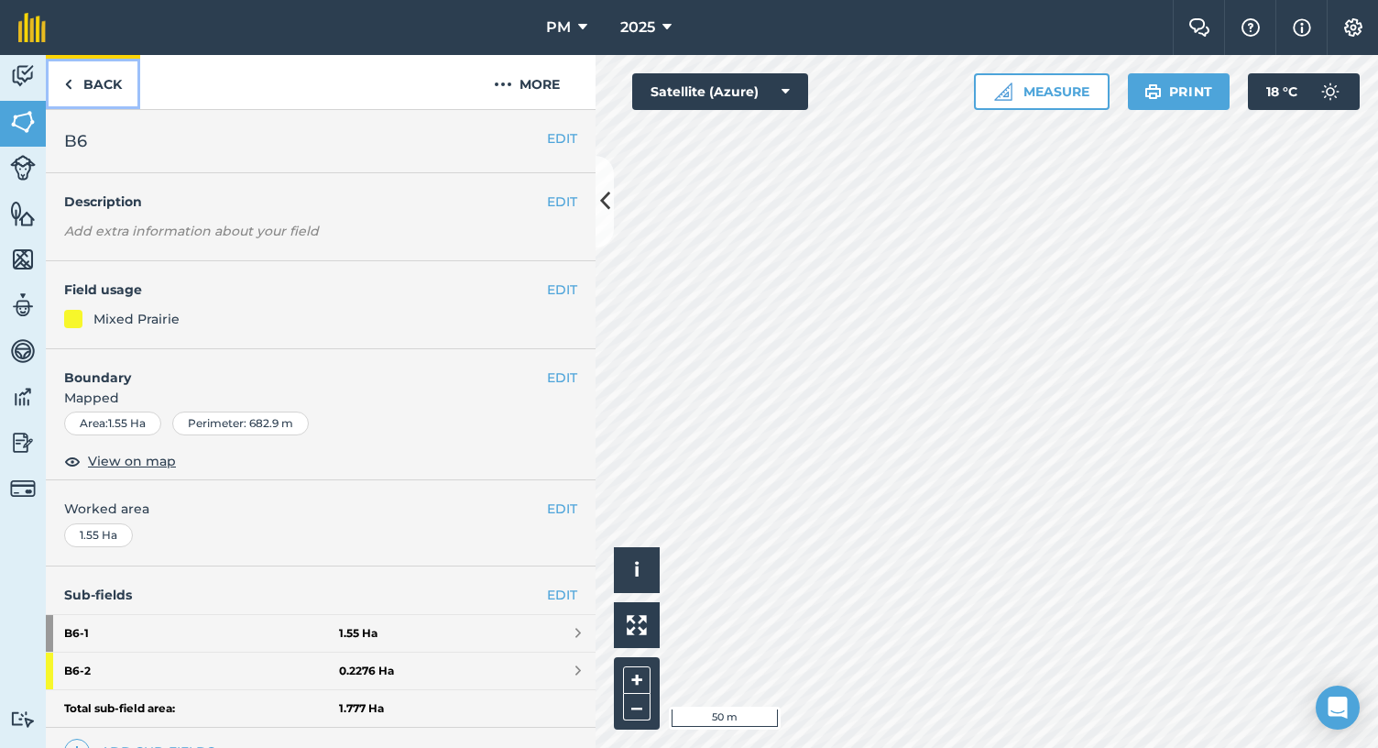
click at [73, 82] on link "Back" at bounding box center [93, 82] width 94 height 54
click at [82, 82] on link "Back" at bounding box center [93, 82] width 94 height 54
click at [557, 295] on button "EDIT" at bounding box center [562, 290] width 30 height 20
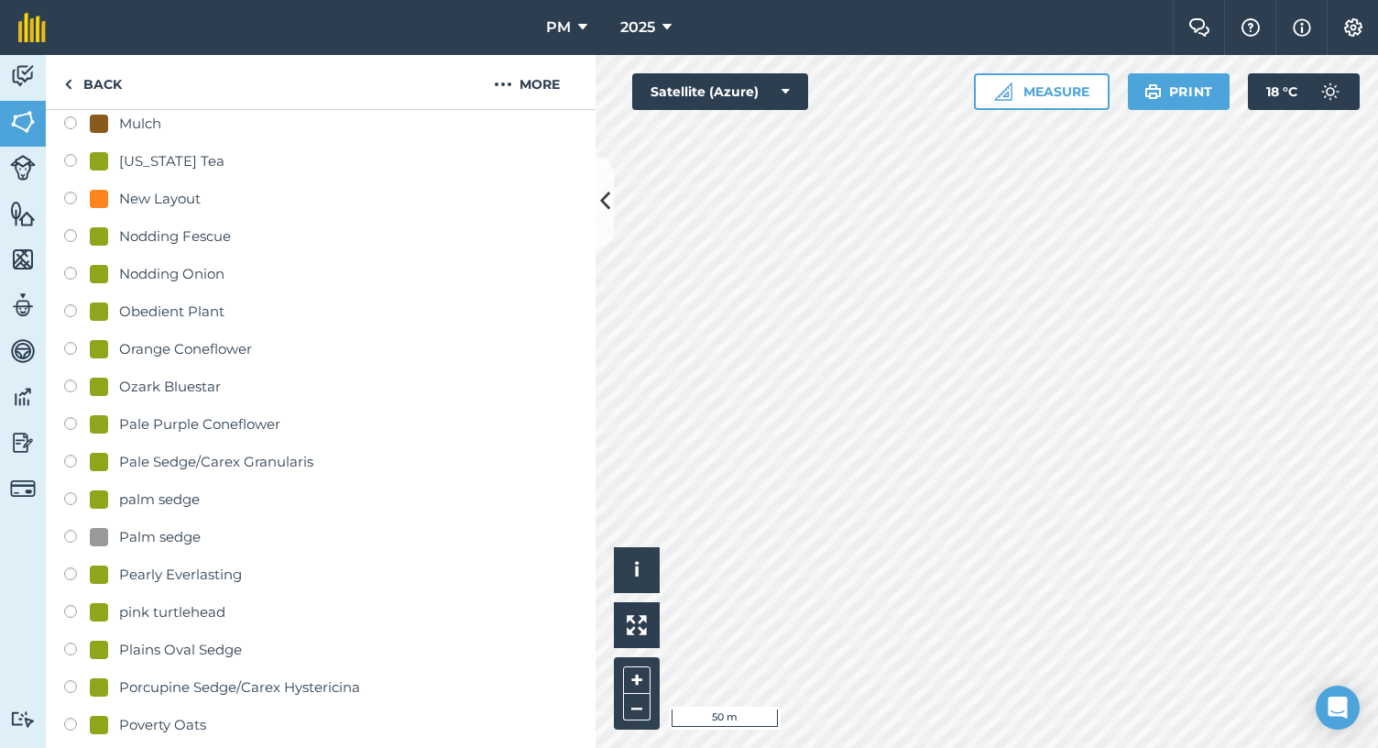
scroll to position [2078, 0]
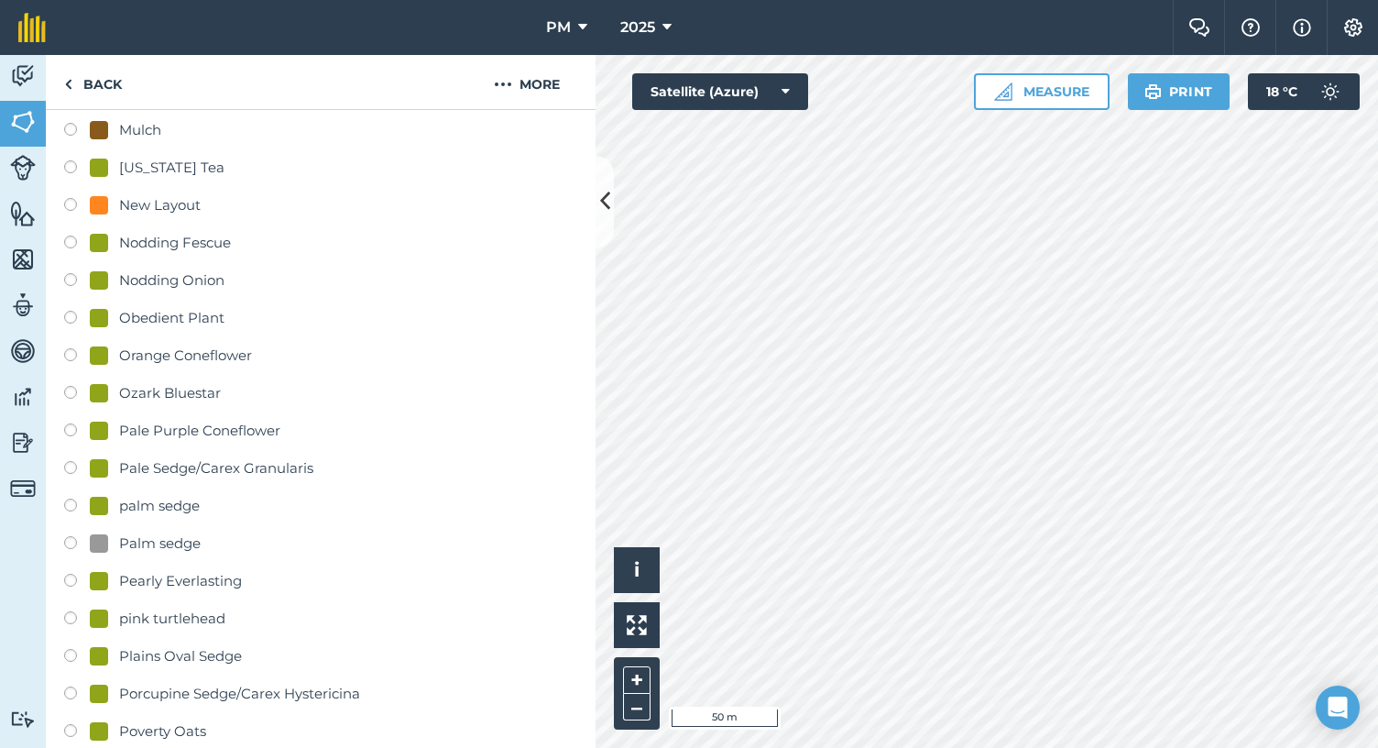
click at [170, 543] on div "Palm sedge" at bounding box center [160, 543] width 82 height 22
radio input "true"
radio input "false"
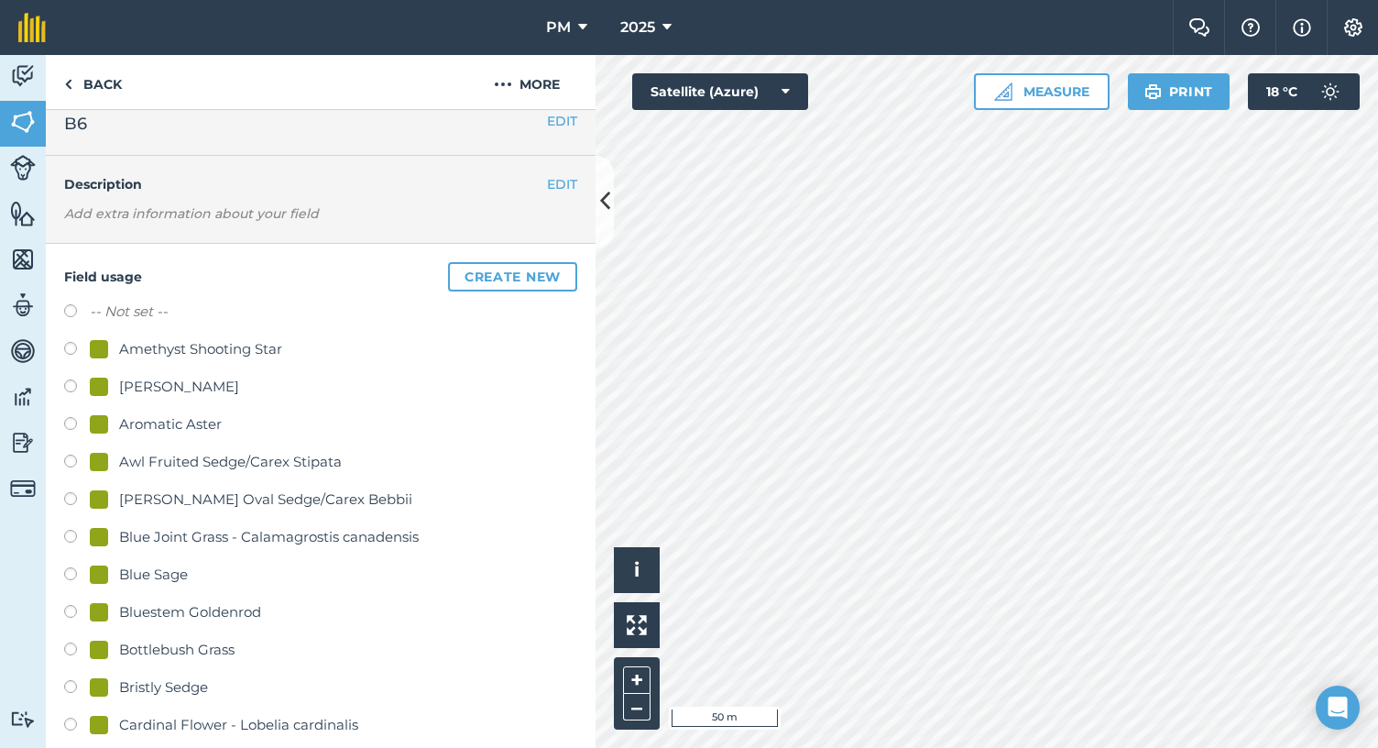
scroll to position [0, 0]
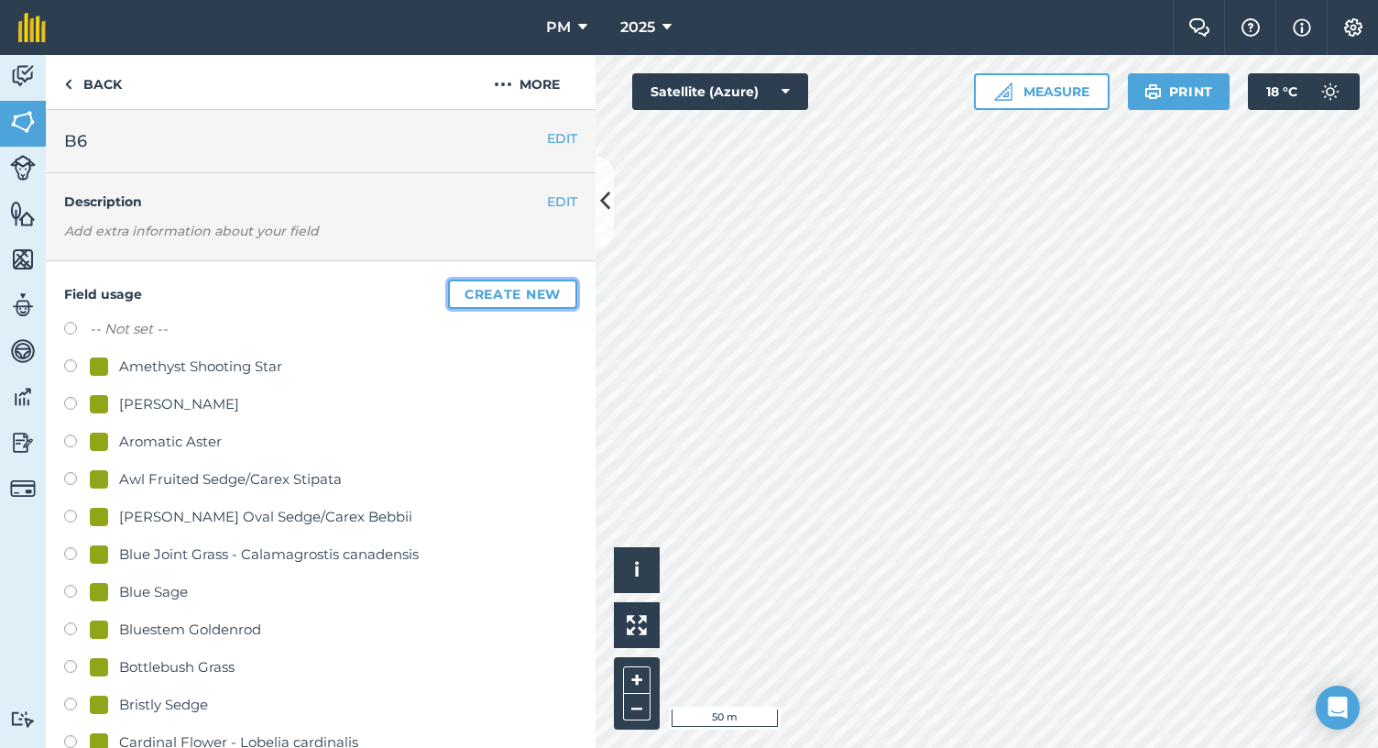
click at [533, 289] on button "Create new" at bounding box center [512, 294] width 129 height 29
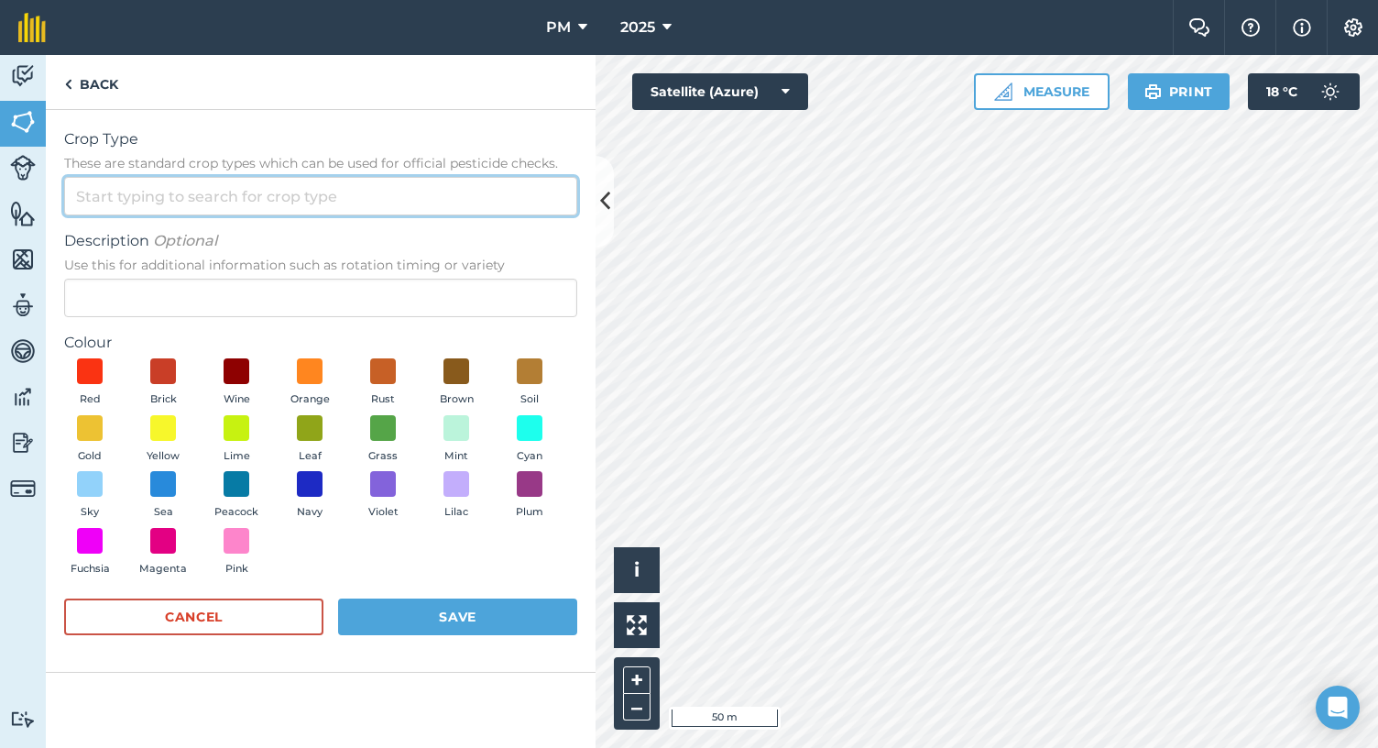
click at [203, 199] on input "Crop Type These are standard crop types which can be used for official pesticid…" at bounding box center [320, 196] width 513 height 38
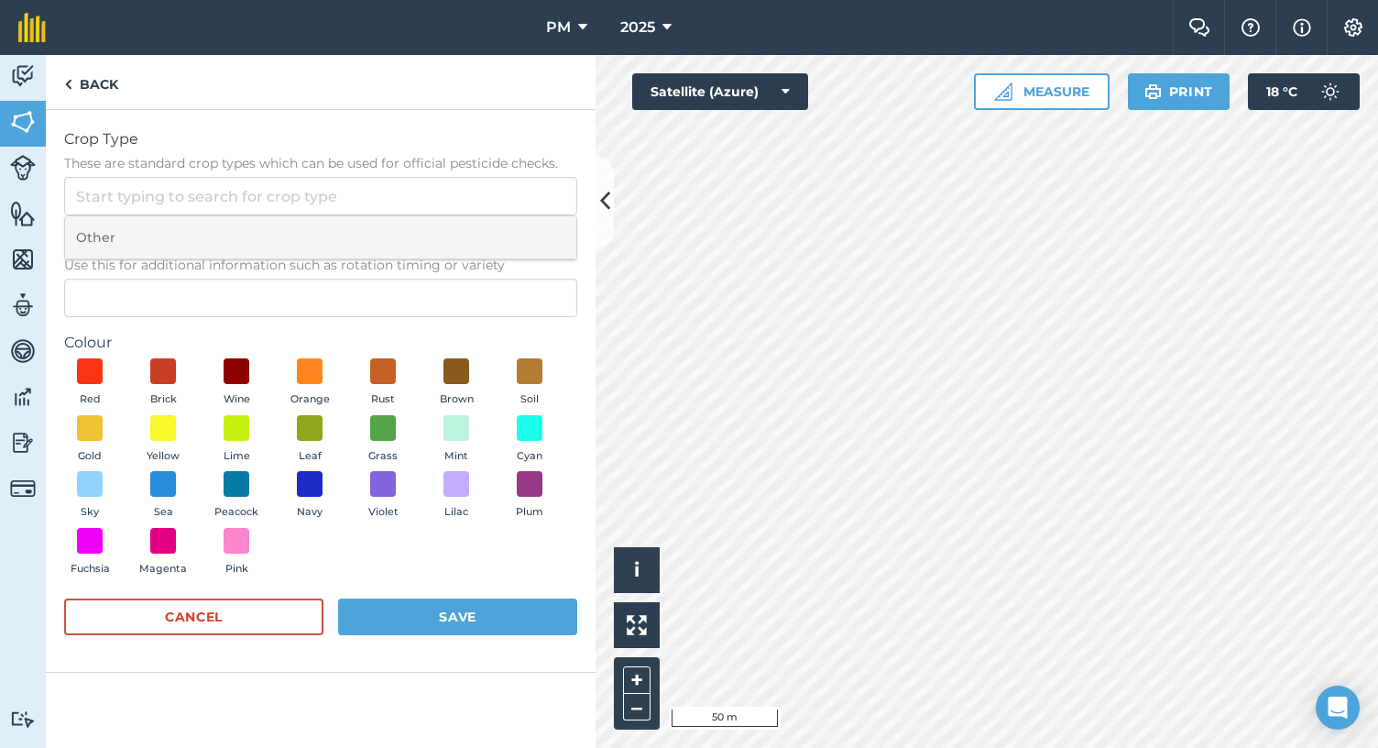
click at [101, 235] on li "Other" at bounding box center [320, 237] width 511 height 43
type input "Other"
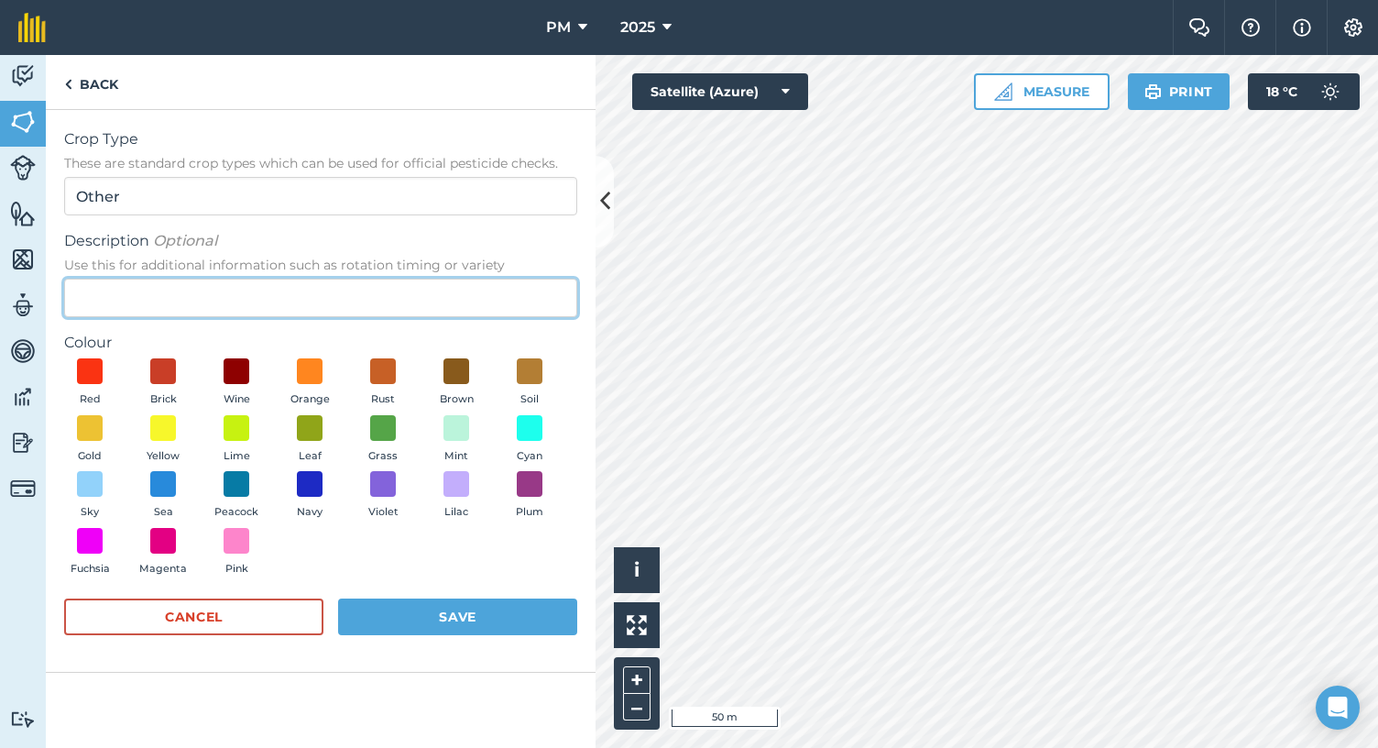
click at [114, 292] on input "Description Optional Use this for additional information such as rotation timin…" at bounding box center [320, 298] width 513 height 38
type input "p"
type input "Pasture thistle"
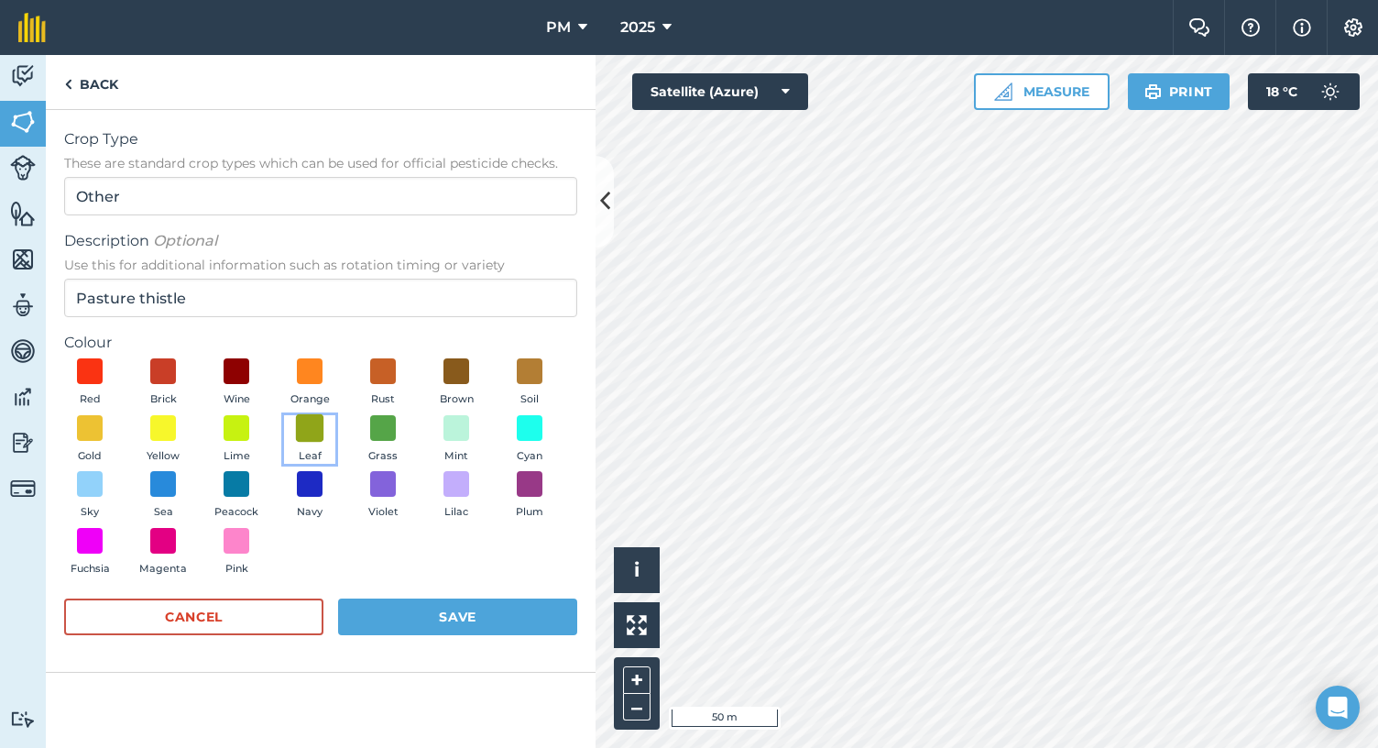
click at [307, 423] on span at bounding box center [310, 427] width 28 height 28
click at [440, 611] on button "Save" at bounding box center [457, 616] width 239 height 37
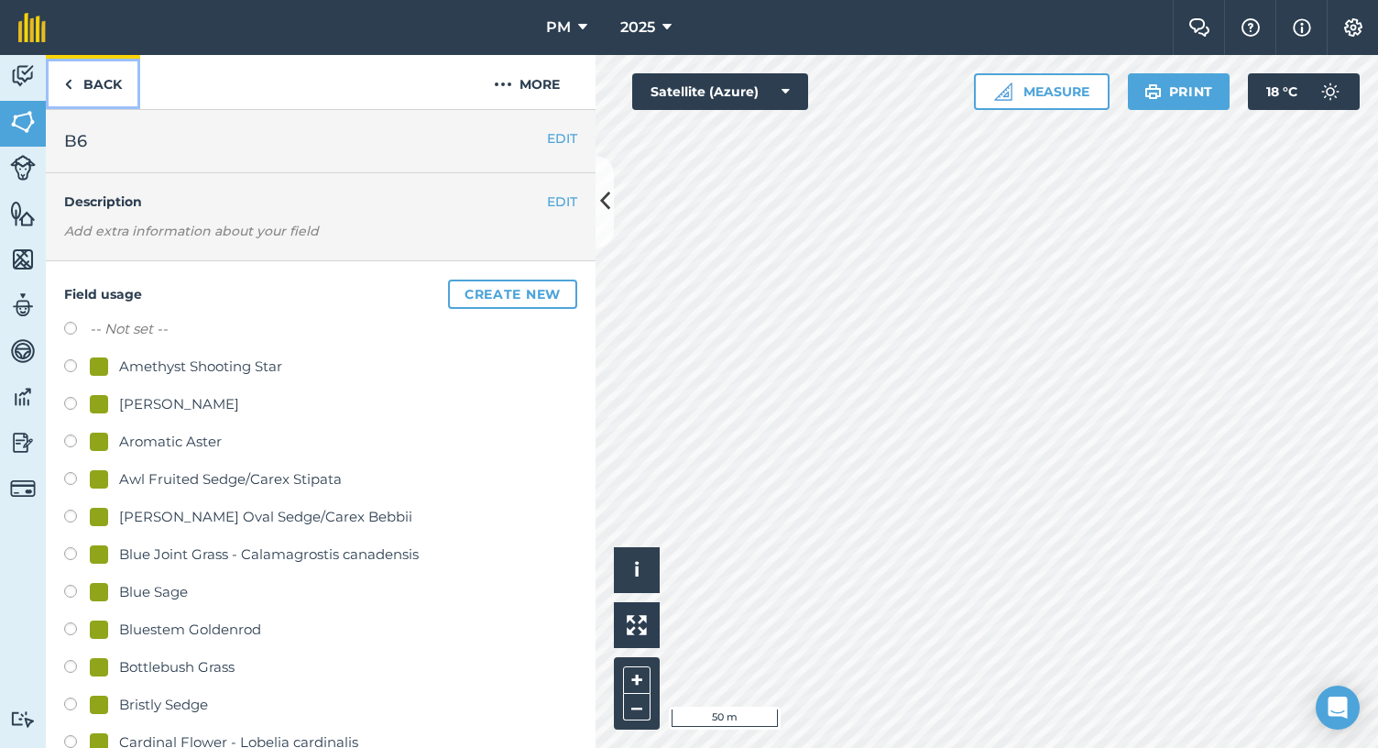
click at [97, 92] on link "Back" at bounding box center [93, 82] width 94 height 54
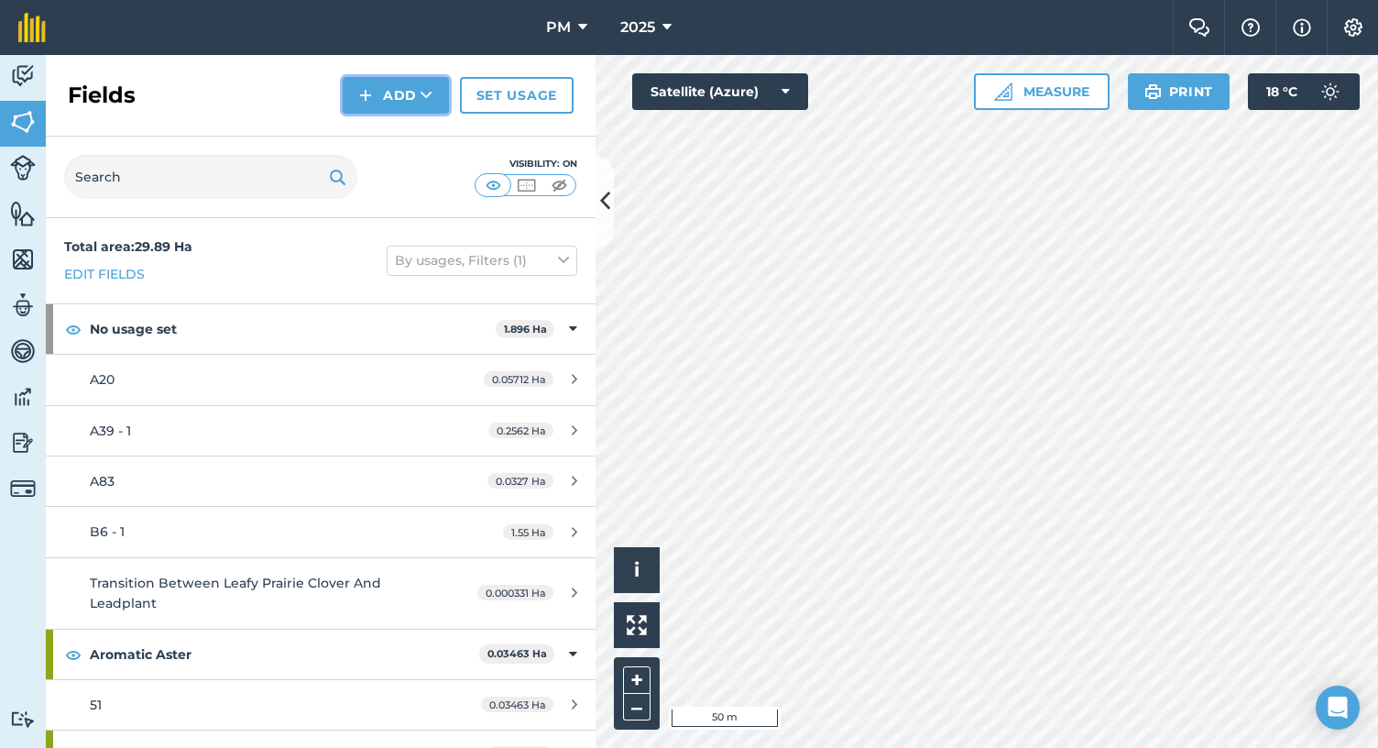
click at [409, 99] on button "Add" at bounding box center [396, 95] width 106 height 37
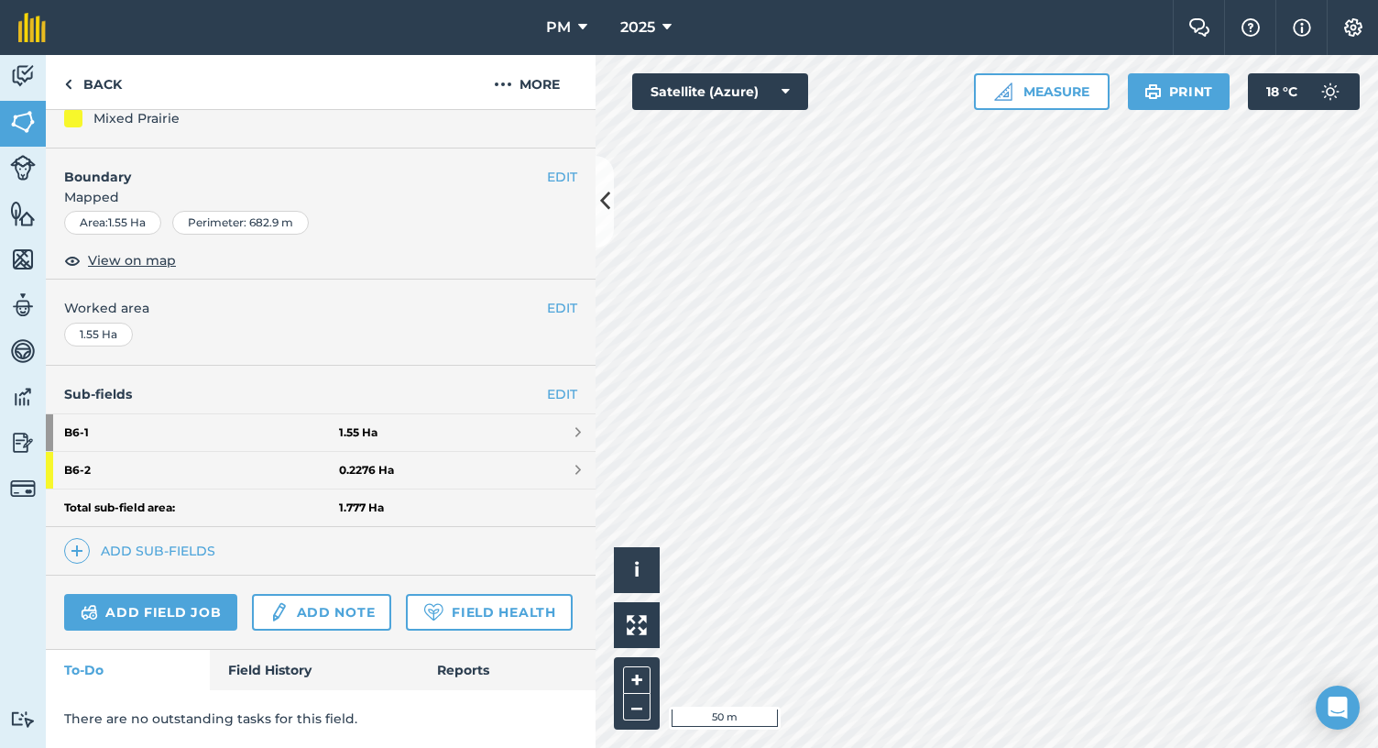
scroll to position [236, 0]
click at [152, 594] on link "Add field job" at bounding box center [150, 612] width 173 height 37
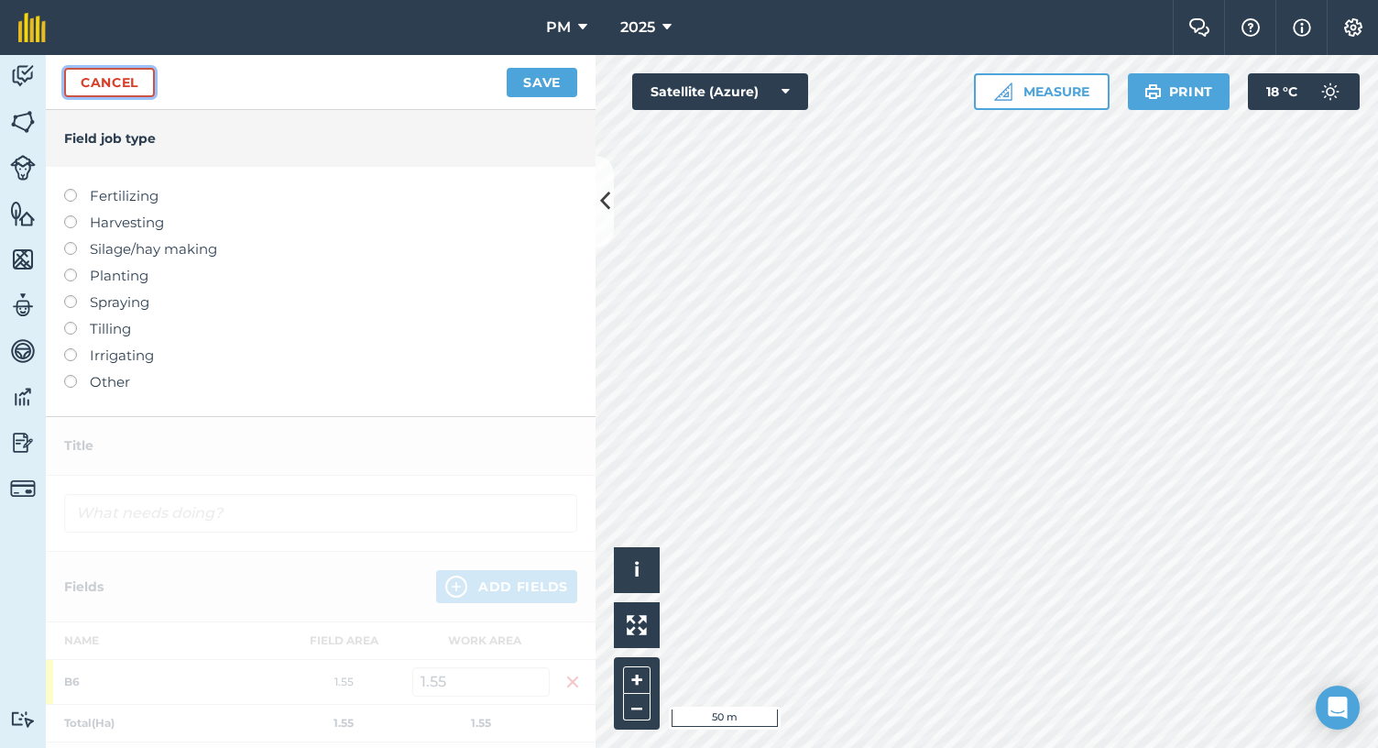
click at [132, 80] on link "Cancel" at bounding box center [109, 82] width 91 height 29
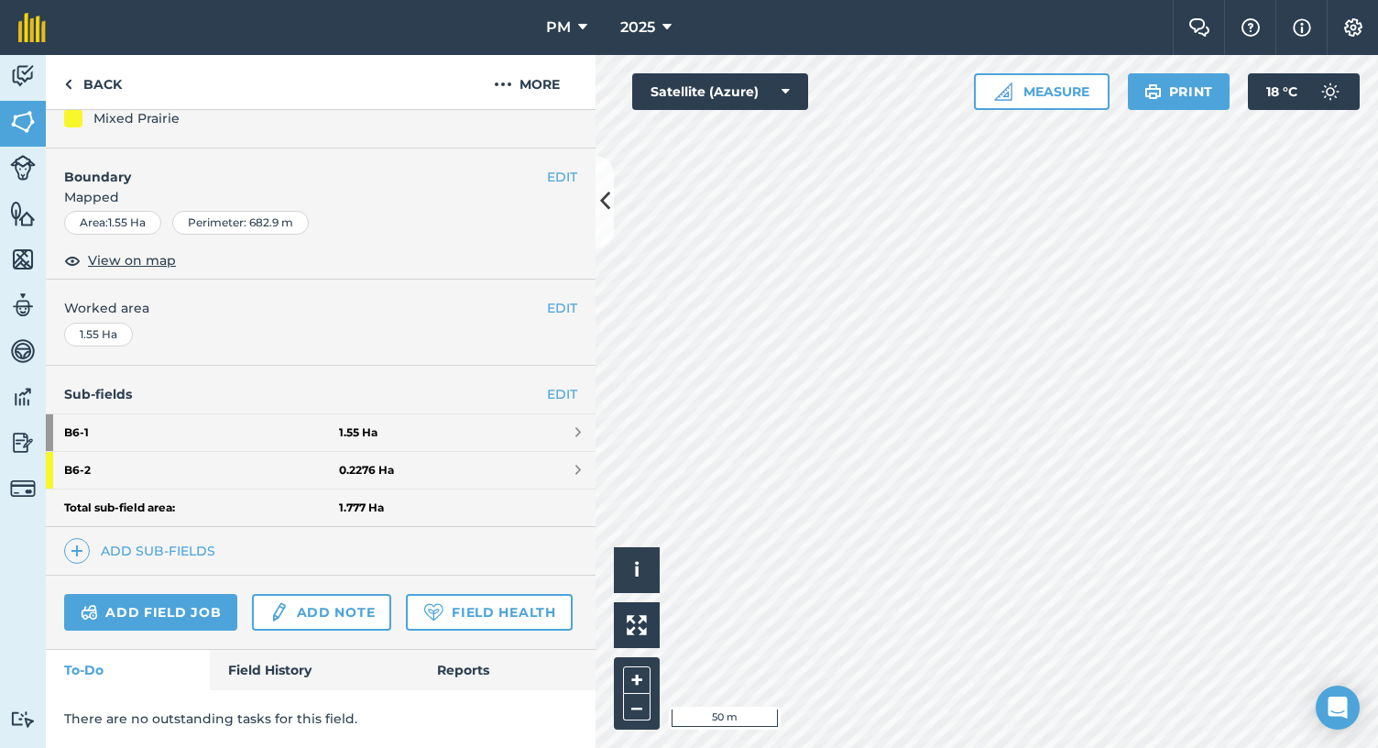
scroll to position [225, 0]
click at [126, 538] on link "Add sub-fields" at bounding box center [143, 551] width 159 height 26
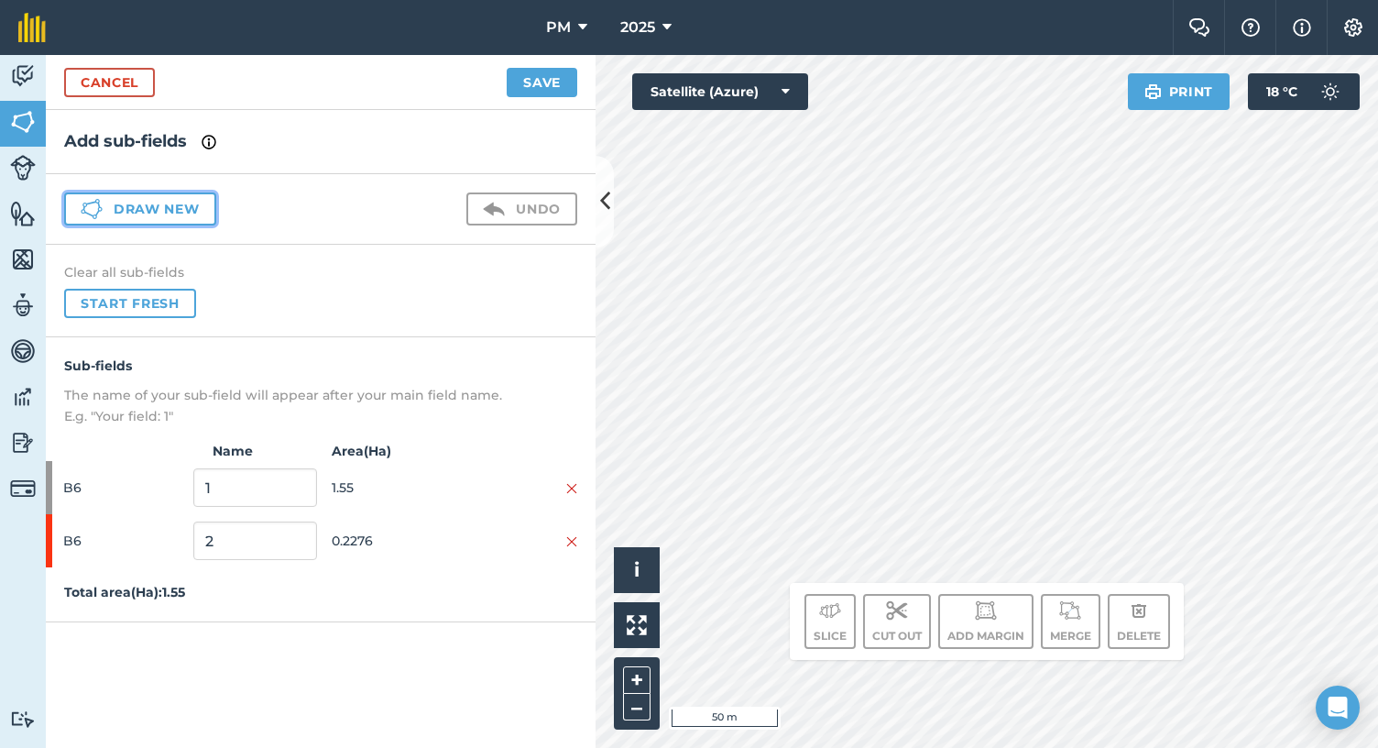
click at [170, 203] on button "Draw new" at bounding box center [140, 208] width 152 height 33
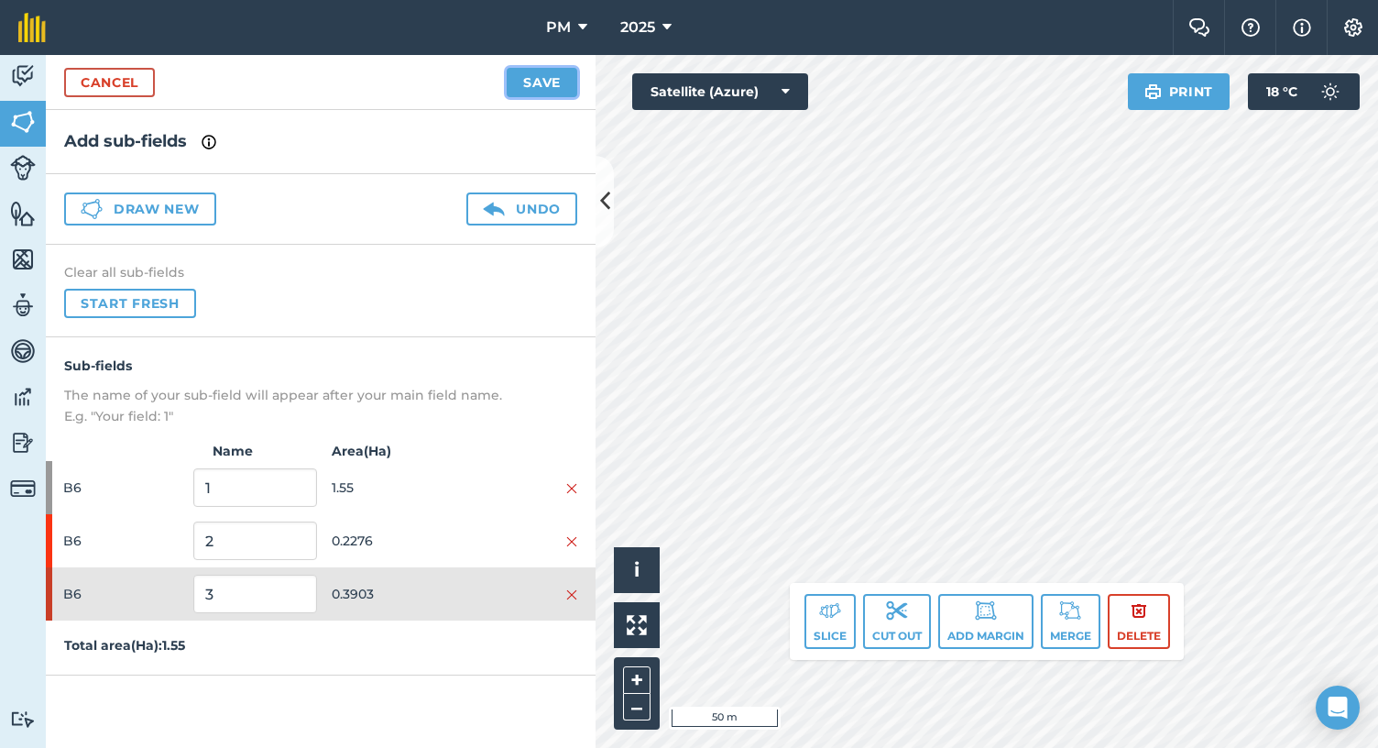
click at [549, 80] on button "Save" at bounding box center [542, 82] width 71 height 29
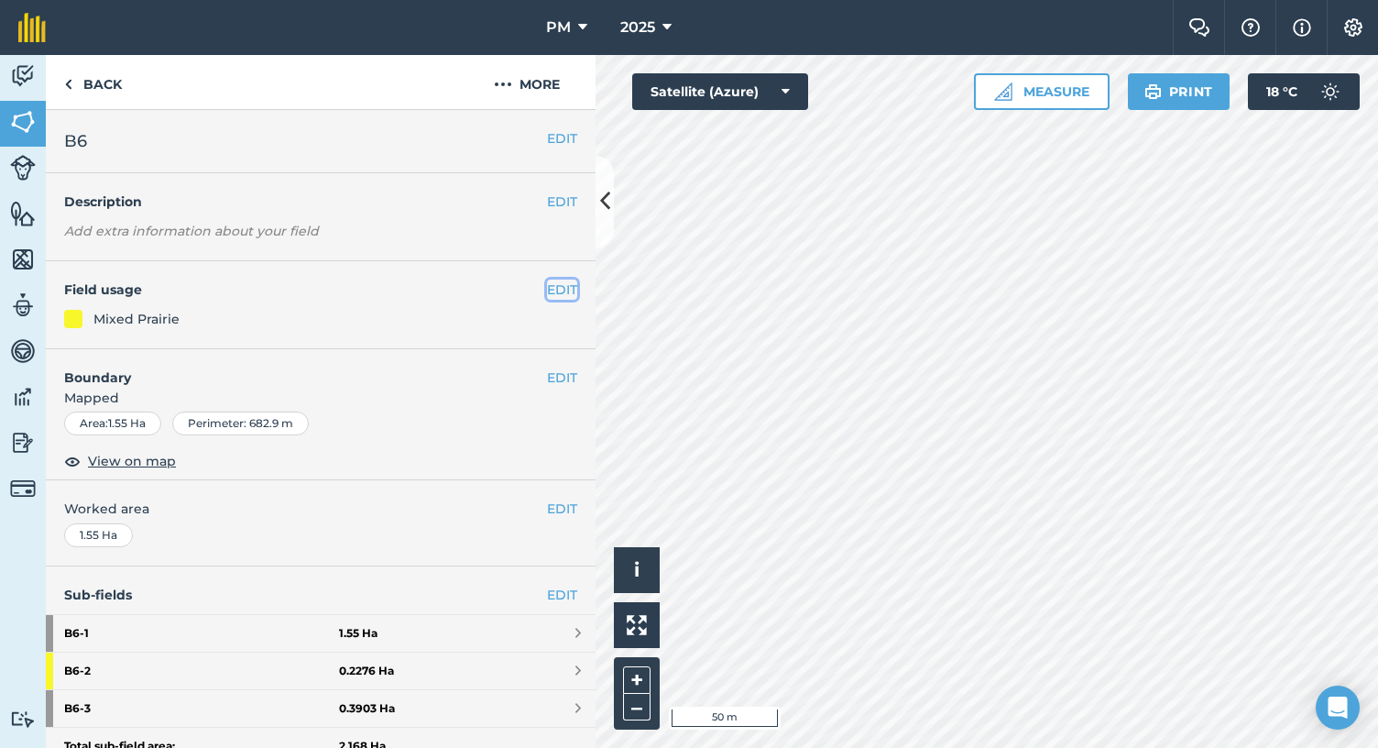
click at [547, 286] on button "EDIT" at bounding box center [562, 290] width 30 height 20
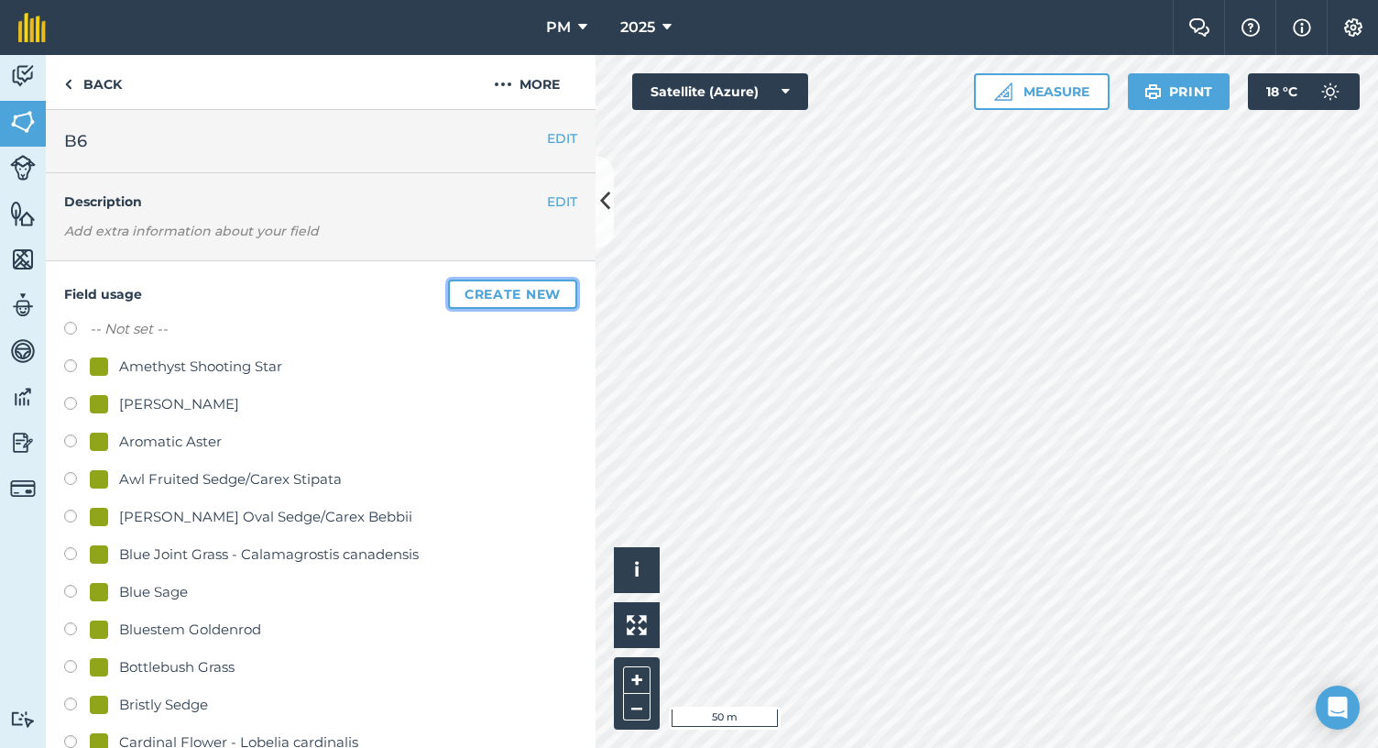
click at [465, 287] on button "Create new" at bounding box center [512, 294] width 129 height 29
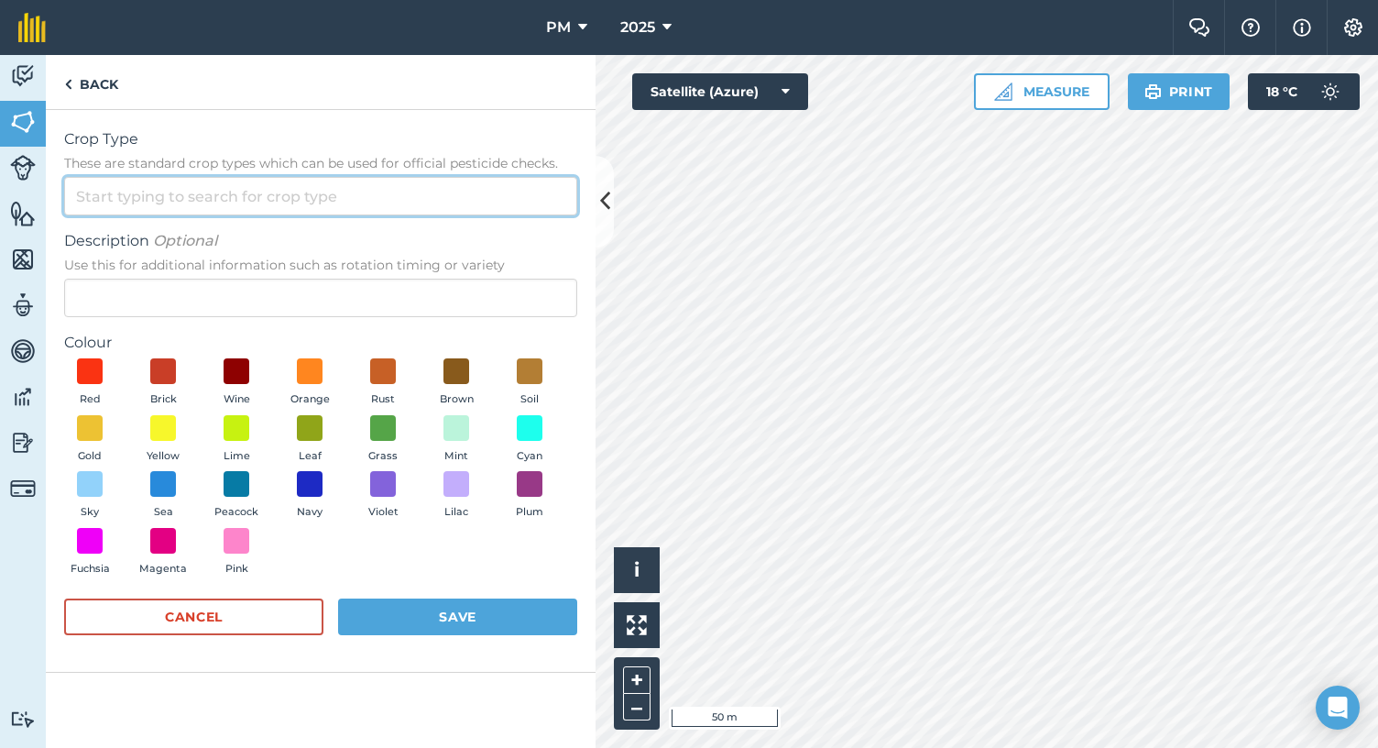
click at [126, 195] on input "Crop Type These are standard crop types which can be used for official pesticid…" at bounding box center [320, 196] width 513 height 38
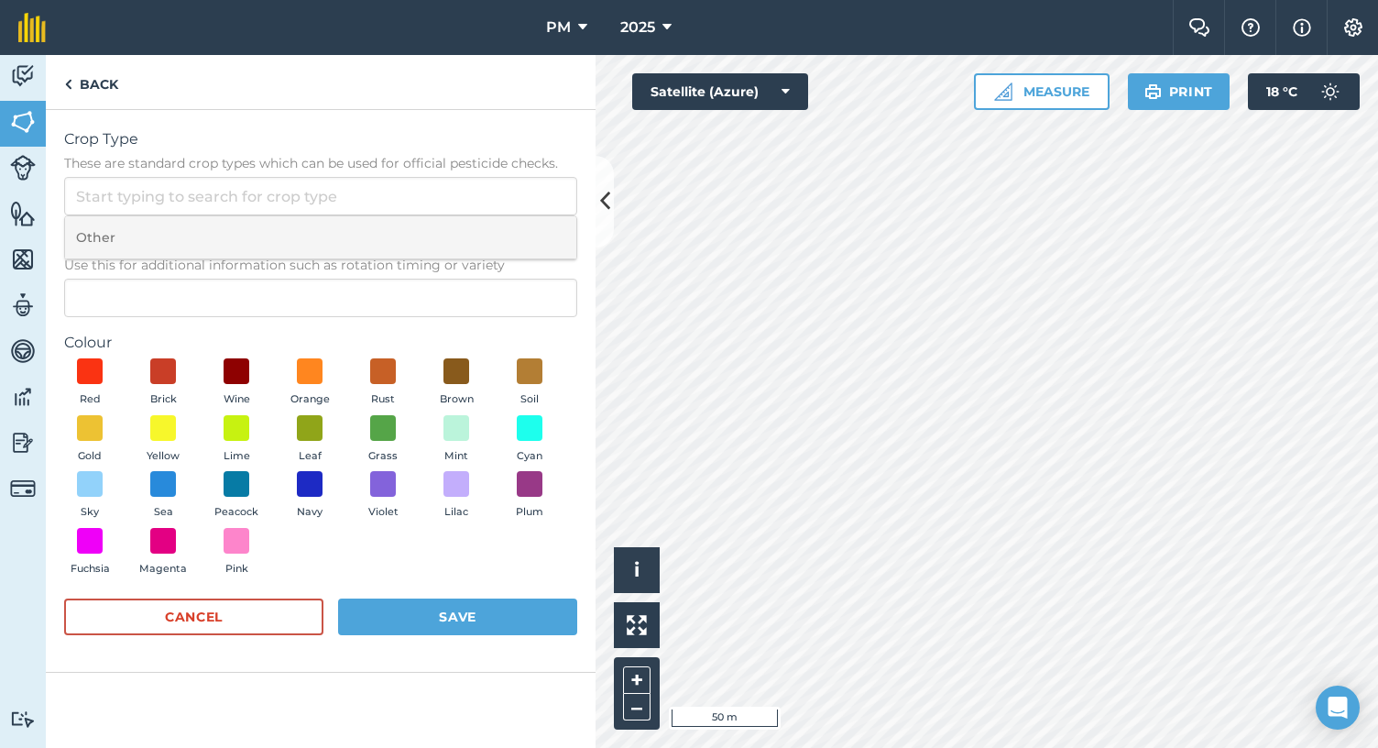
click at [92, 241] on li "Other" at bounding box center [320, 237] width 511 height 43
type input "Other"
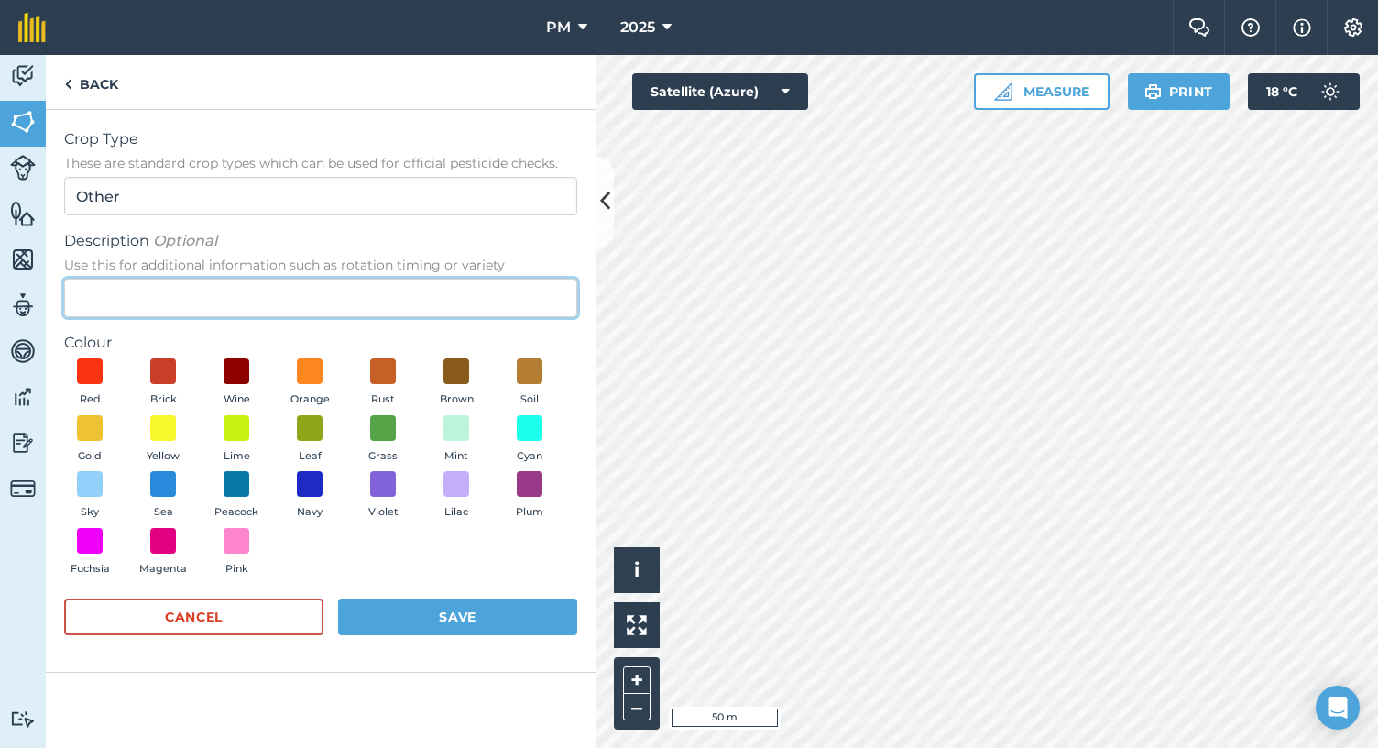
click at [111, 291] on input "Description Optional Use this for additional information such as rotation timin…" at bounding box center [320, 298] width 513 height 38
paste input "Gaura biennis Biennial Gaura"
click at [182, 298] on input "Gaura biennis Biennial Gaura" at bounding box center [320, 298] width 513 height 38
type input "Gaura biennis/Biennial Gaura"
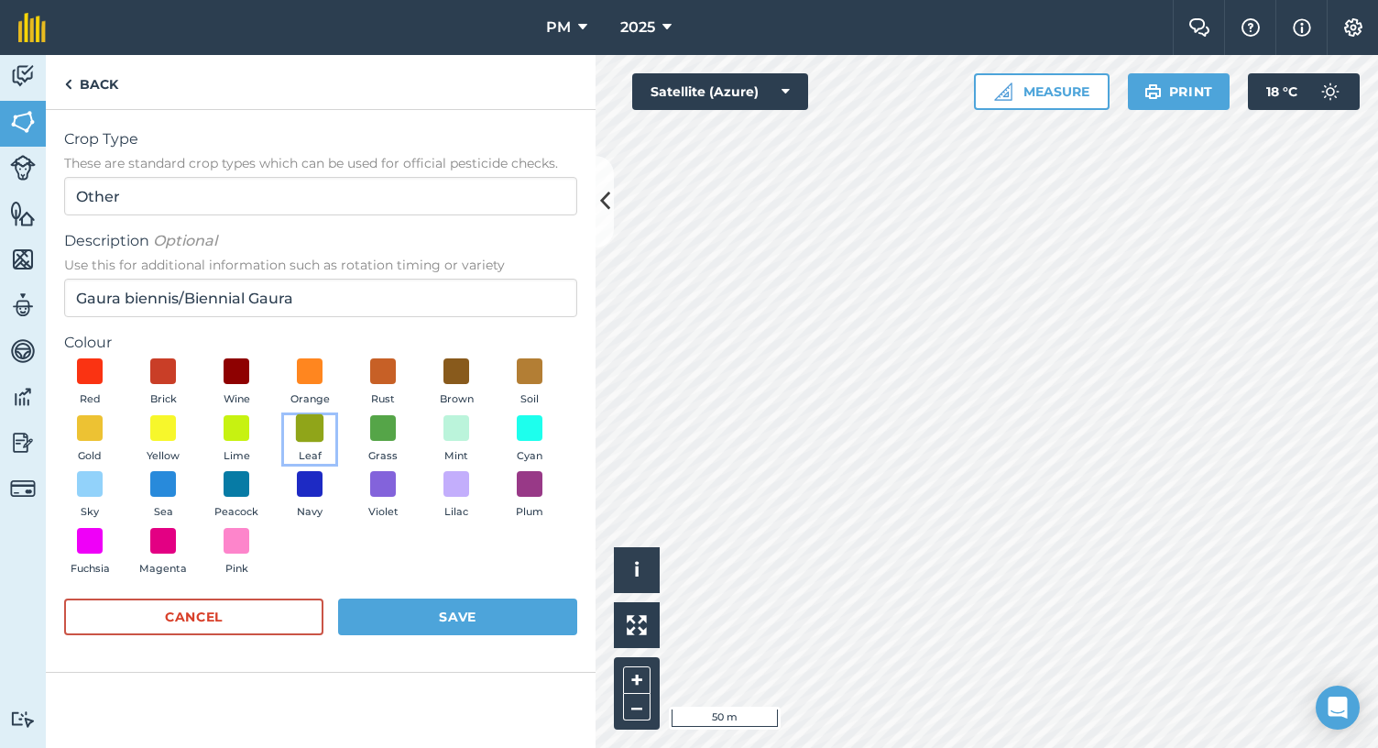
click at [310, 431] on span at bounding box center [310, 427] width 28 height 28
click at [453, 612] on button "Save" at bounding box center [457, 616] width 239 height 37
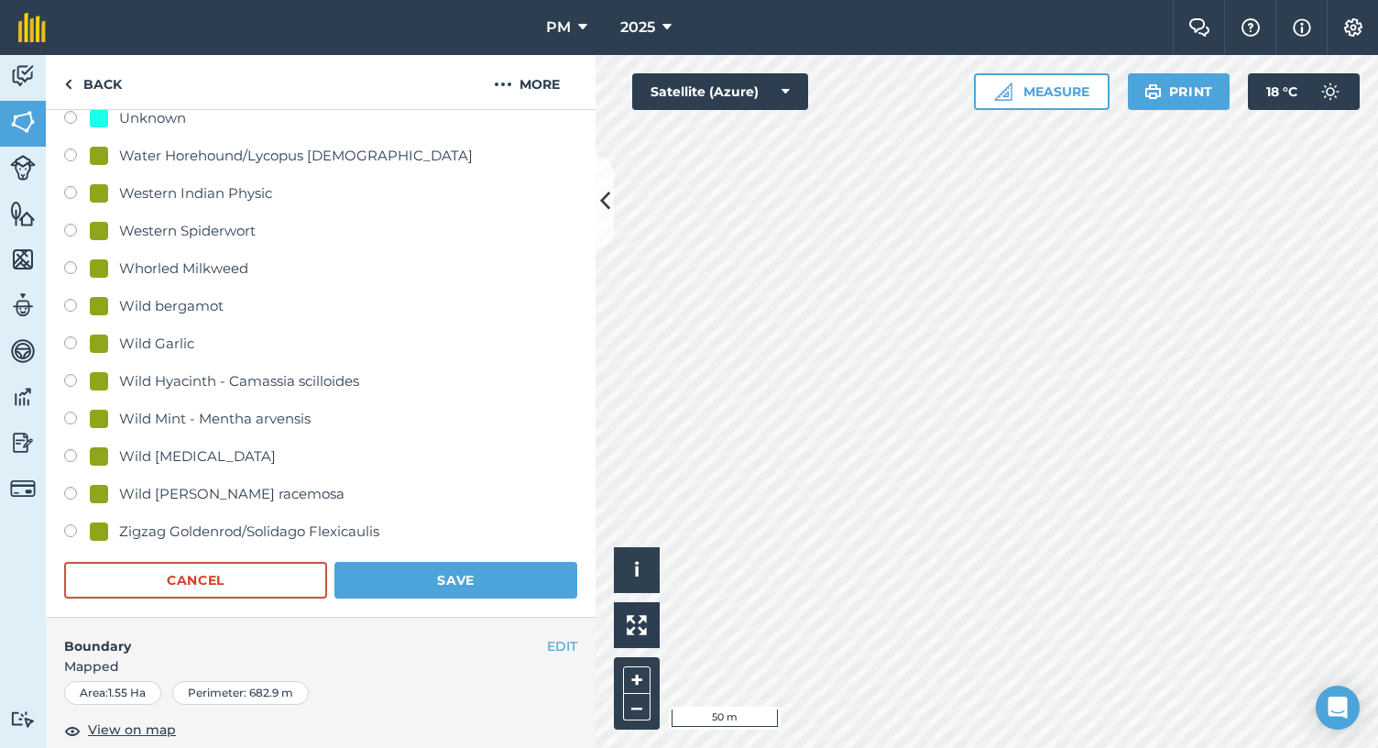
scroll to position [3926, 0]
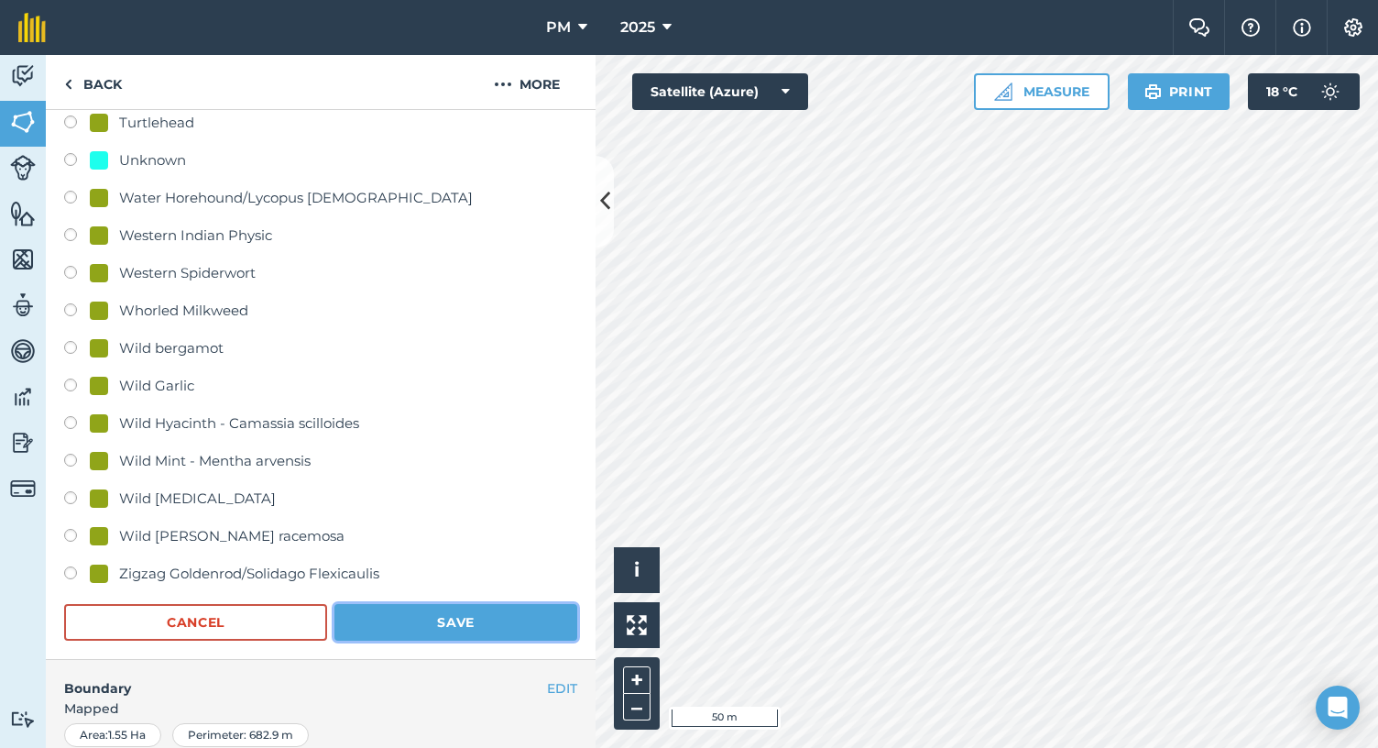
click at [444, 619] on button "Save" at bounding box center [456, 622] width 243 height 37
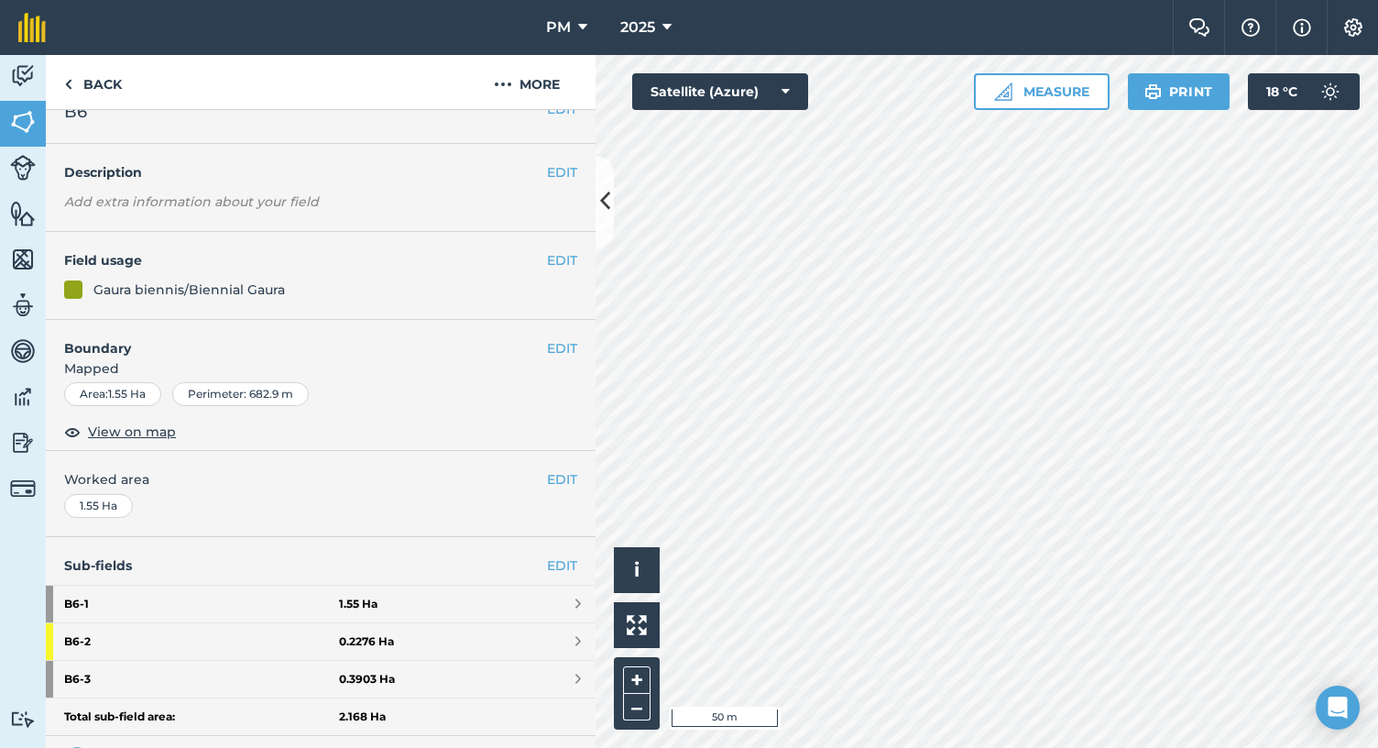
scroll to position [0, 0]
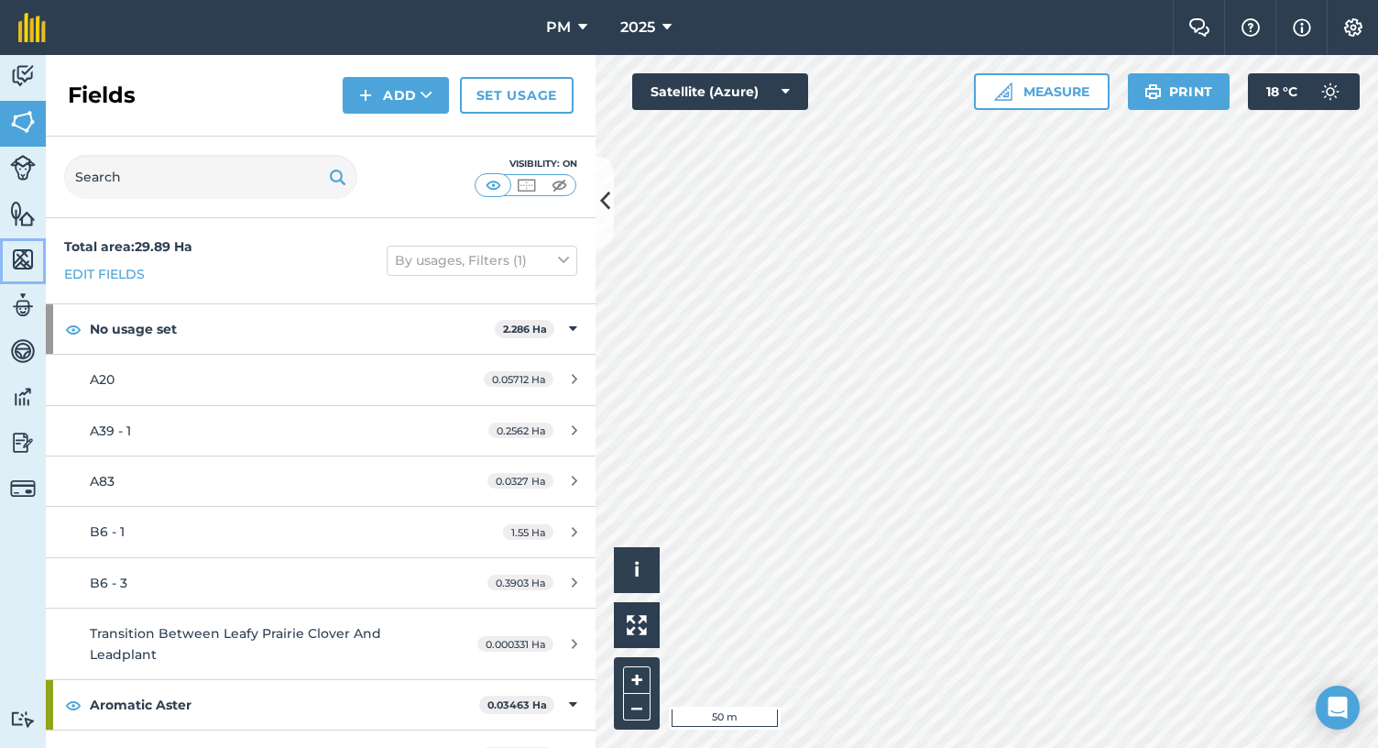
click at [24, 262] on img at bounding box center [23, 259] width 26 height 27
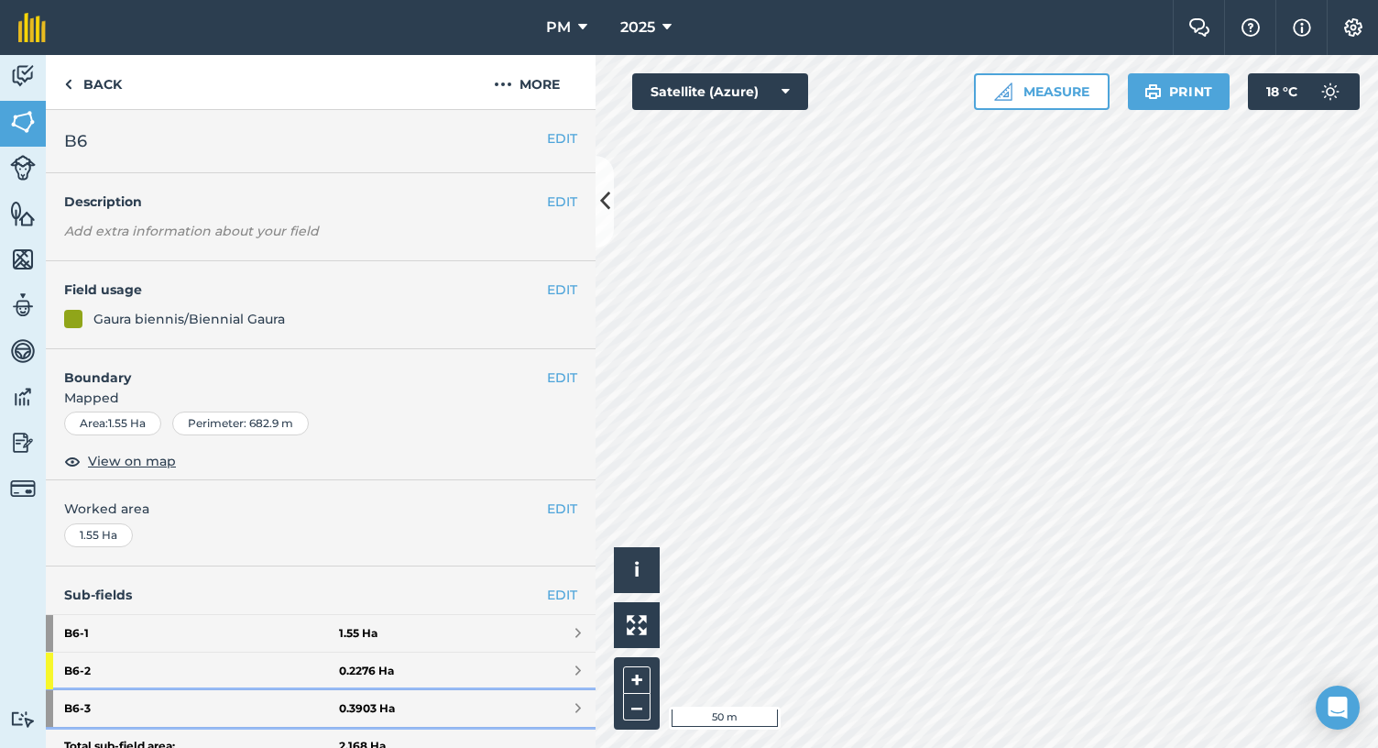
click at [94, 700] on strong "B6 - 3" at bounding box center [201, 708] width 275 height 37
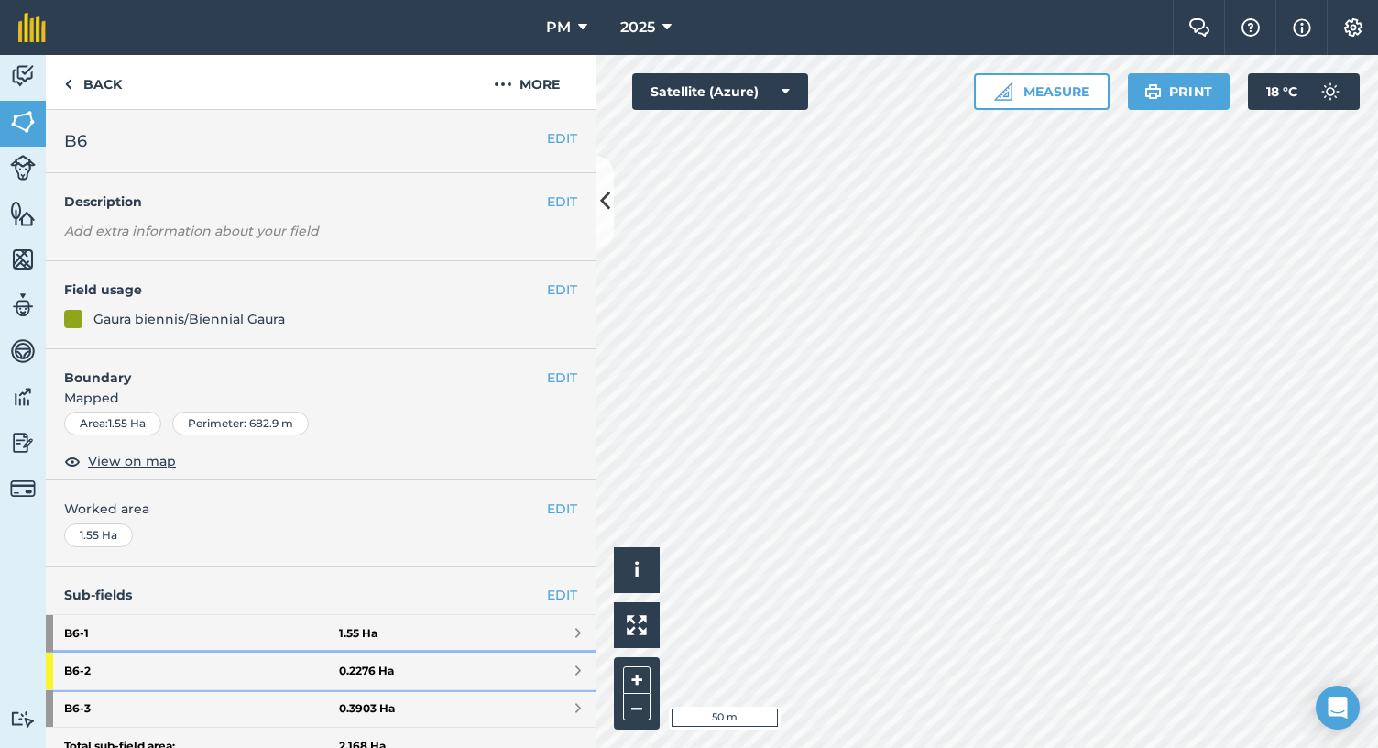
click at [88, 673] on strong "B6 - 2" at bounding box center [201, 671] width 275 height 37
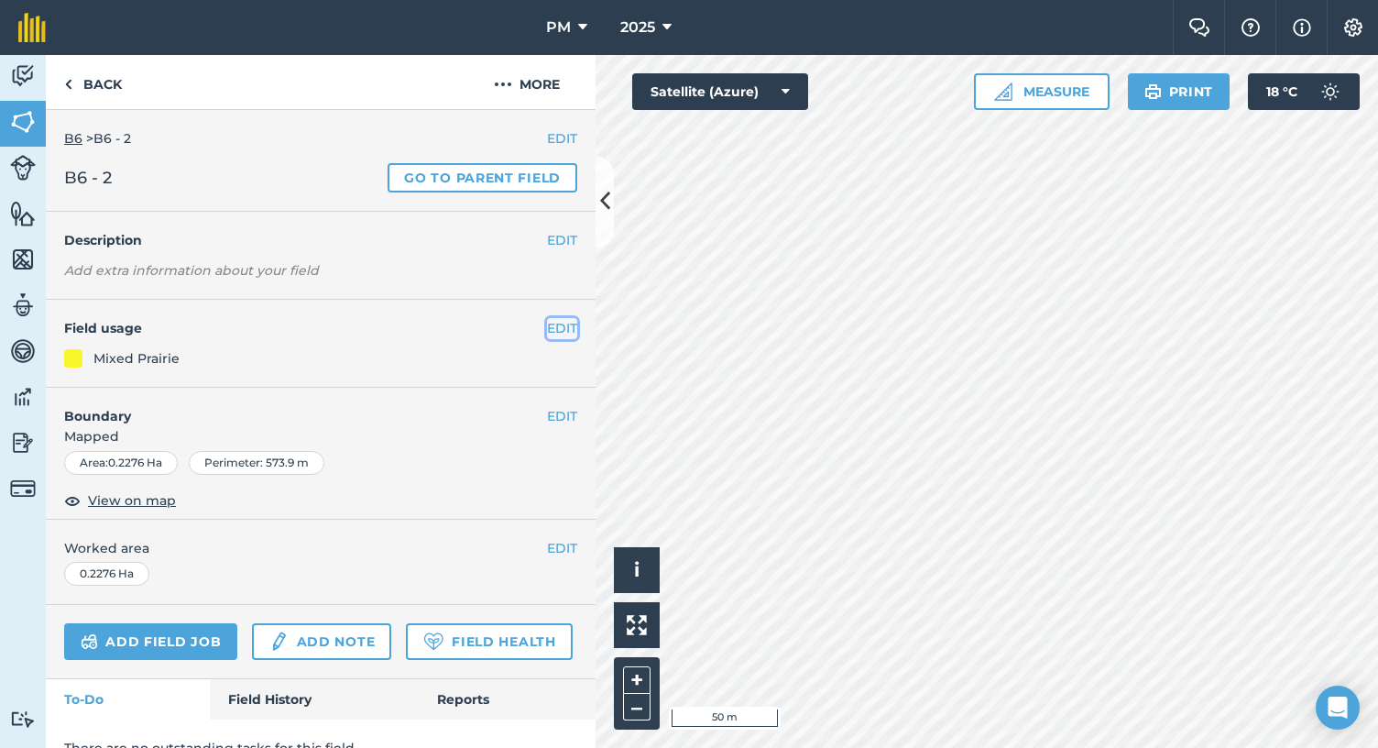
click at [554, 331] on button "EDIT" at bounding box center [562, 328] width 30 height 20
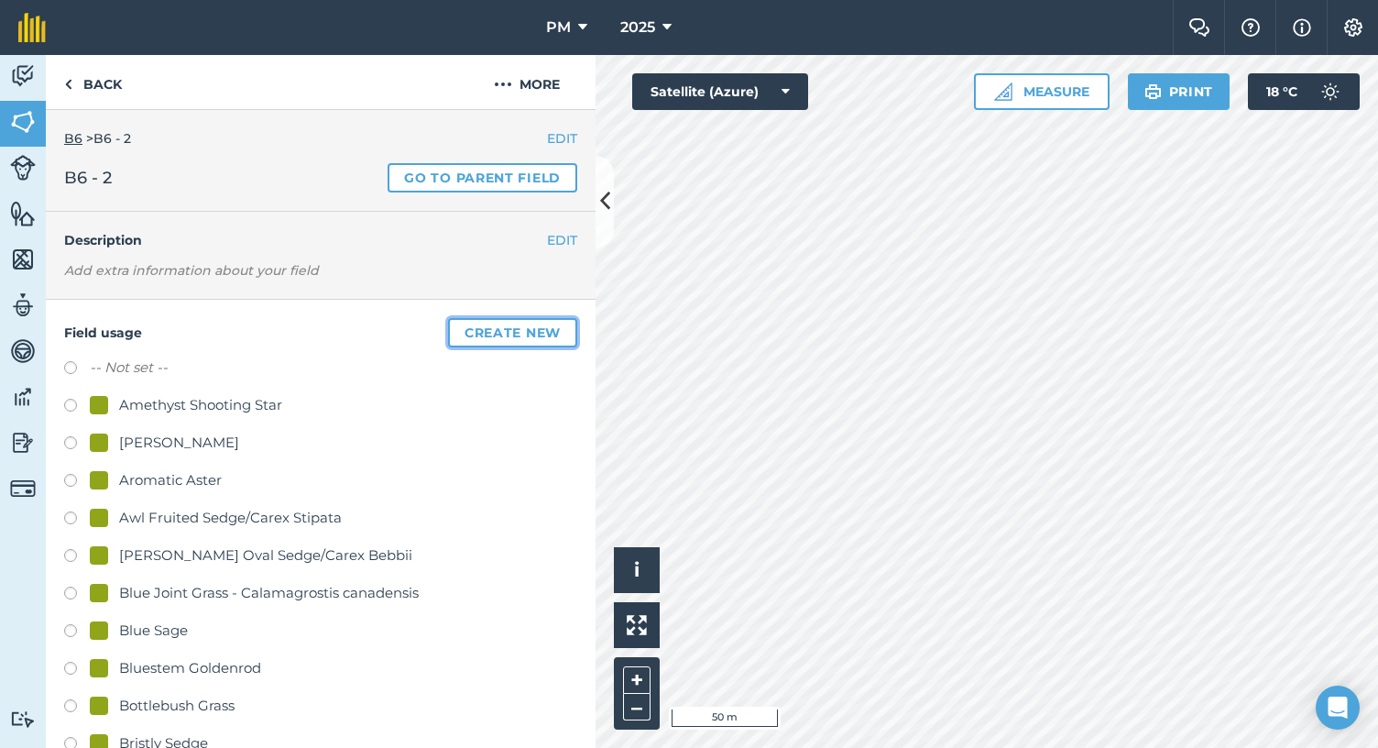
click at [554, 331] on button "Create new" at bounding box center [512, 332] width 129 height 29
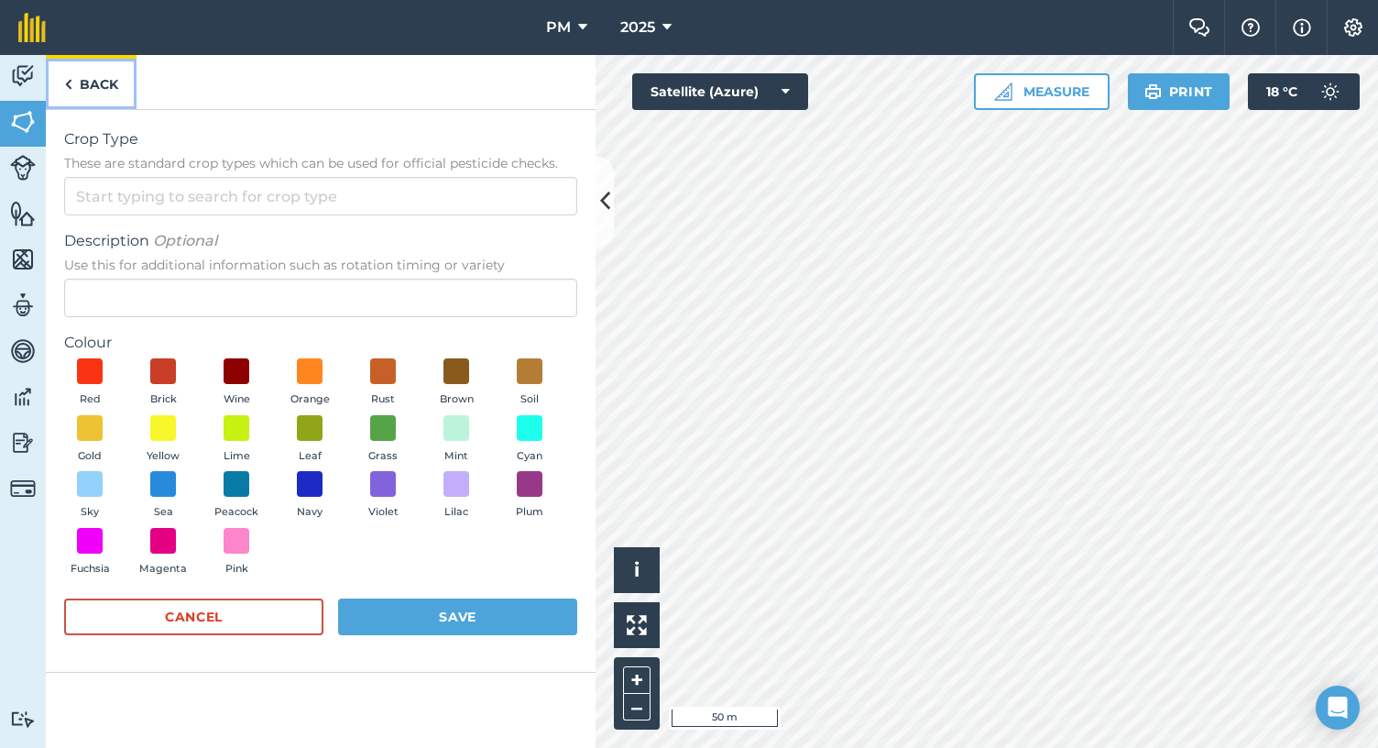
click at [73, 86] on link "Back" at bounding box center [91, 82] width 91 height 54
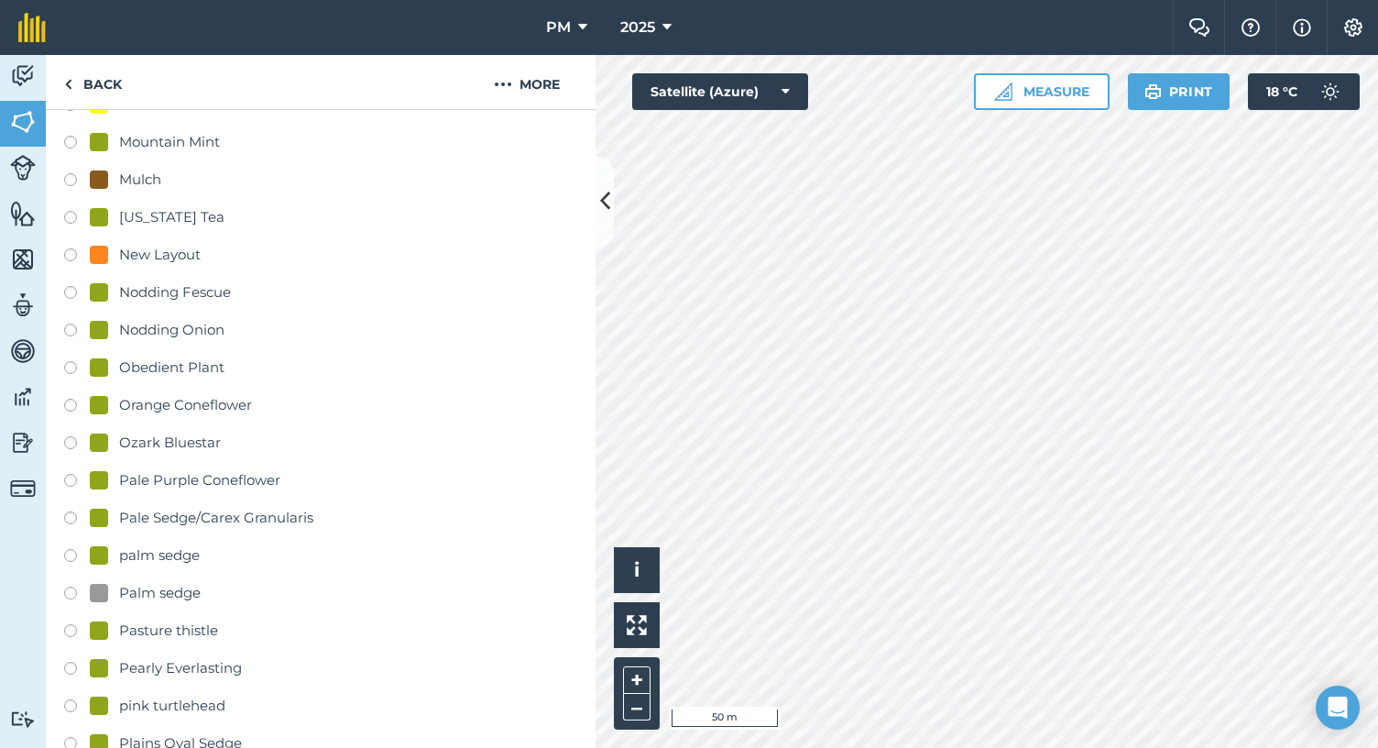
scroll to position [2129, 0]
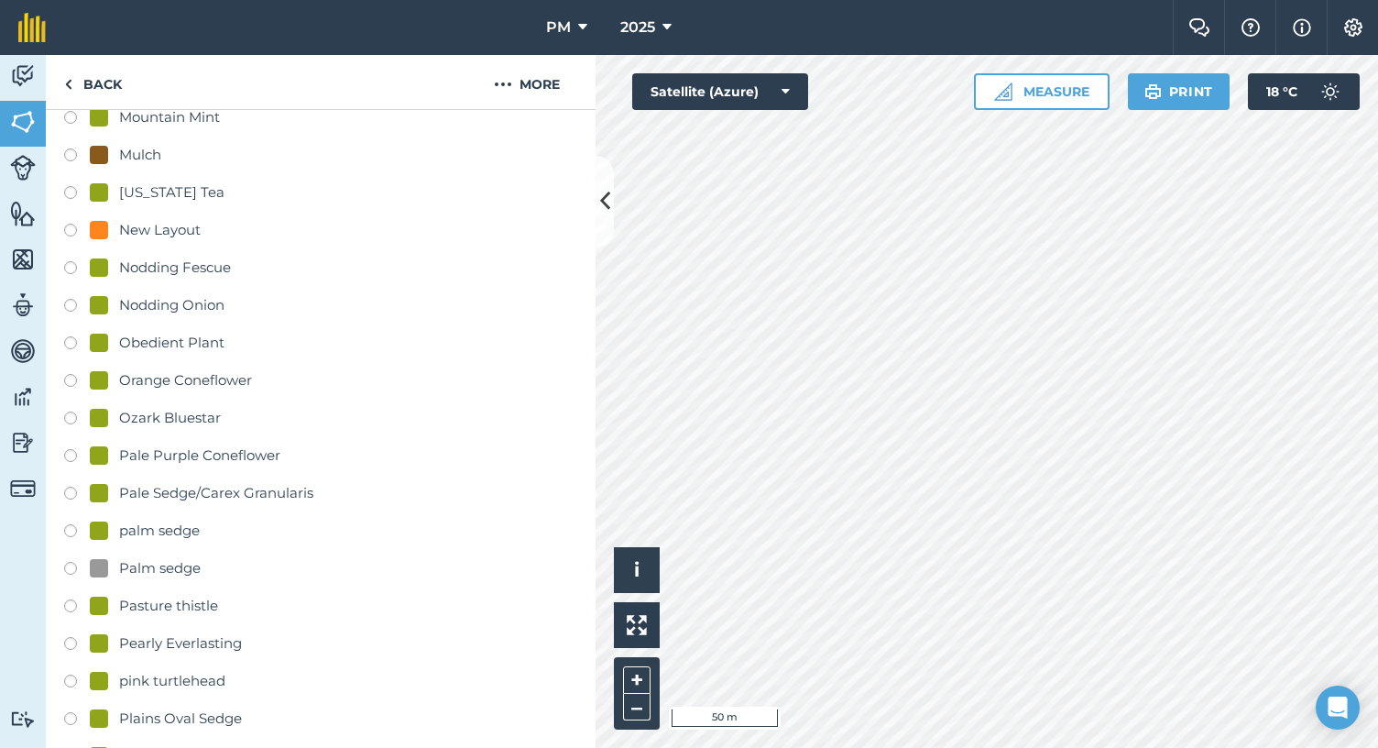
click at [75, 600] on label at bounding box center [77, 608] width 26 height 18
radio input "true"
radio input "false"
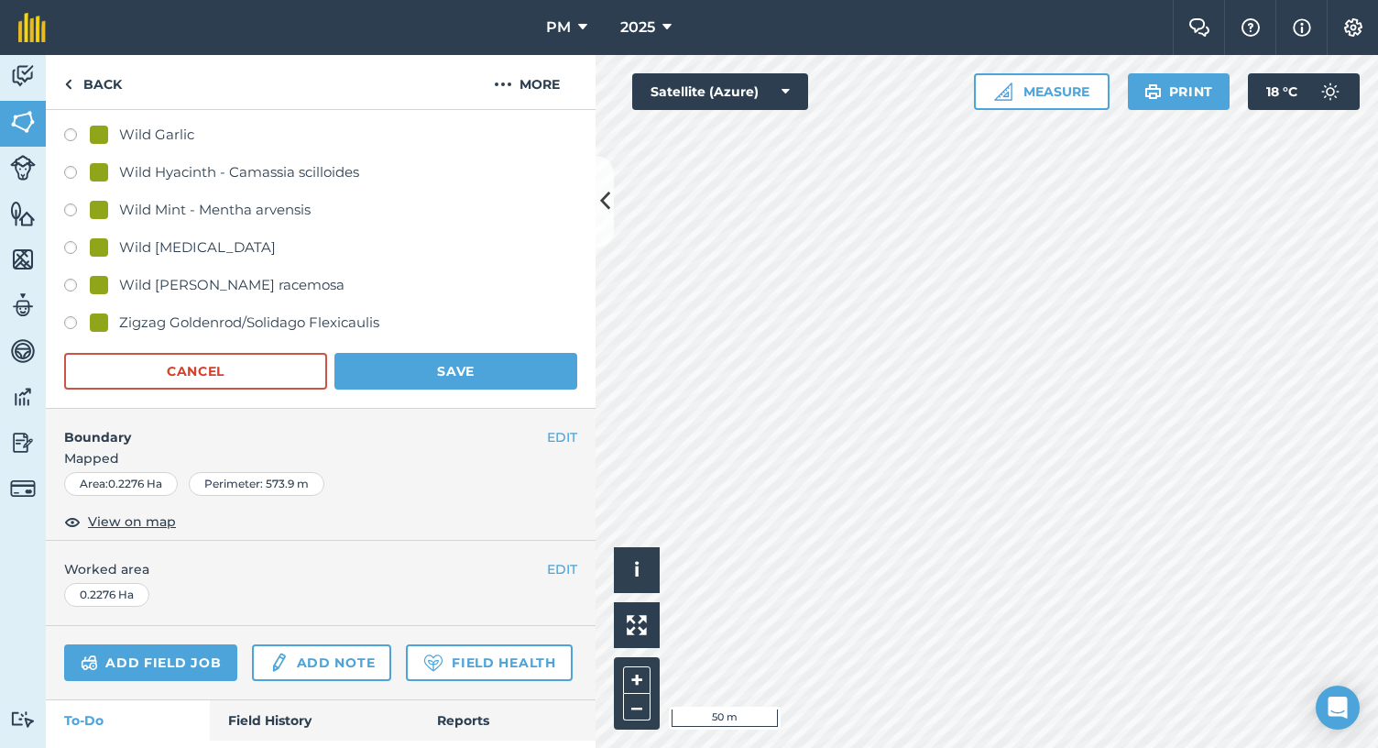
scroll to position [4227, 0]
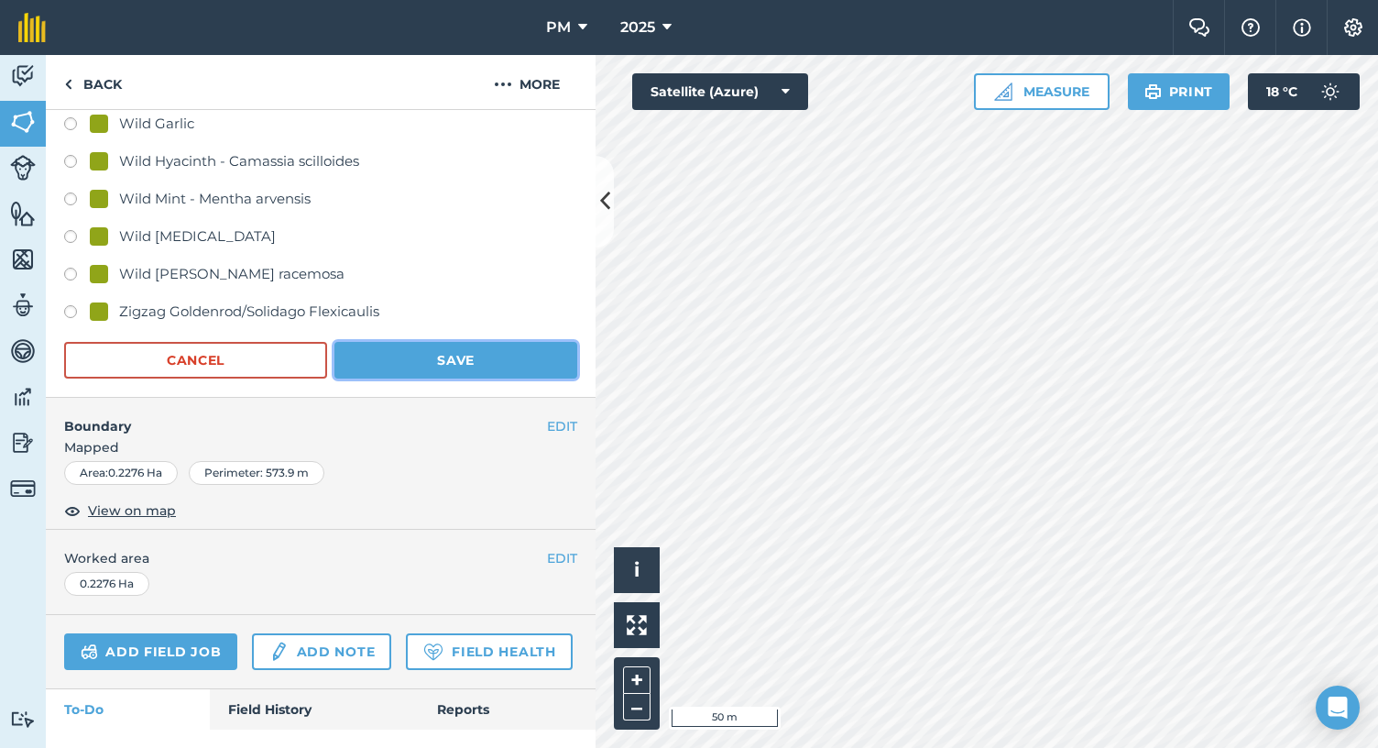
click at [486, 356] on button "Save" at bounding box center [456, 360] width 243 height 37
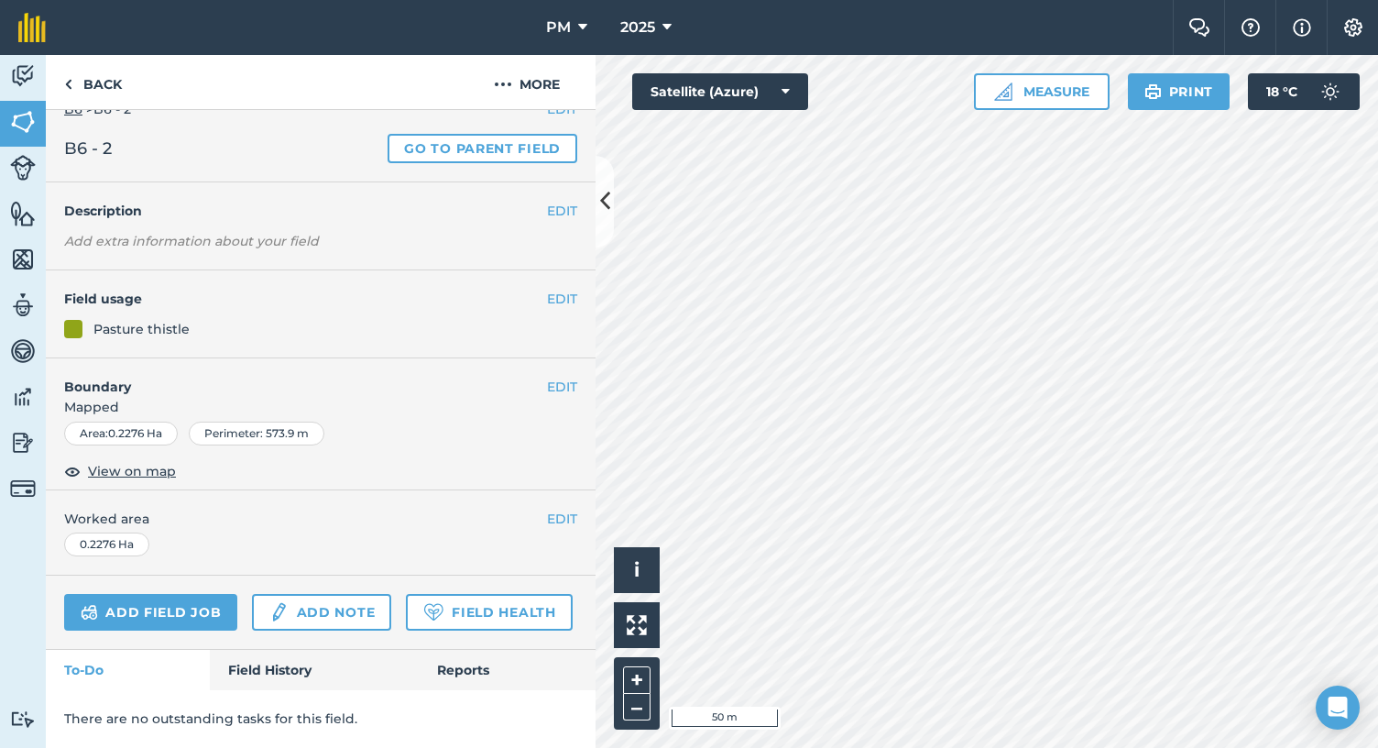
scroll to position [77, 0]
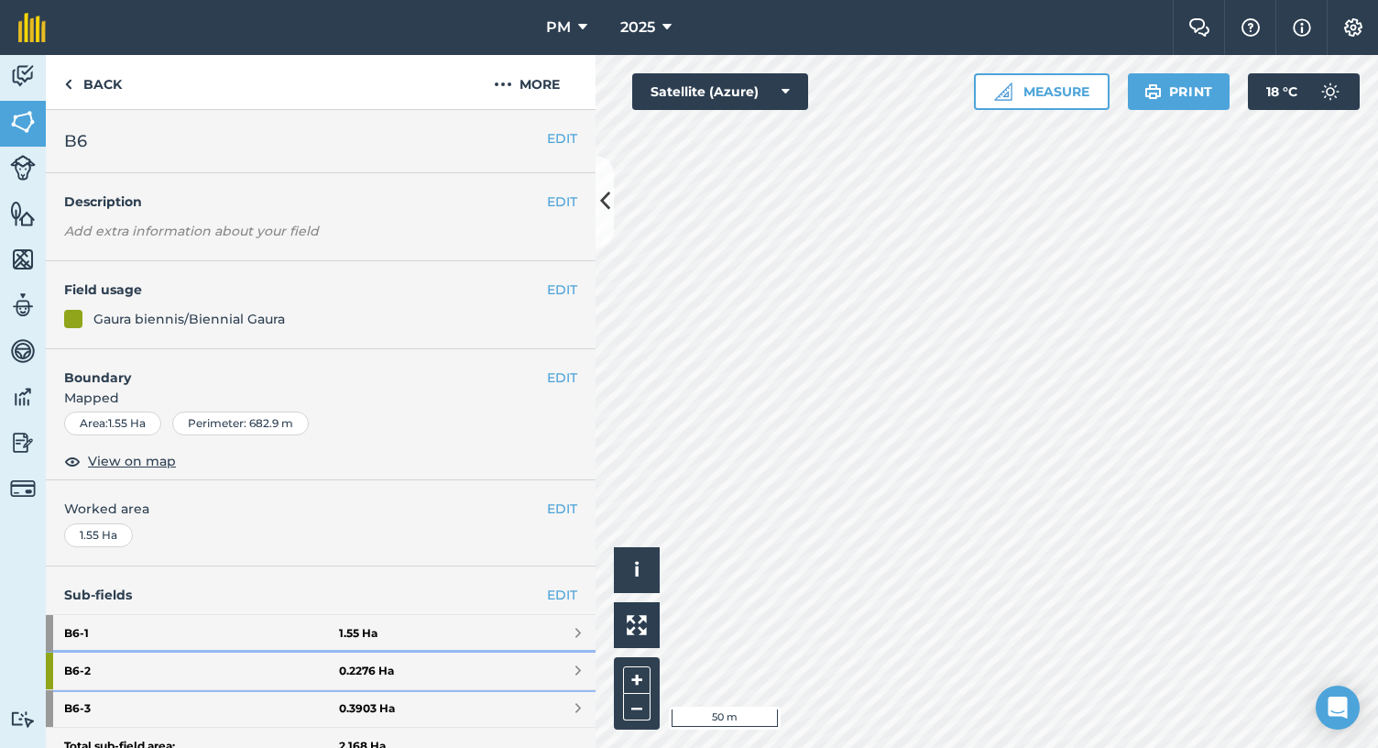
click at [149, 664] on strong "B6 - 2" at bounding box center [201, 671] width 275 height 37
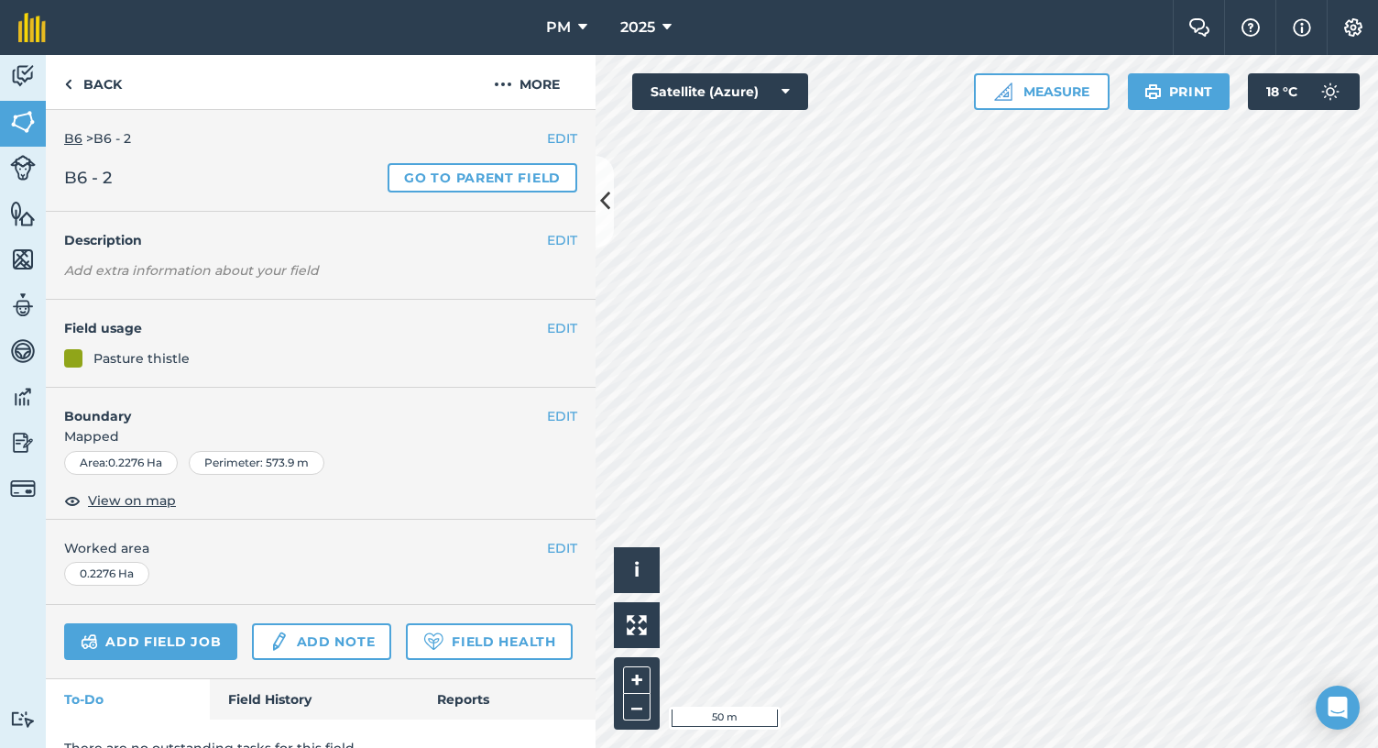
scroll to position [77, 0]
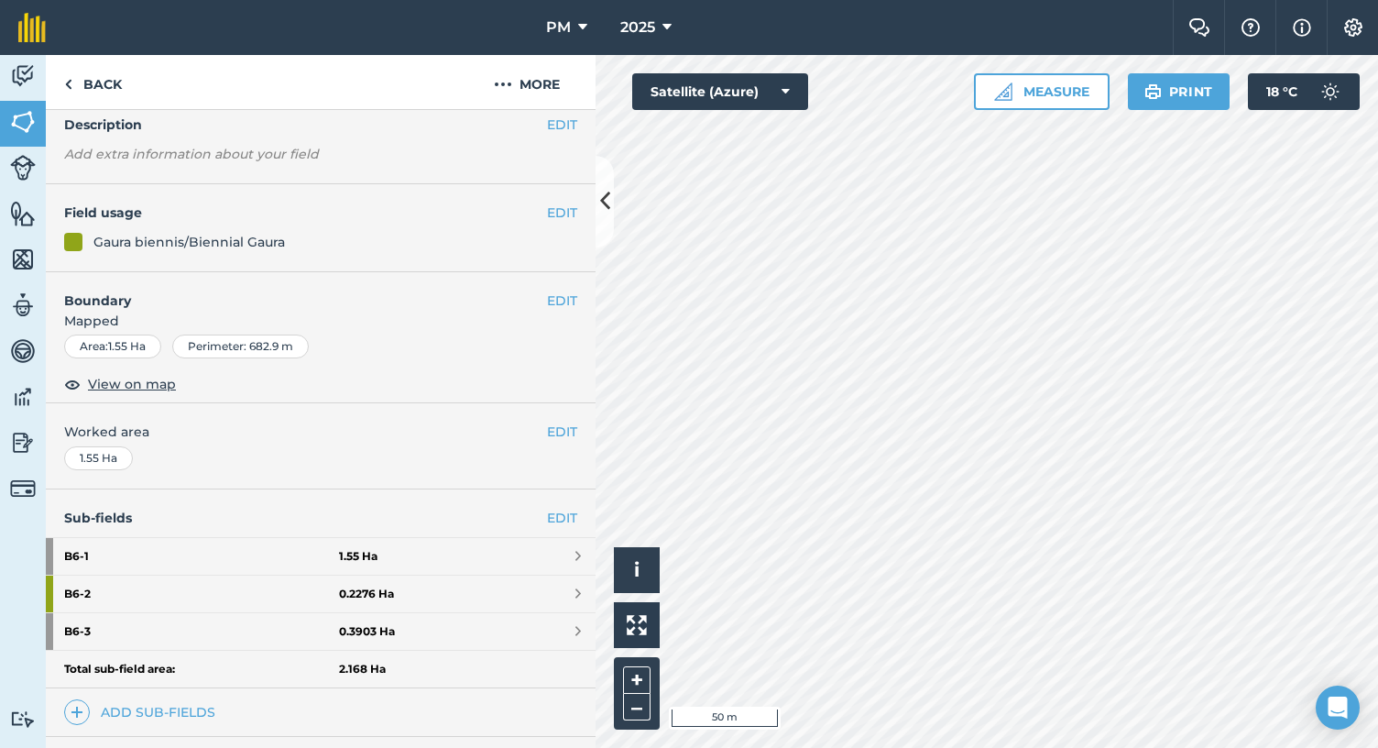
scroll to position [39, 0]
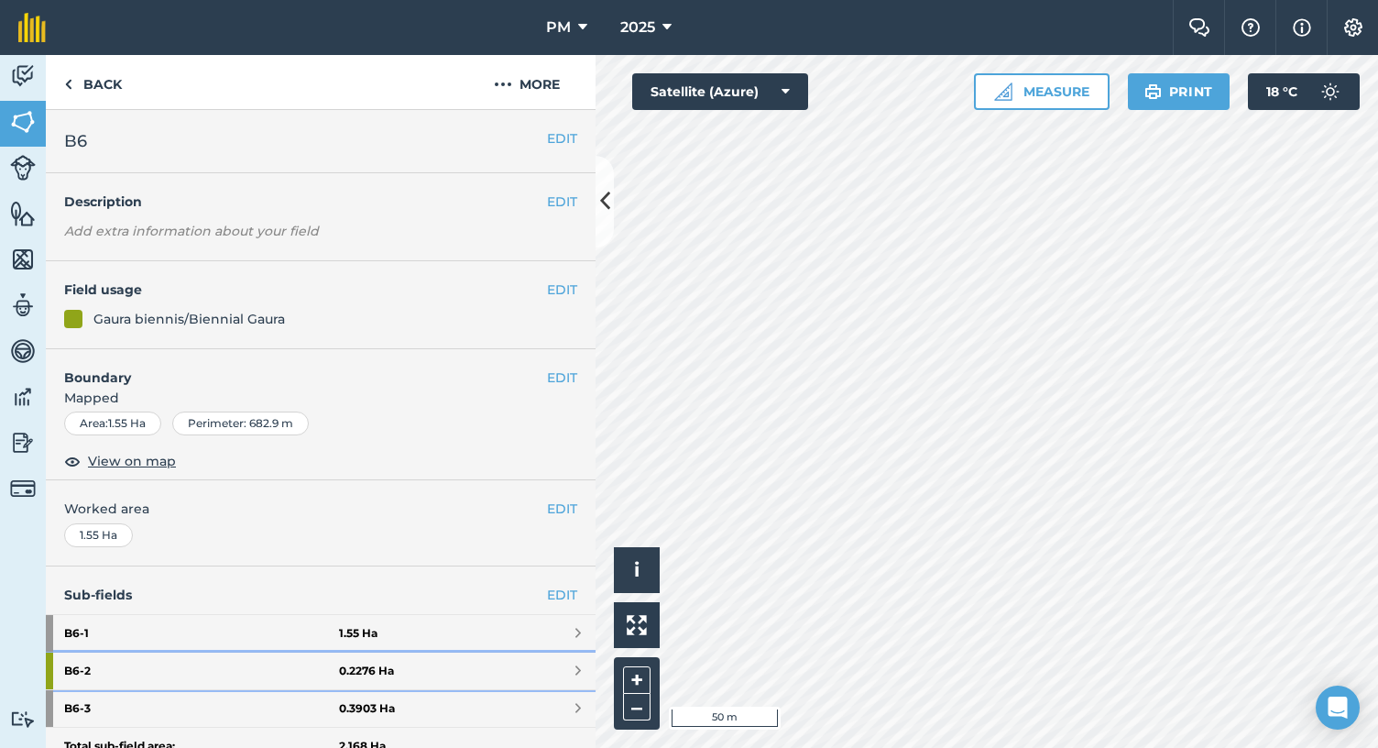
click at [71, 665] on strong "B6 - 2" at bounding box center [201, 671] width 275 height 37
click at [100, 665] on strong "B6 - 2" at bounding box center [201, 671] width 275 height 37
click at [607, 213] on icon at bounding box center [605, 201] width 10 height 32
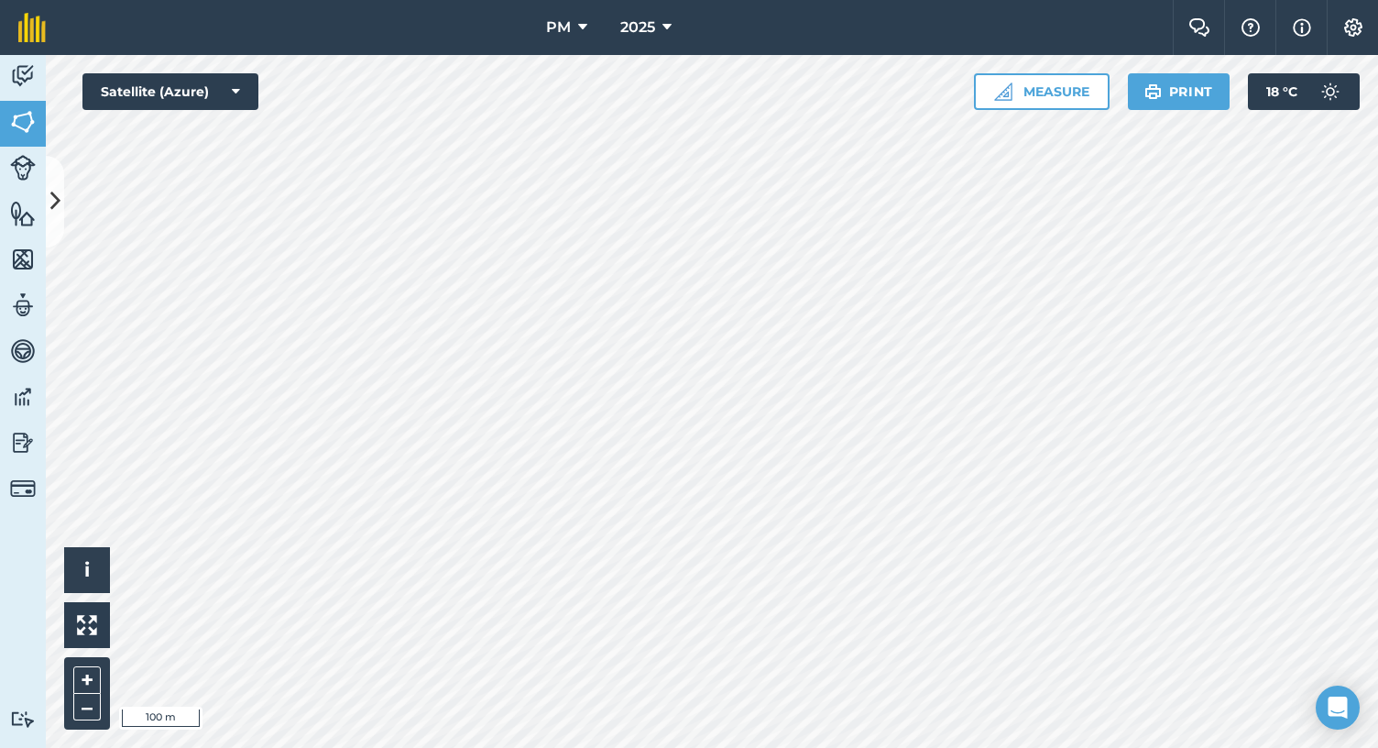
click at [957, 27] on div "PM 2025 Farm Chat Help Info Settings PM - 2025 Reproduced with the permission o…" at bounding box center [689, 374] width 1378 height 748
